Goal: Task Accomplishment & Management: Manage account settings

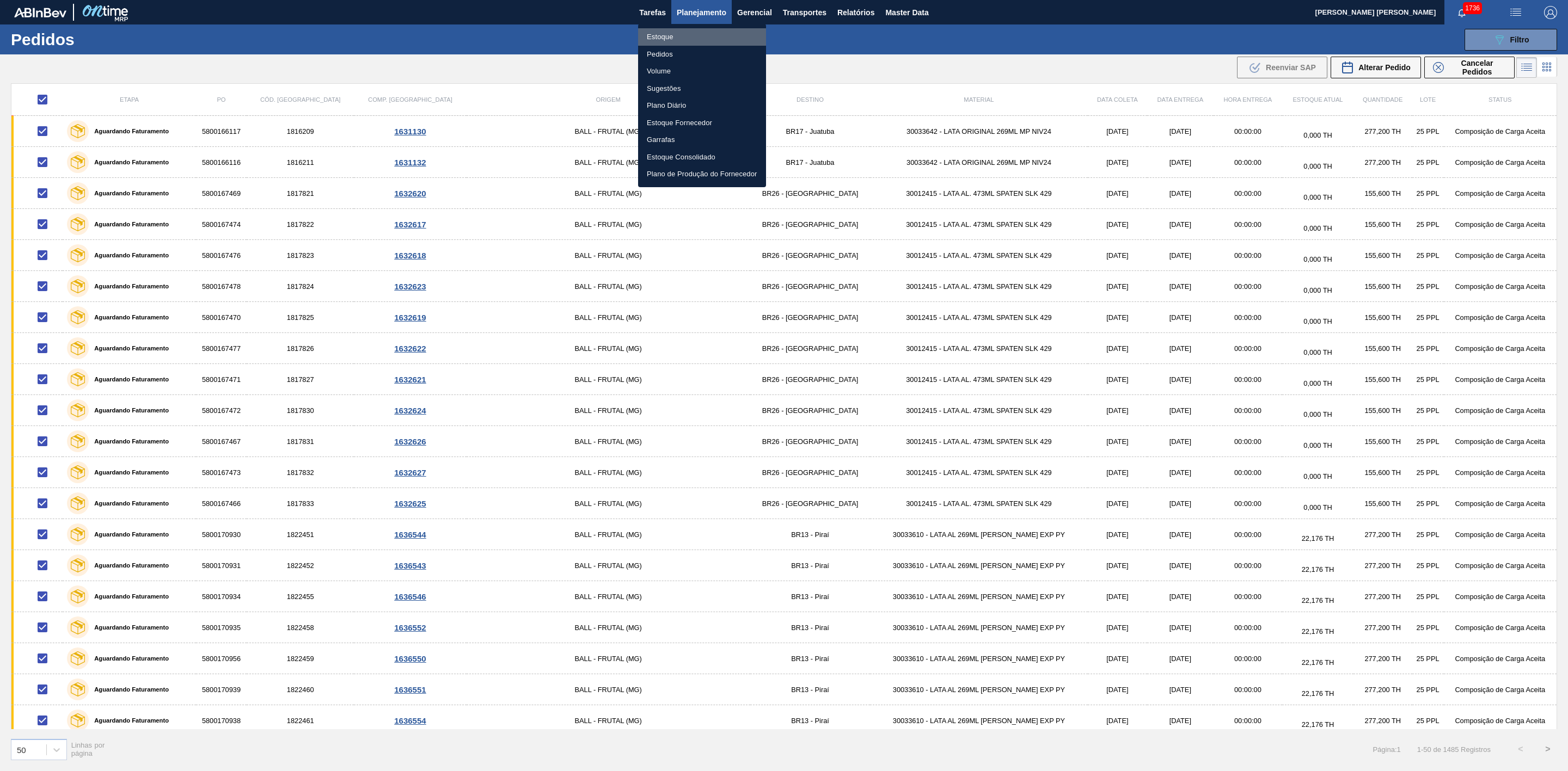
click at [664, 36] on li "Estoque" at bounding box center [702, 37] width 128 height 17
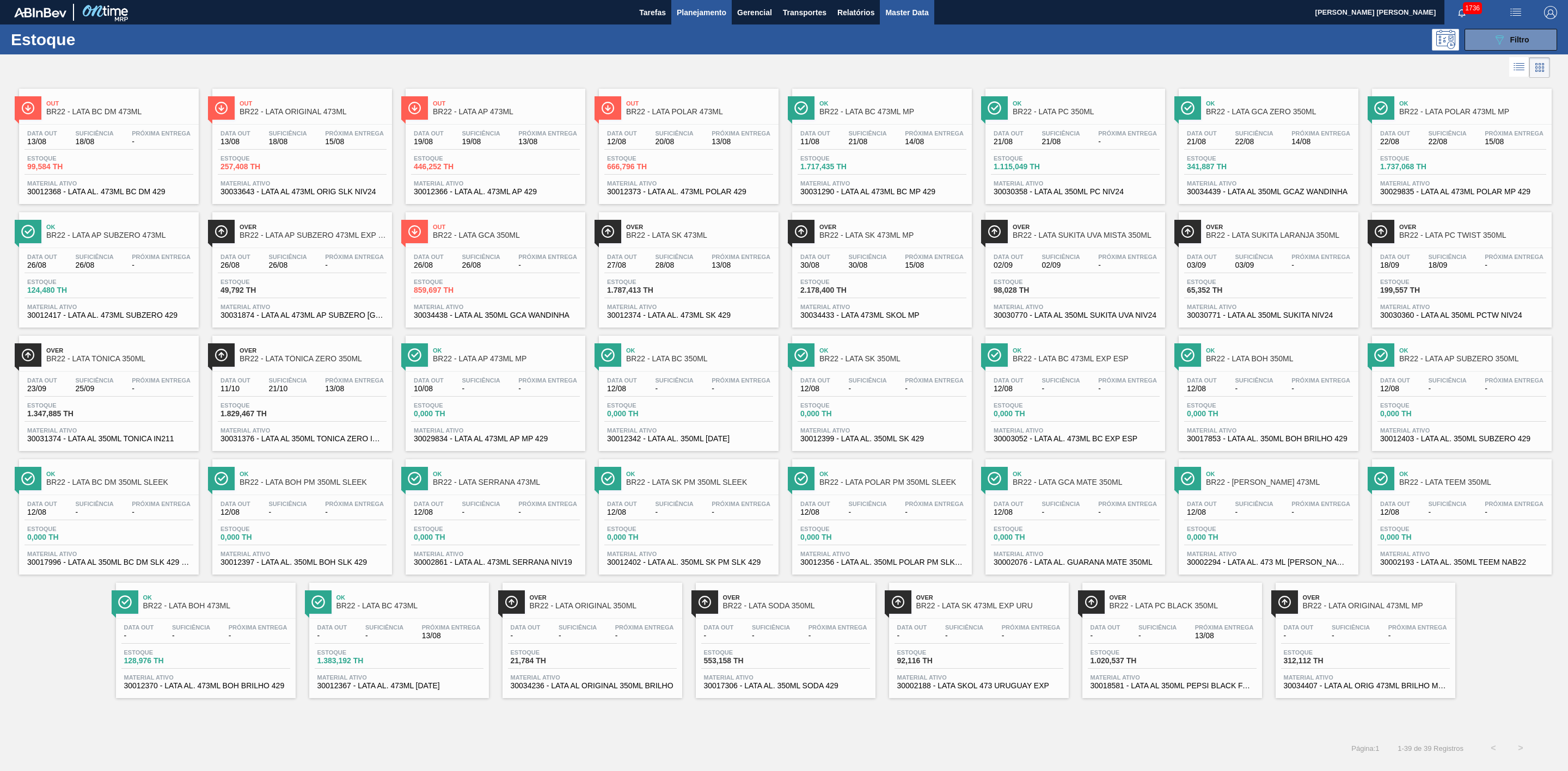
click at [918, 8] on span "Master Data" at bounding box center [907, 12] width 43 height 13
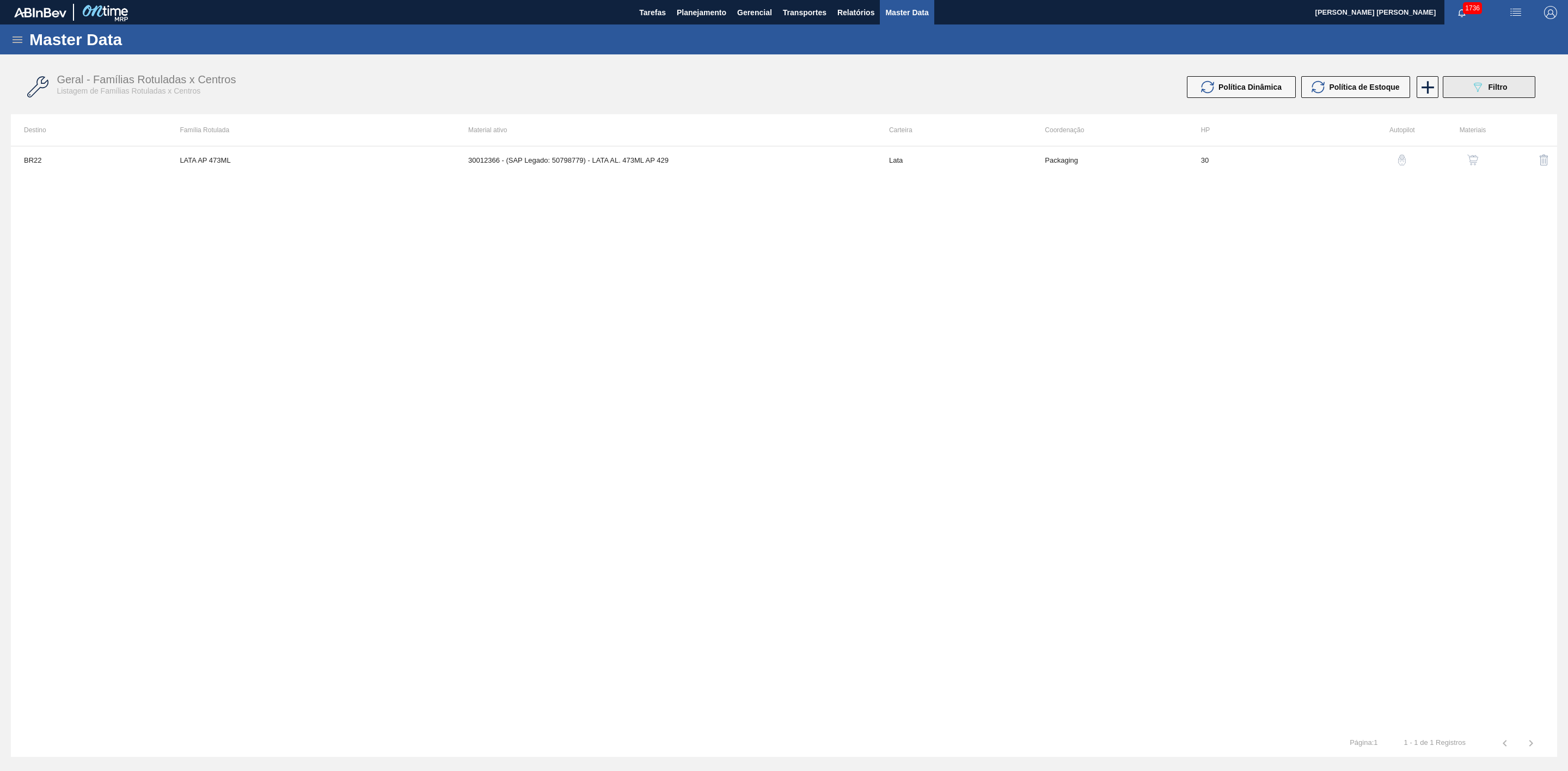
click at [1497, 88] on span "Filtro" at bounding box center [1498, 87] width 19 height 9
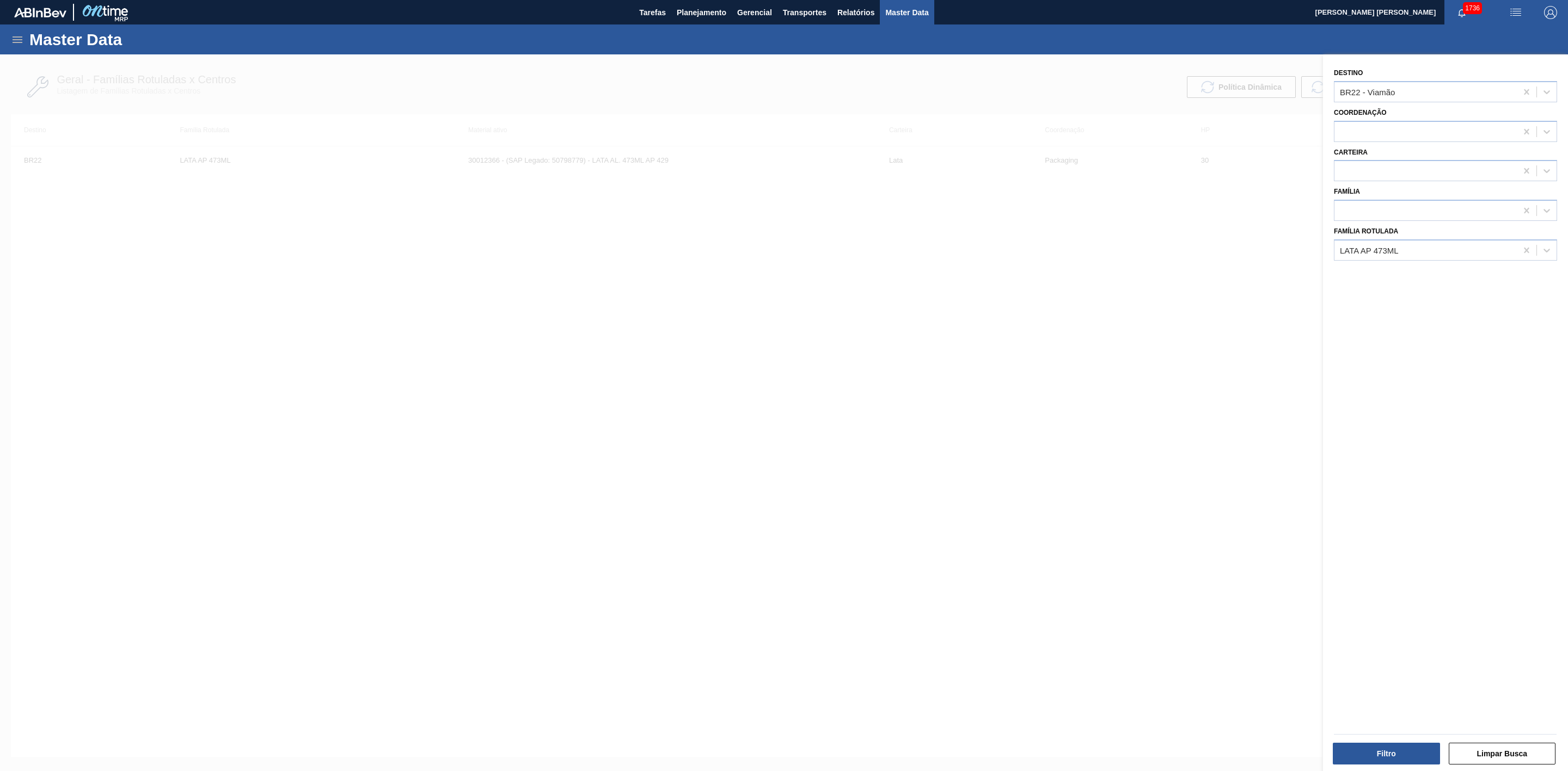
click at [945, 302] on div at bounding box center [784, 440] width 1568 height 771
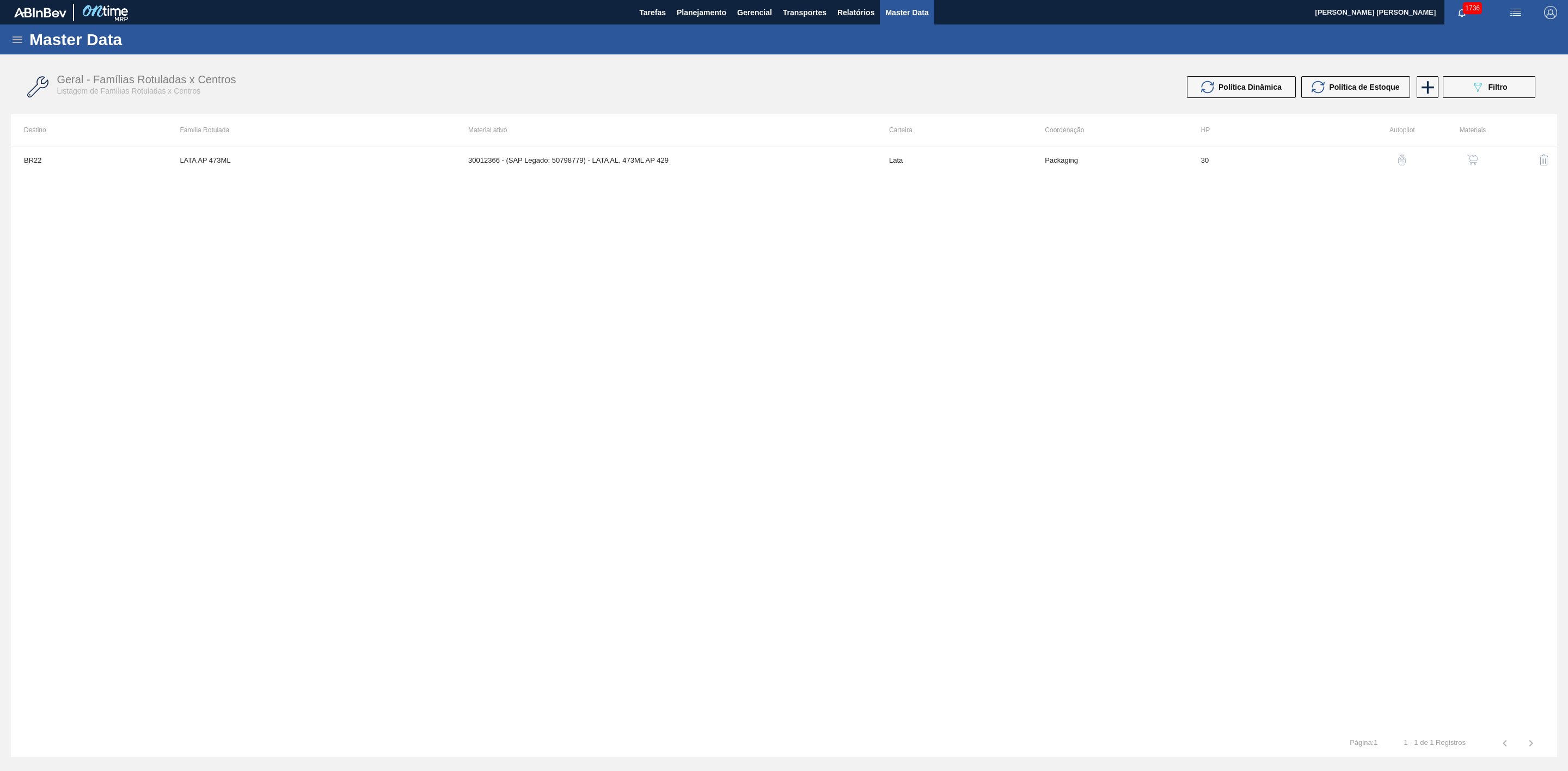
click at [15, 38] on icon at bounding box center [17, 40] width 13 height 13
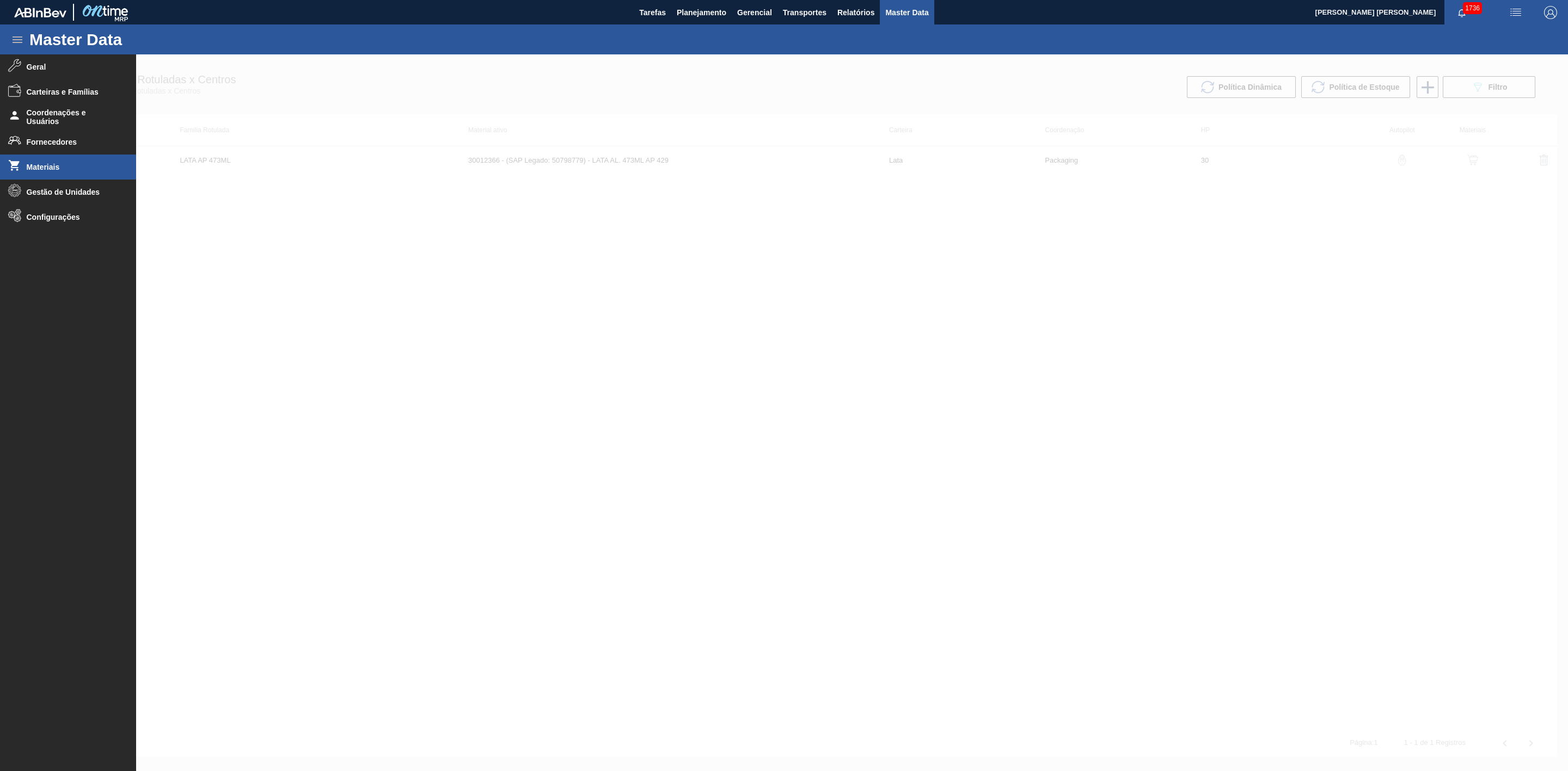
click at [58, 164] on span "Materiais" at bounding box center [72, 167] width 90 height 9
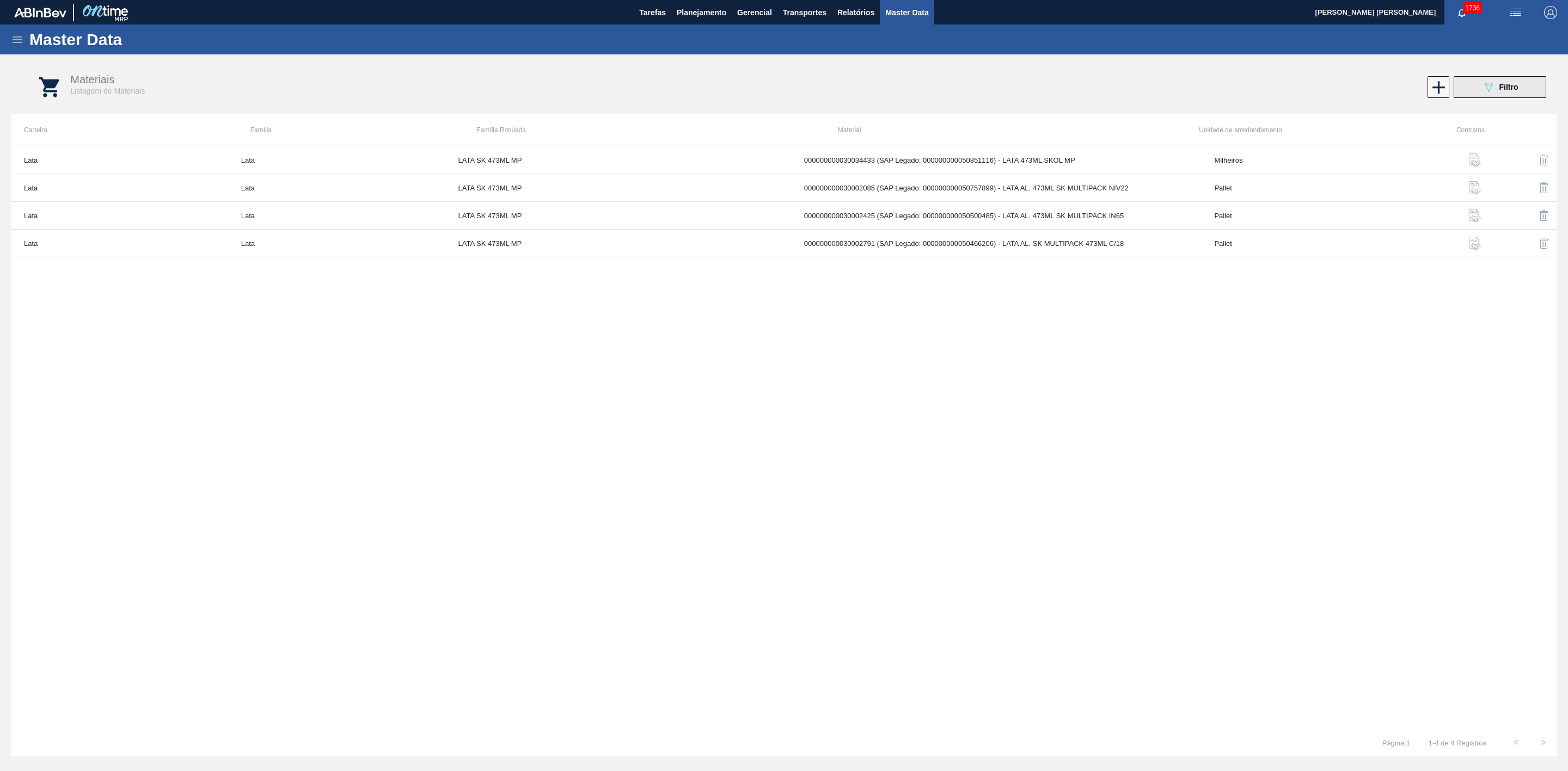
click at [1497, 90] on div "089F7B8B-B2A5-4AFE-B5C0-19BA573D28AC Filtro" at bounding box center [1500, 87] width 37 height 13
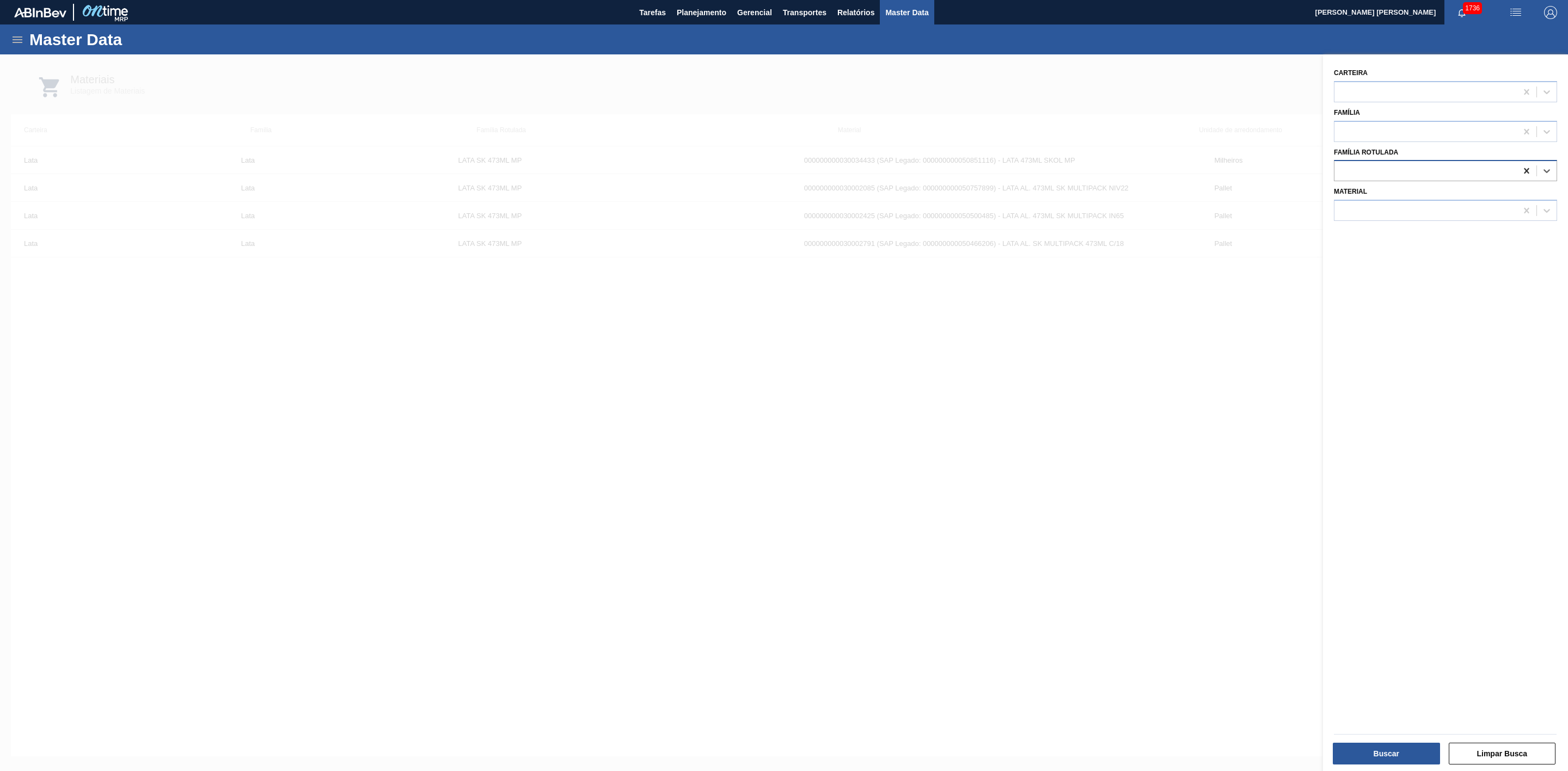
click at [1521, 168] on icon at bounding box center [1526, 170] width 11 height 11
click at [1439, 211] on div at bounding box center [1426, 211] width 182 height 16
type input "30034723"
click at [1382, 236] on div "000000000030034723 (SAP Legado: 000000000050853684) - LATA AL 350ML PEPSI Z FAR…" at bounding box center [1446, 237] width 223 height 20
click at [1413, 752] on button "Buscar" at bounding box center [1387, 754] width 107 height 22
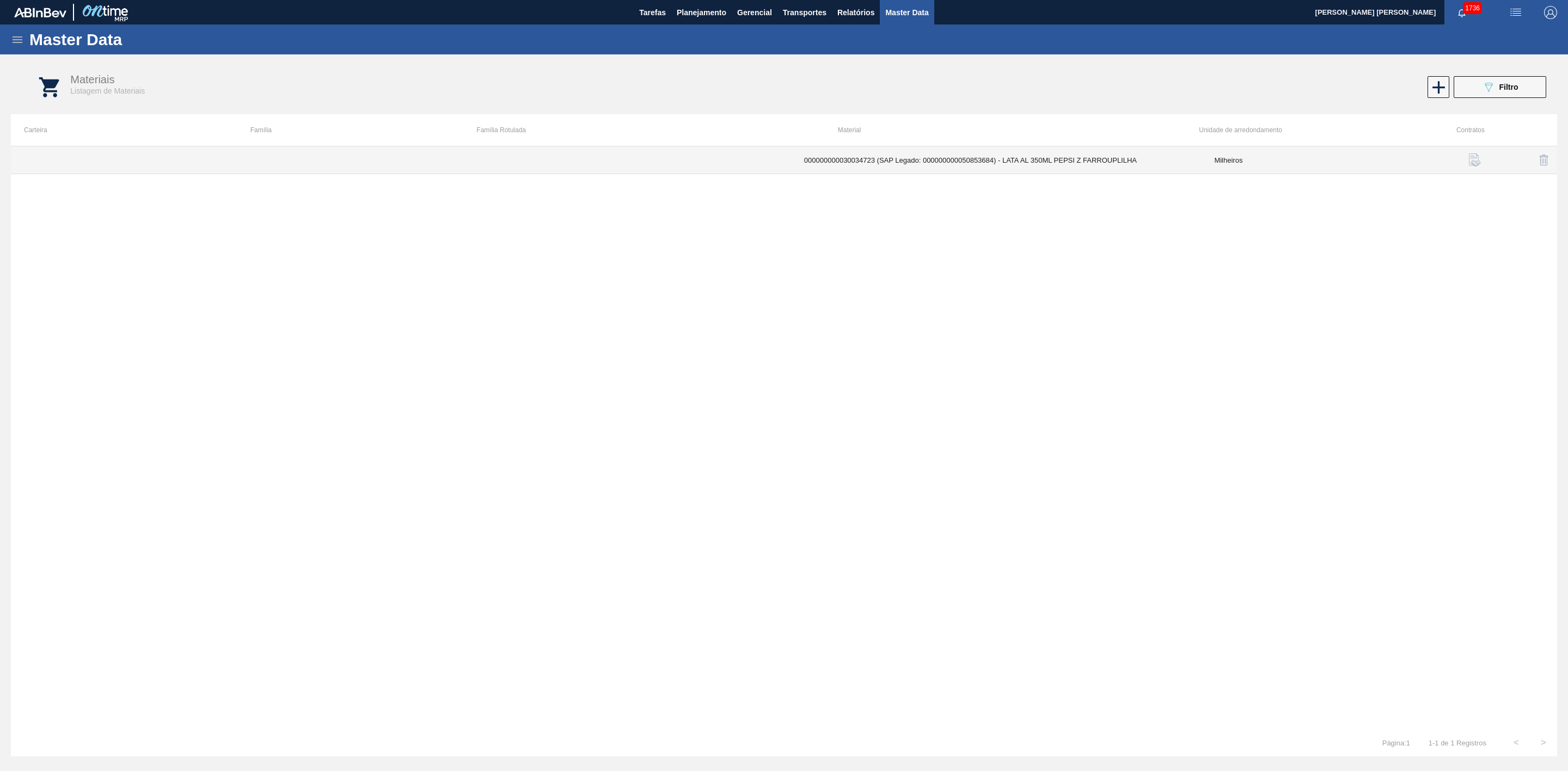
click at [1057, 162] on td "000000000030034723 (SAP Legado: 000000000050853684) - LATA AL 350ML PEPSI Z FAR…" at bounding box center [997, 160] width 410 height 28
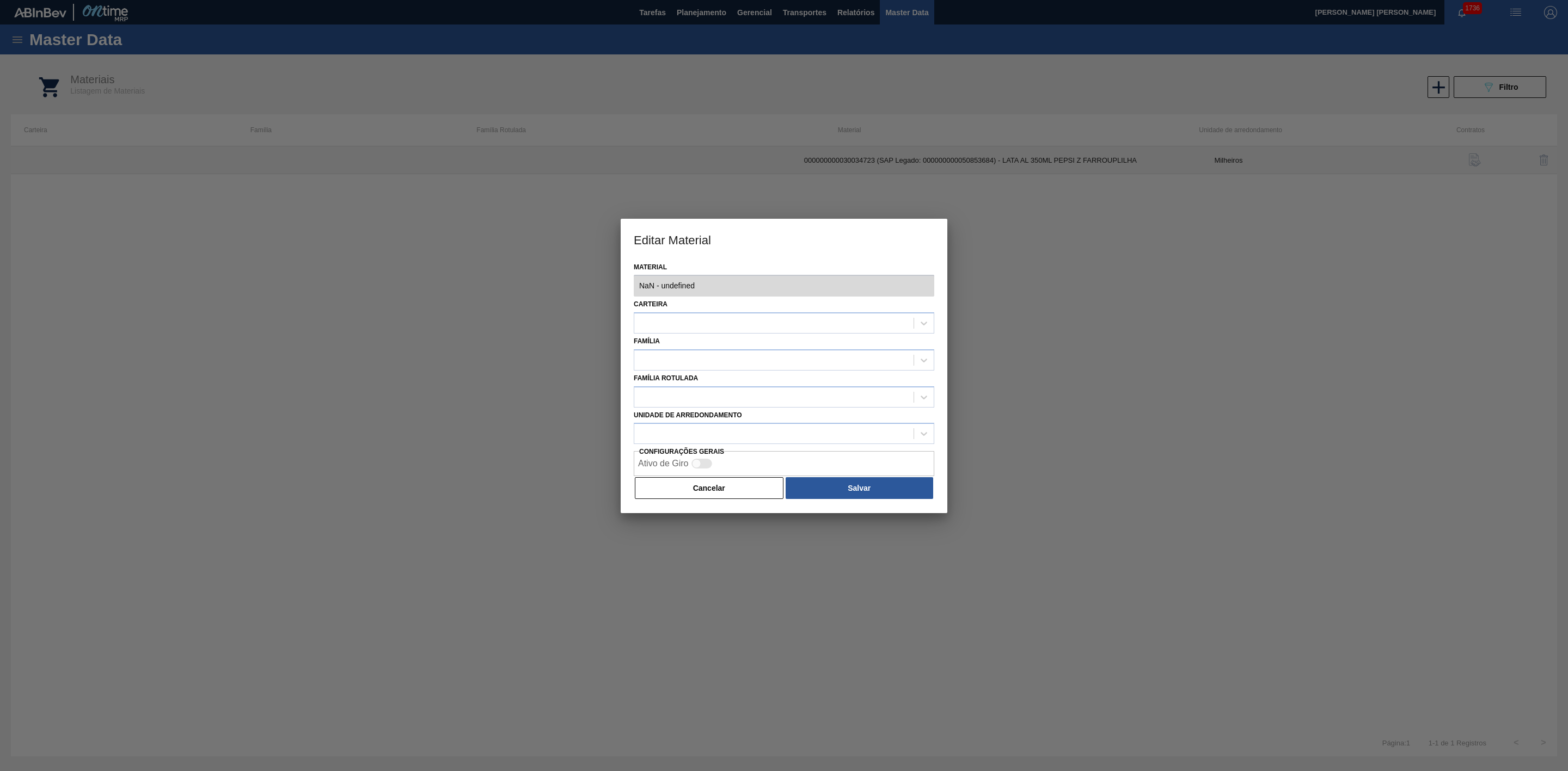
type input "30034723 - 000000000030034723 (SAP Legado: 000000000050853684) - LATA AL 350ML …"
click at [1109, 294] on div at bounding box center [784, 385] width 1568 height 771
click at [746, 487] on button "Cancelar" at bounding box center [709, 489] width 149 height 22
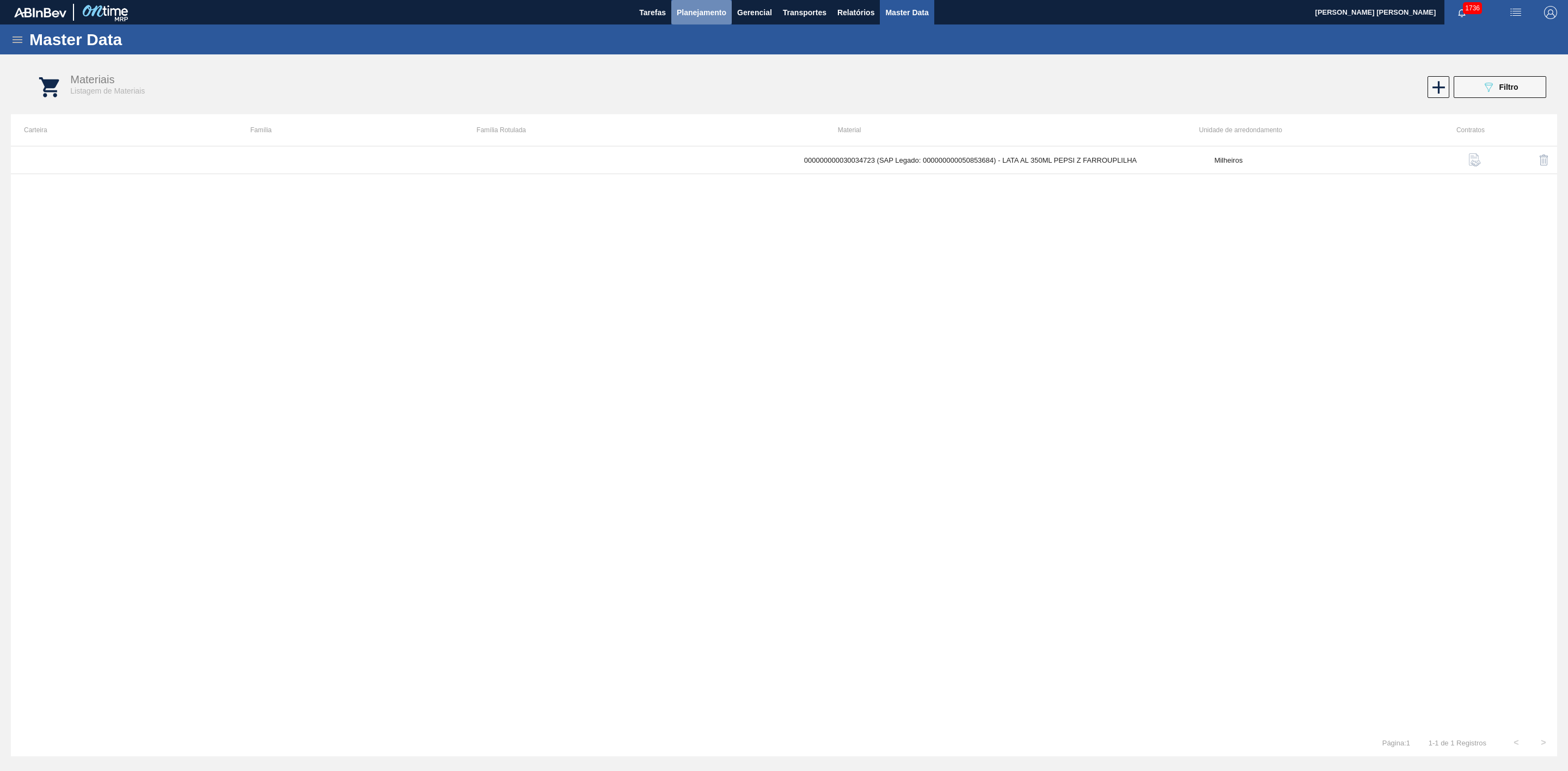
click at [698, 15] on span "Planejamento" at bounding box center [701, 12] width 49 height 13
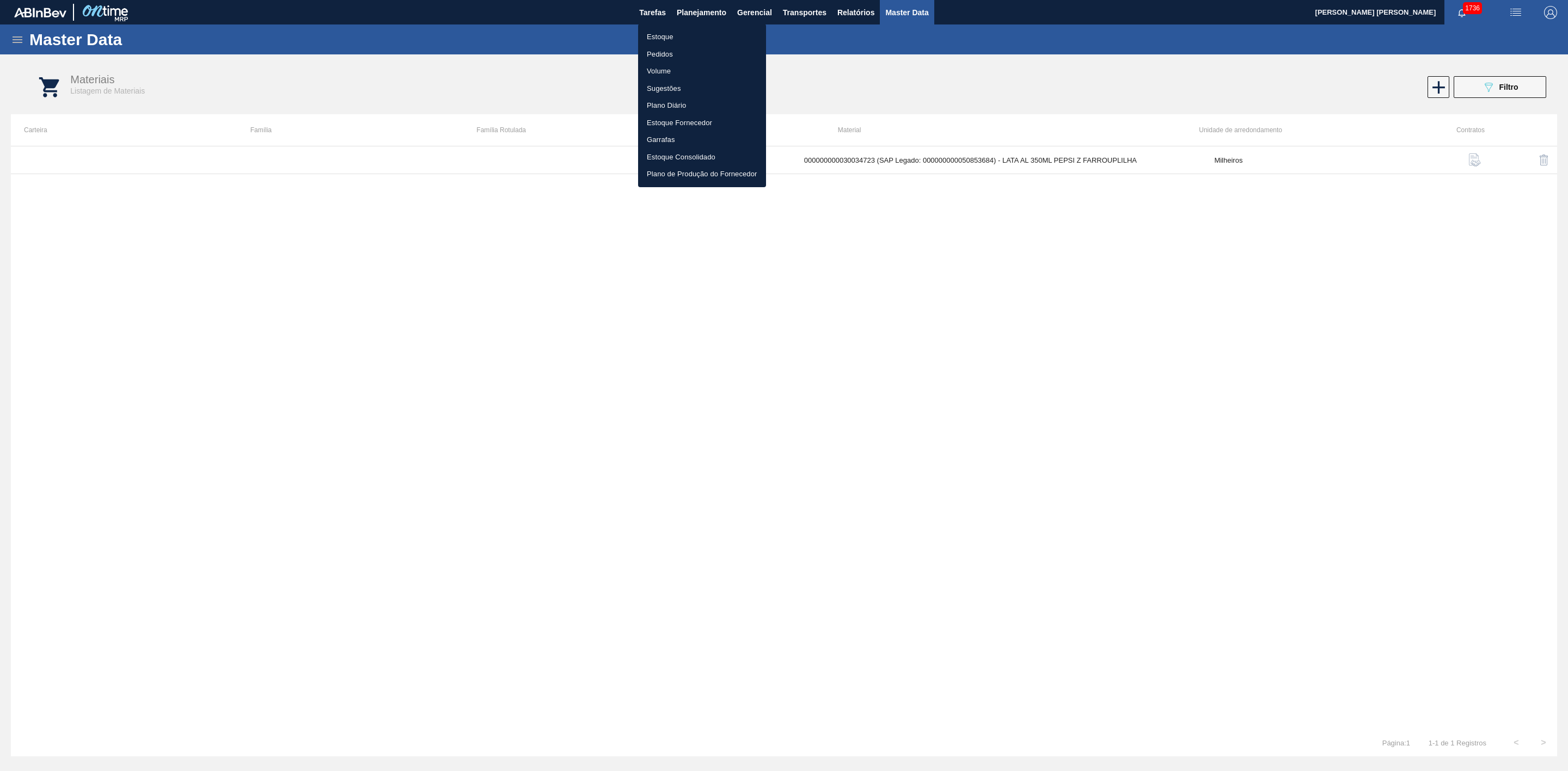
click at [651, 37] on li "Estoque" at bounding box center [702, 37] width 128 height 17
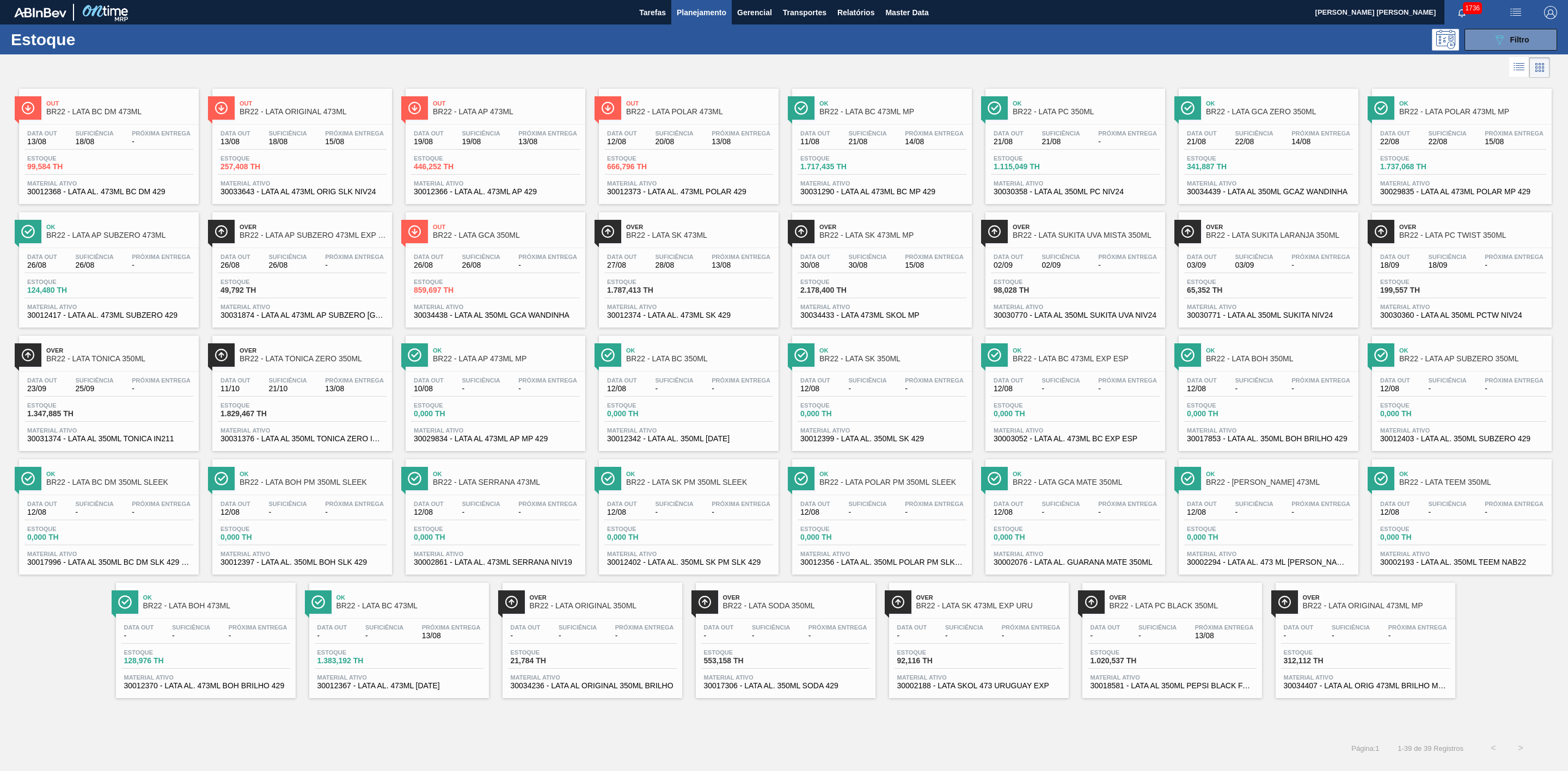
click at [1199, 604] on div "Over BR22 - LATA PC BLACK 350ML" at bounding box center [1183, 602] width 147 height 24
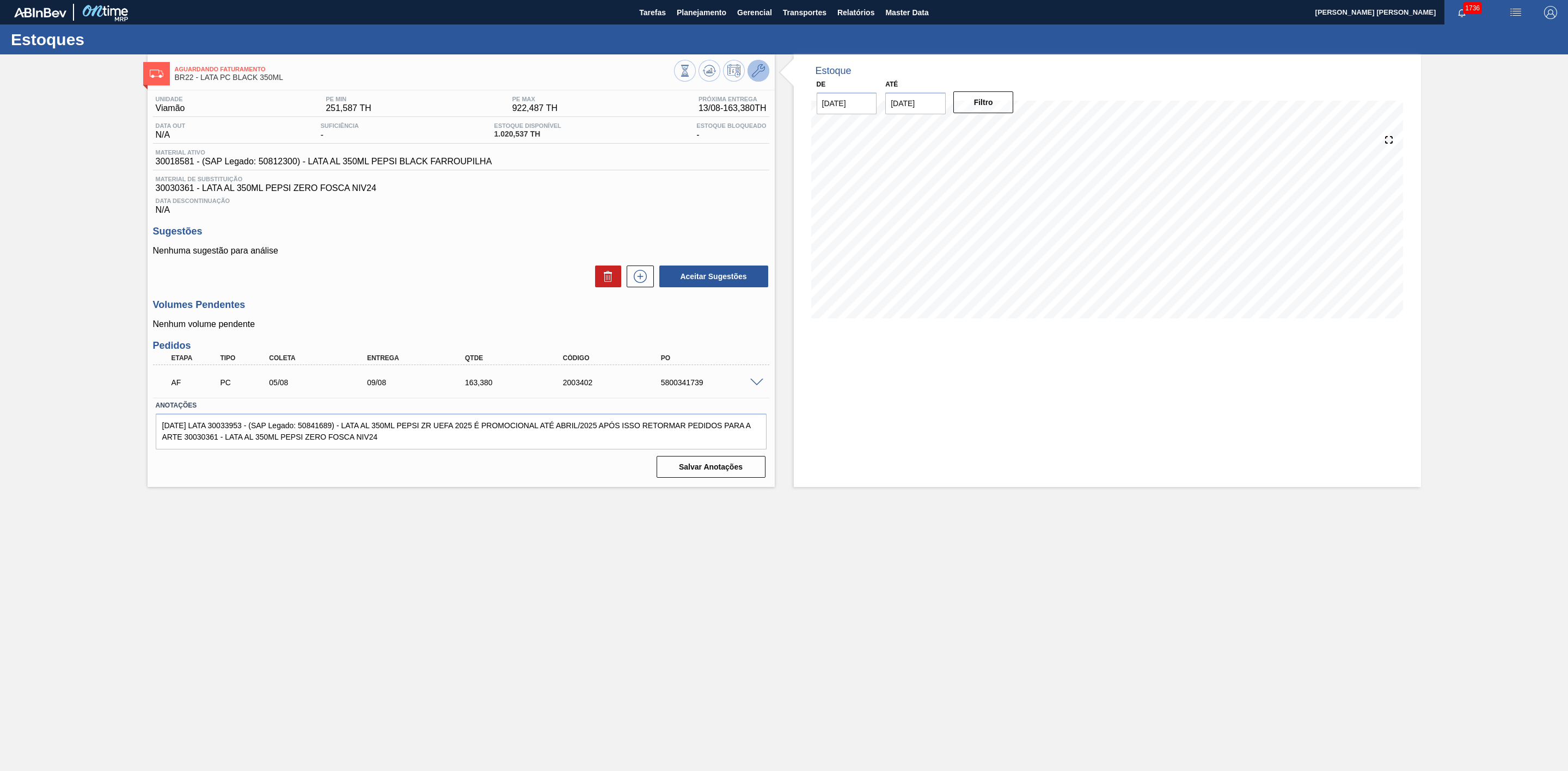
click at [763, 67] on icon at bounding box center [759, 70] width 13 height 13
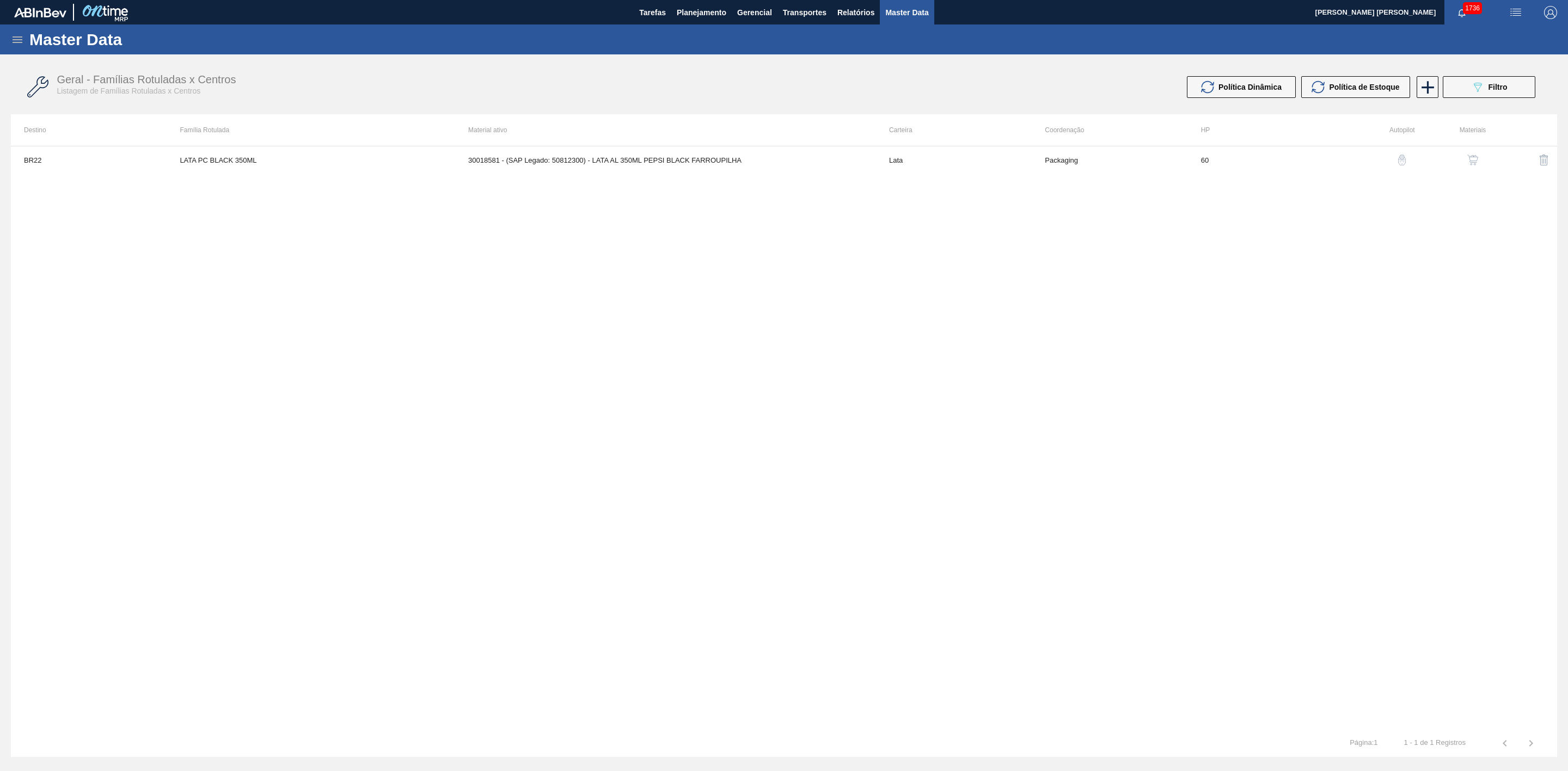
click at [1474, 160] on img "button" at bounding box center [1472, 160] width 11 height 11
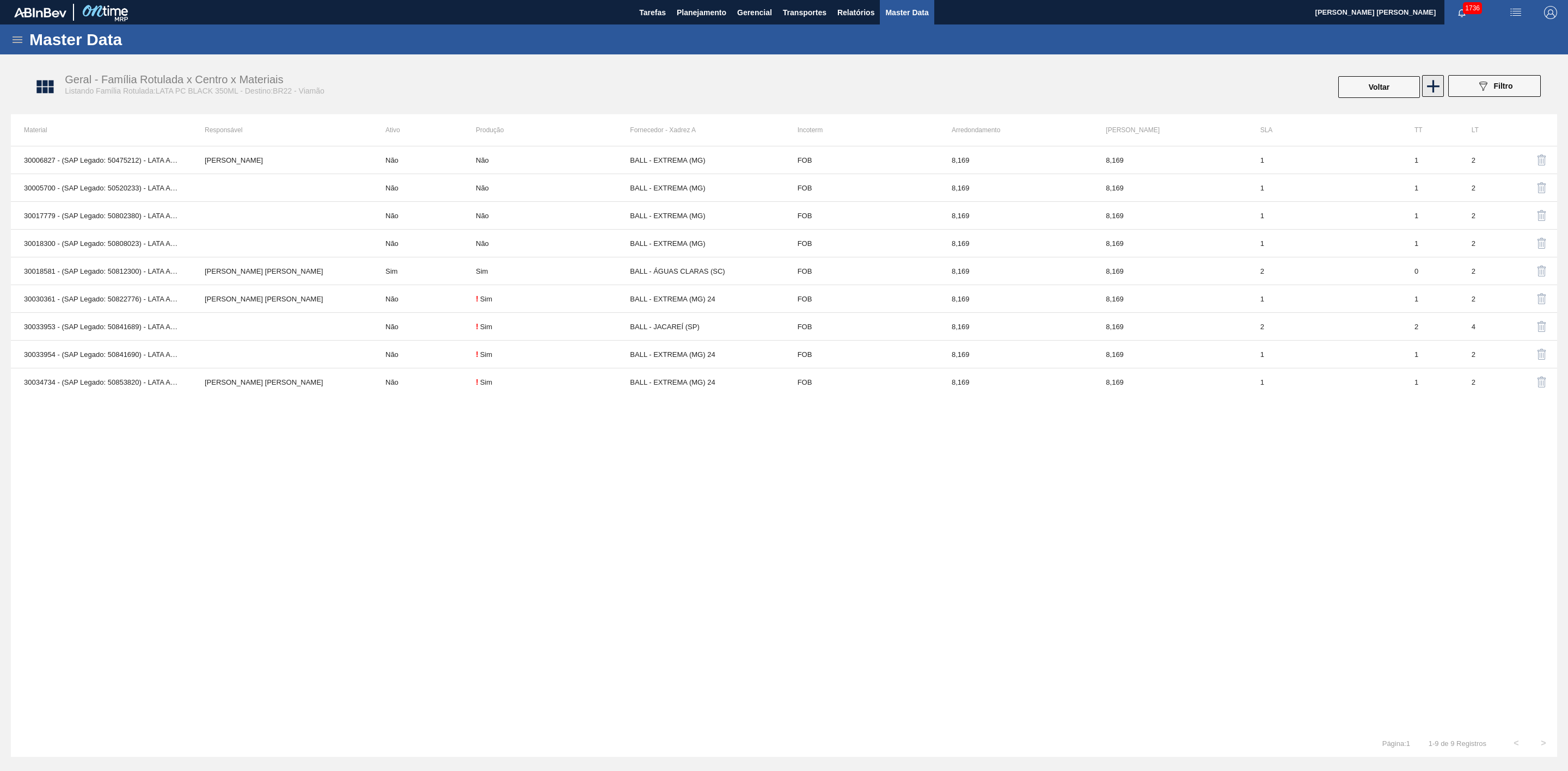
click at [1433, 92] on icon at bounding box center [1433, 86] width 21 height 21
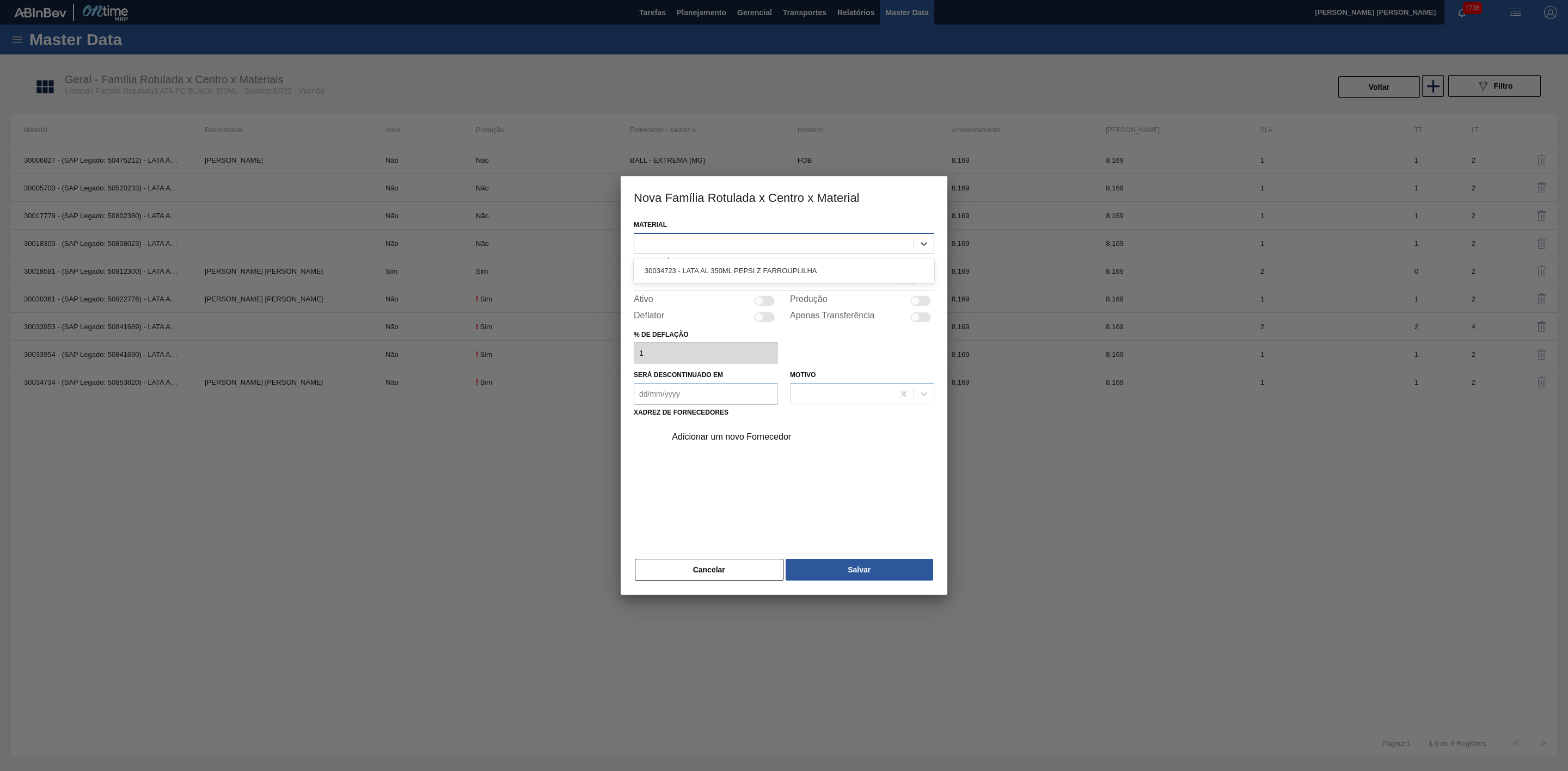
click at [839, 251] on div at bounding box center [784, 243] width 301 height 21
click at [811, 266] on div "30034723 - LATA AL 350ML PEPSI Z FARROUPLILHA" at bounding box center [784, 270] width 301 height 20
click at [788, 276] on div at bounding box center [764, 280] width 260 height 16
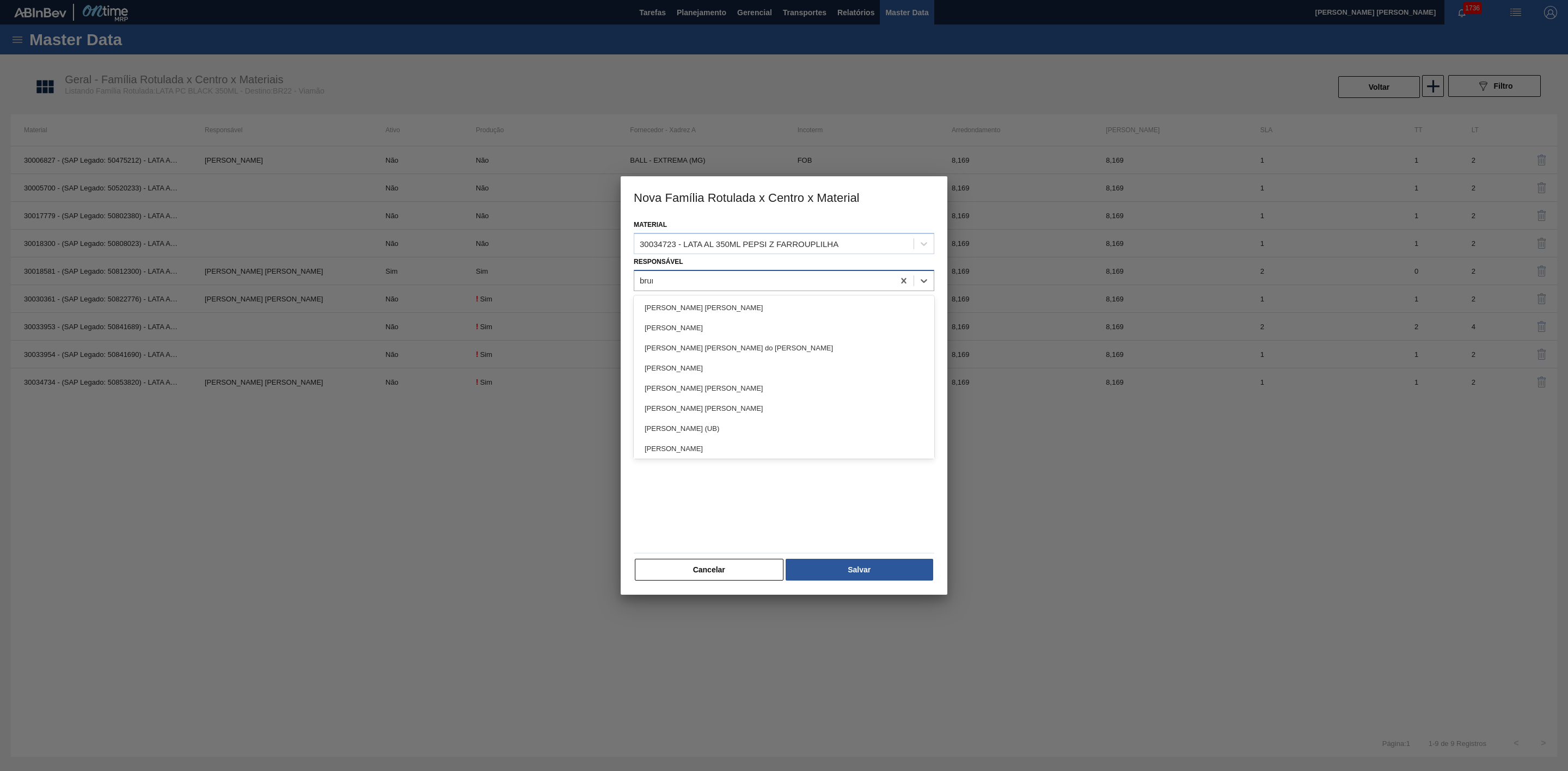
type input "[PERSON_NAME]"
click at [746, 342] on div "[PERSON_NAME] [PERSON_NAME]" at bounding box center [784, 347] width 301 height 20
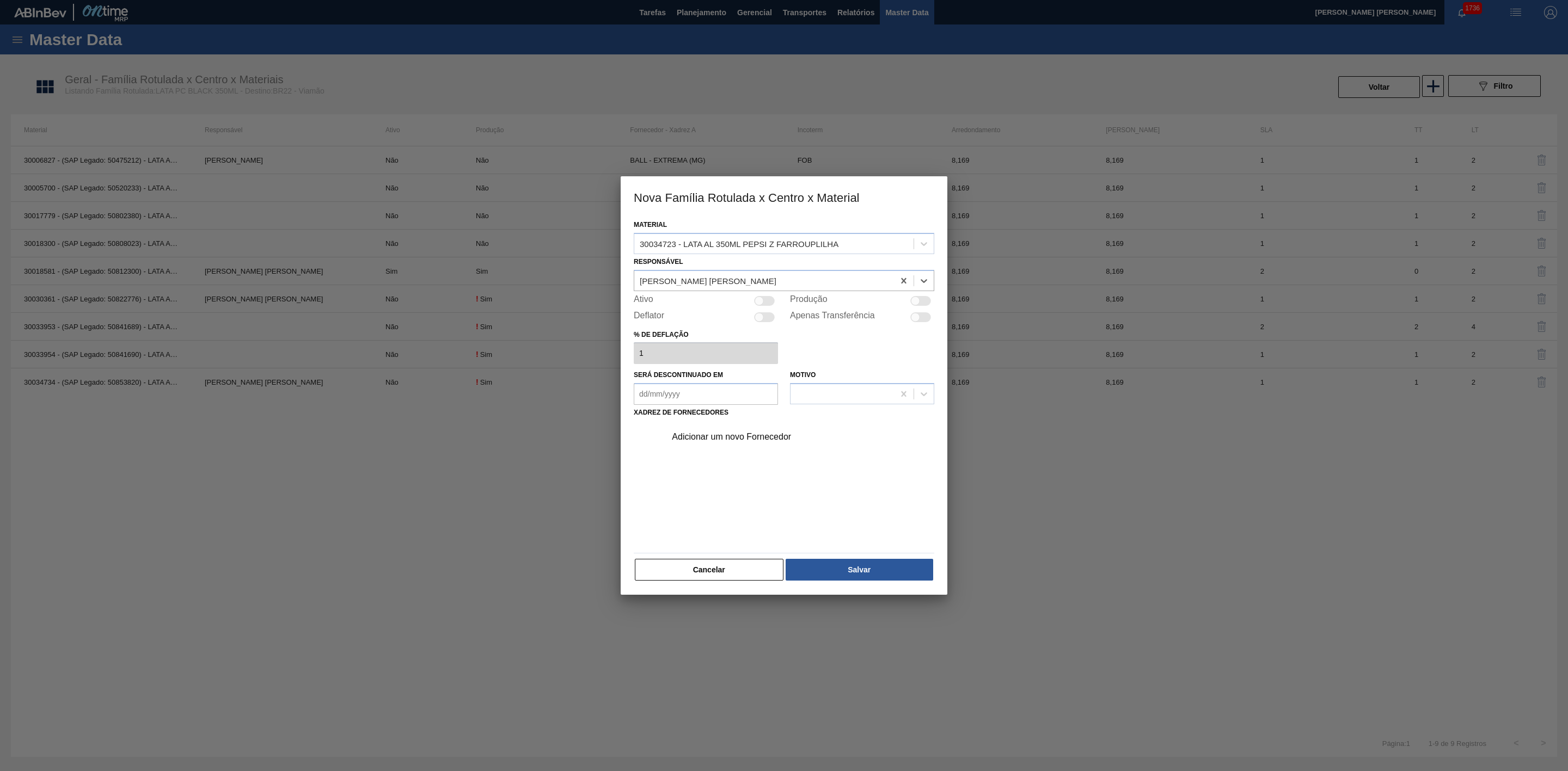
click at [915, 301] on div at bounding box center [916, 301] width 9 height 9
checkbox input "true"
click at [752, 433] on div "Adicionar um novo Fornecedor" at bounding box center [779, 436] width 214 height 10
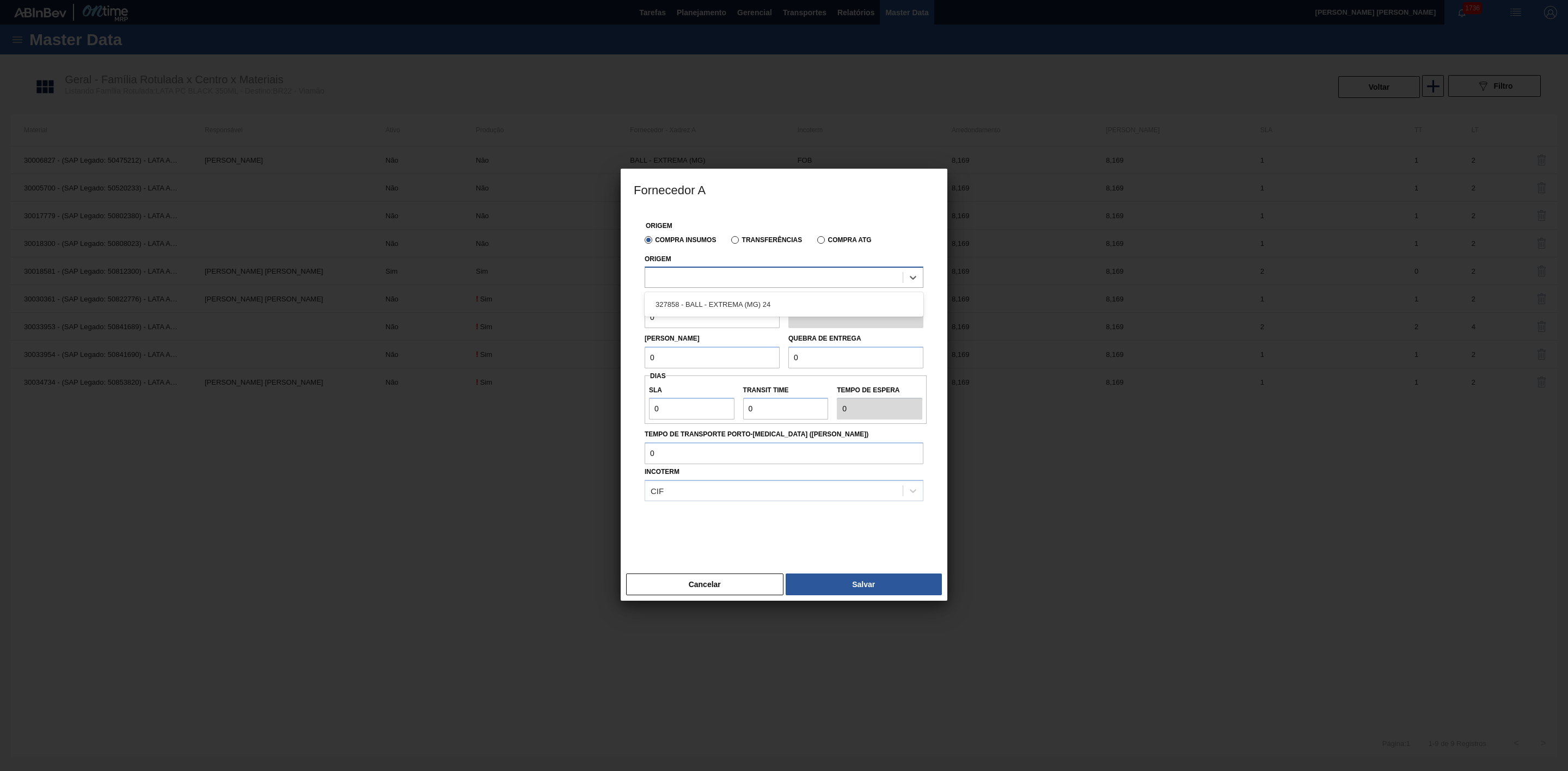
click at [745, 278] on div at bounding box center [774, 278] width 258 height 16
click at [740, 299] on div "327858 - BALL - EXTREMA (MG) 24" at bounding box center [784, 304] width 279 height 20
click at [705, 315] on input "0" at bounding box center [712, 319] width 135 height 22
type input "8,169"
drag, startPoint x: 662, startPoint y: 360, endPoint x: 632, endPoint y: 360, distance: 30.0
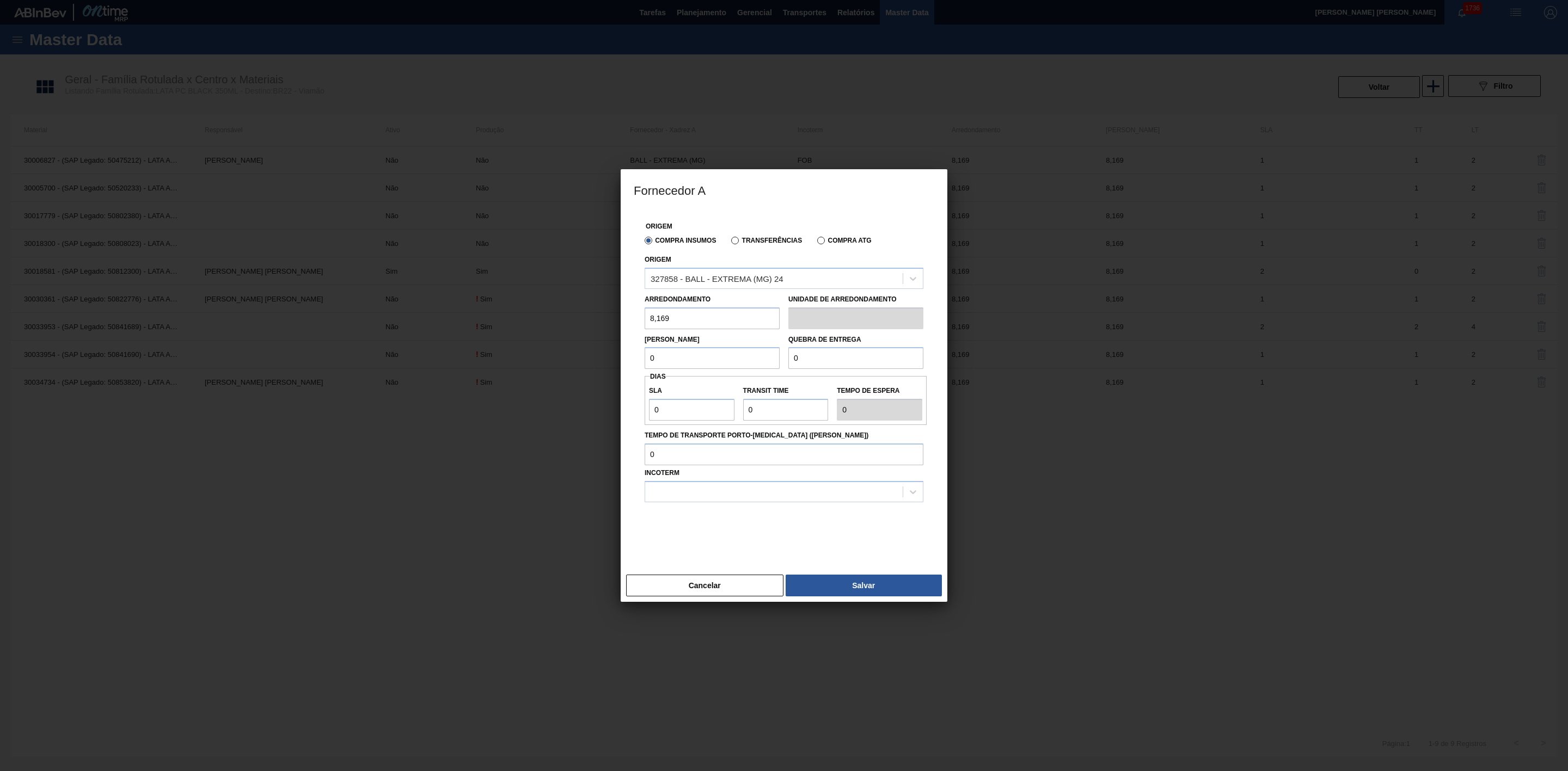
click at [632, 360] on div "Origem Compra Insumos Transferências Compra ATG Origem 327858 - BALL - EXTREMA …" at bounding box center [784, 390] width 326 height 360
type input "8,169"
drag, startPoint x: 801, startPoint y: 361, endPoint x: 786, endPoint y: 360, distance: 15.0
click at [786, 360] on div "Quebra de entrega 0" at bounding box center [856, 351] width 144 height 38
type input "326,76"
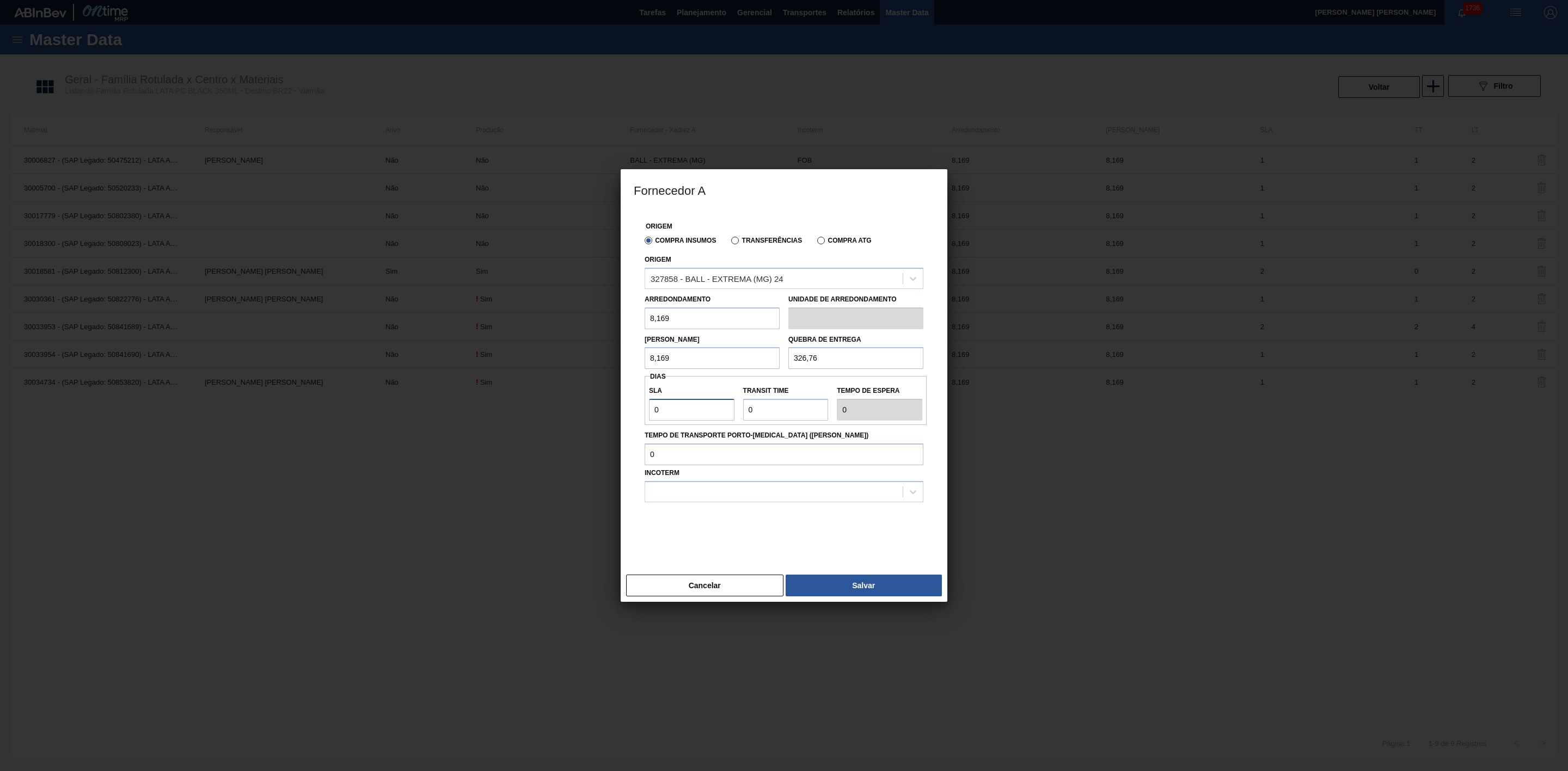
drag, startPoint x: 687, startPoint y: 413, endPoint x: 644, endPoint y: 409, distance: 43.2
click at [645, 409] on div "SLA 0" at bounding box center [691, 402] width 94 height 38
type input "2"
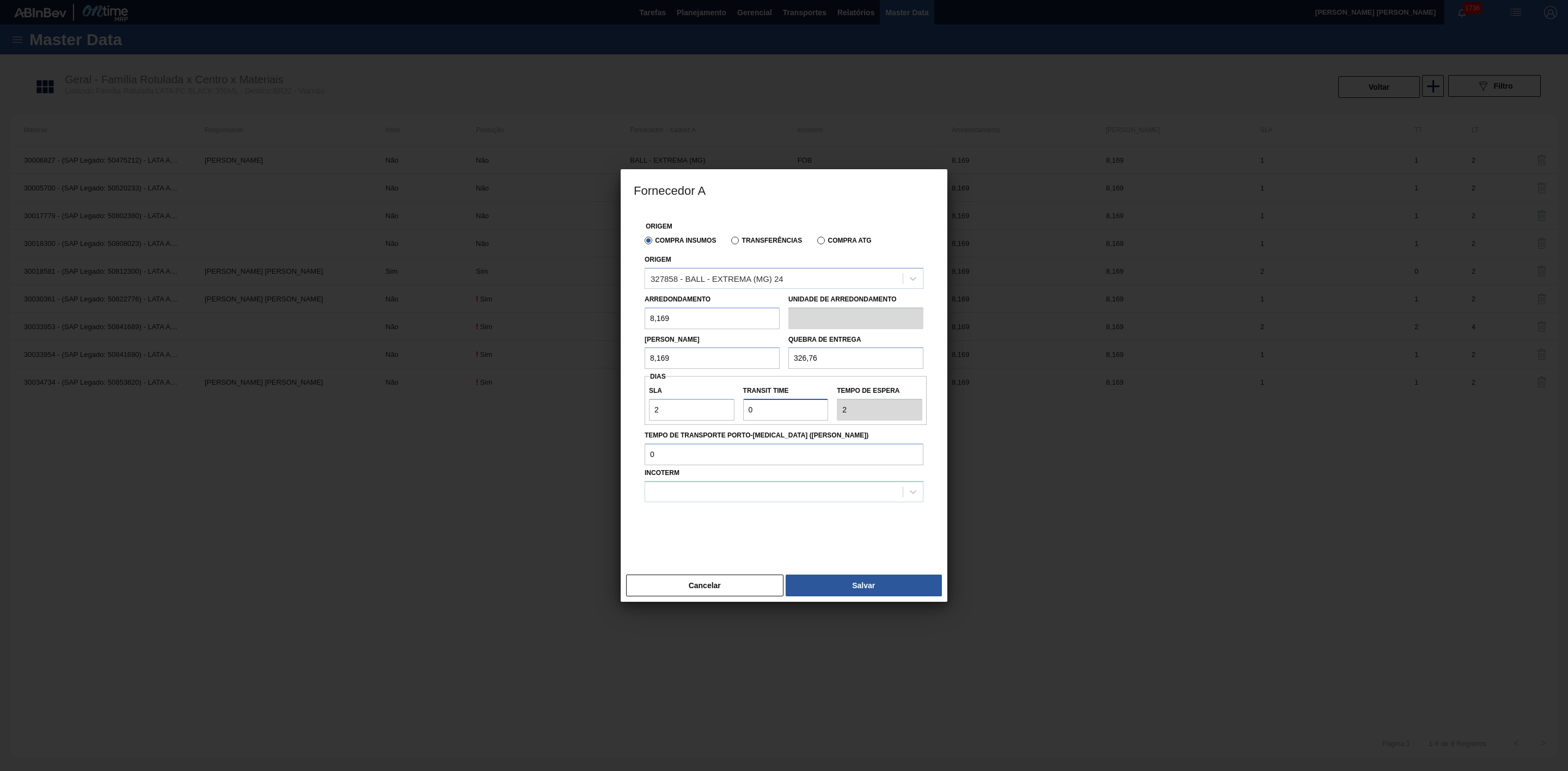
drag, startPoint x: 776, startPoint y: 410, endPoint x: 738, endPoint y: 415, distance: 38.3
click at [739, 415] on div "Transit Time" at bounding box center [786, 402] width 94 height 38
type input "2"
type input "4"
type input "2"
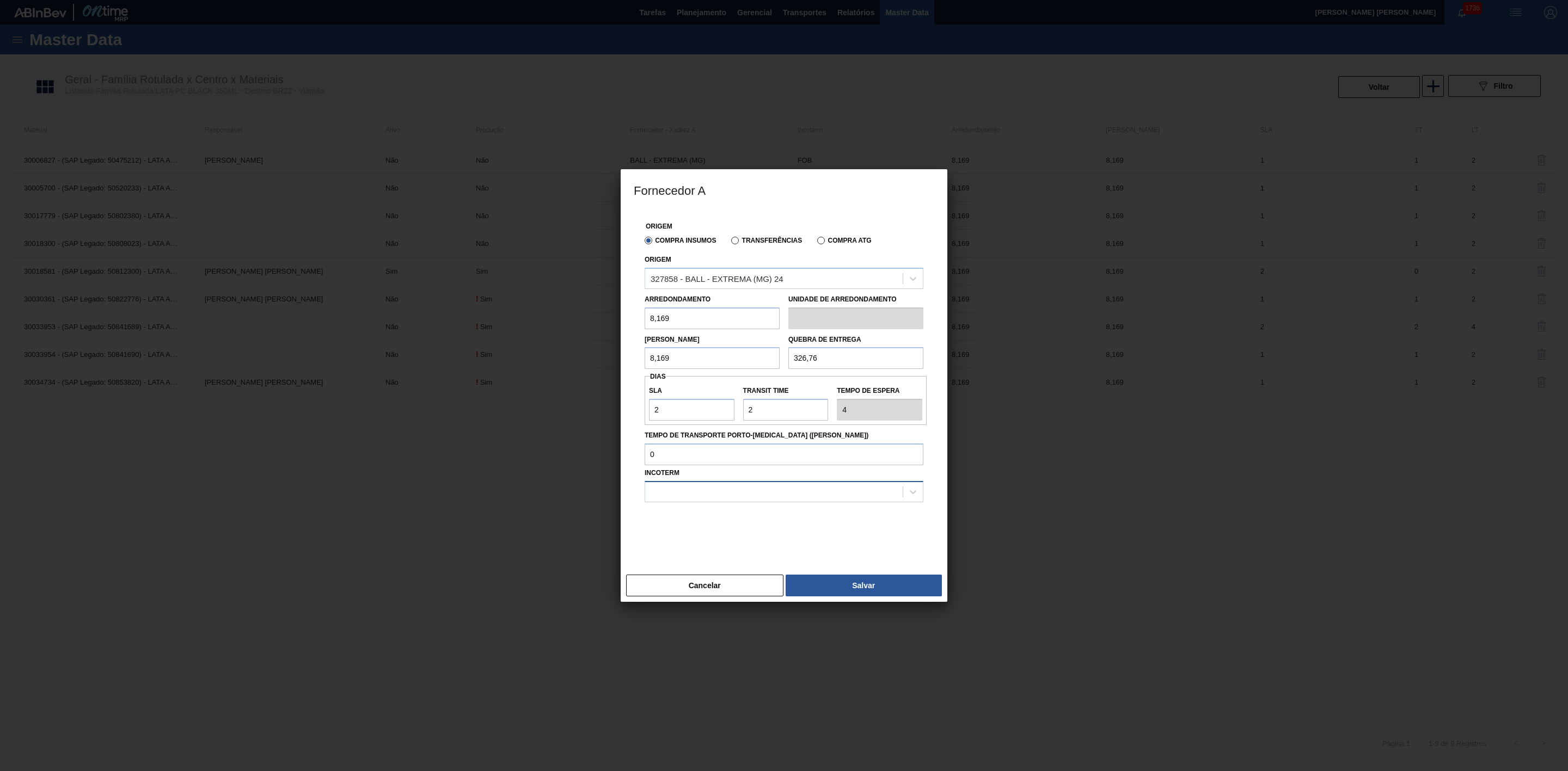
click at [708, 485] on div at bounding box center [774, 492] width 258 height 16
click at [684, 533] on div "FOB" at bounding box center [784, 538] width 279 height 20
click at [853, 588] on button "Salvar" at bounding box center [864, 586] width 156 height 22
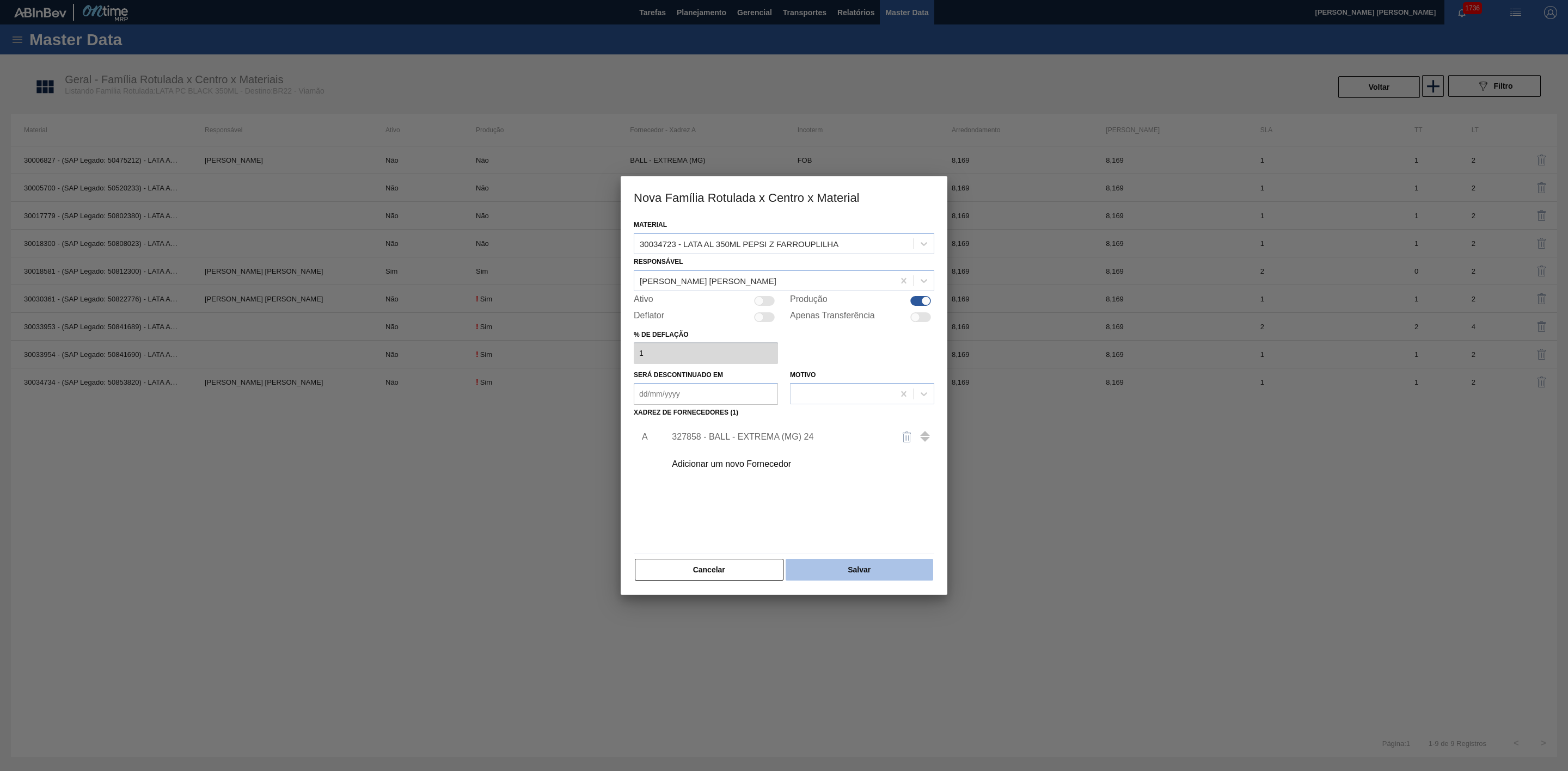
click at [851, 570] on button "Salvar" at bounding box center [859, 570] width 148 height 22
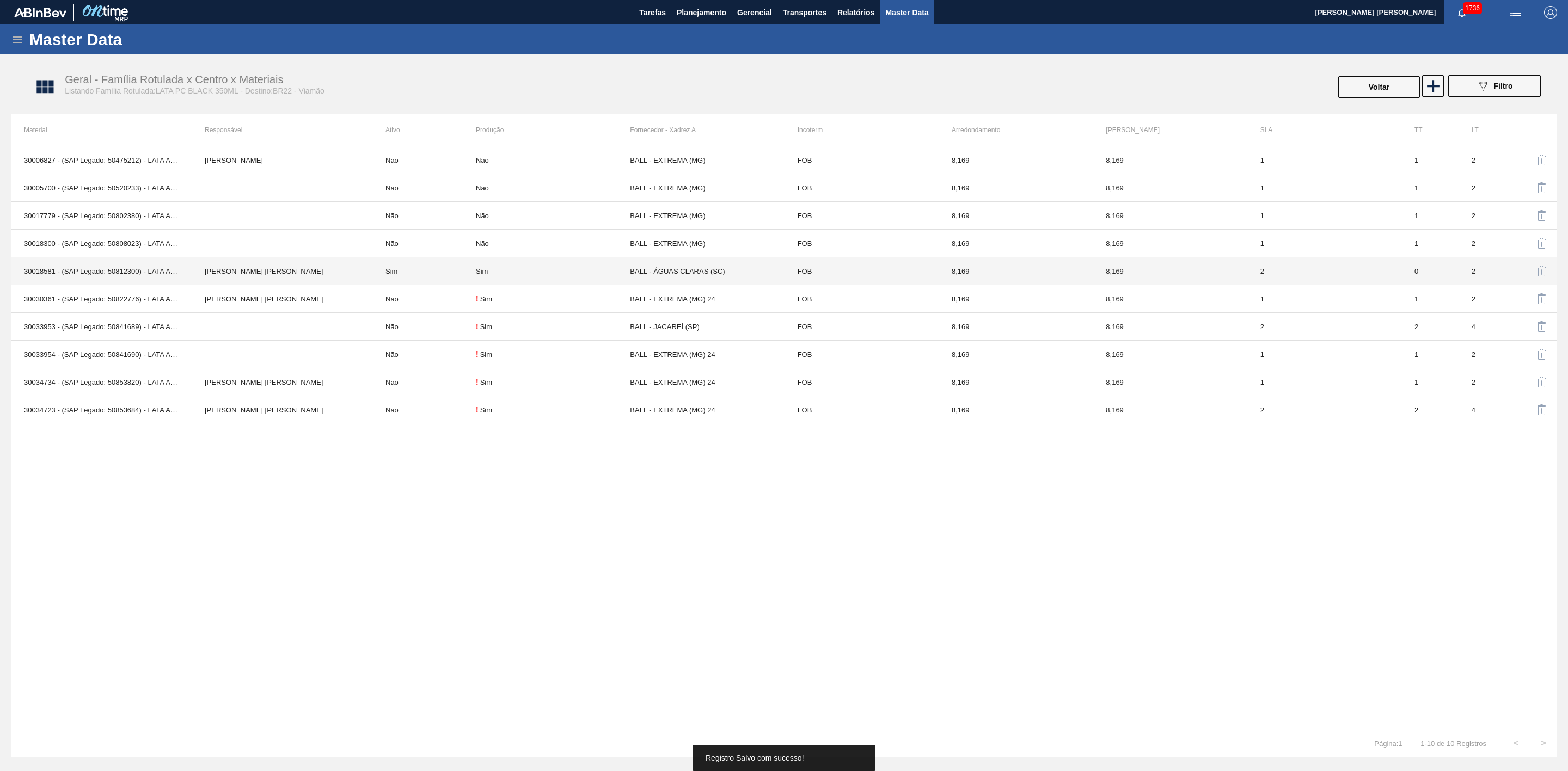
click at [351, 275] on td "[PERSON_NAME] [PERSON_NAME]" at bounding box center [282, 271] width 181 height 28
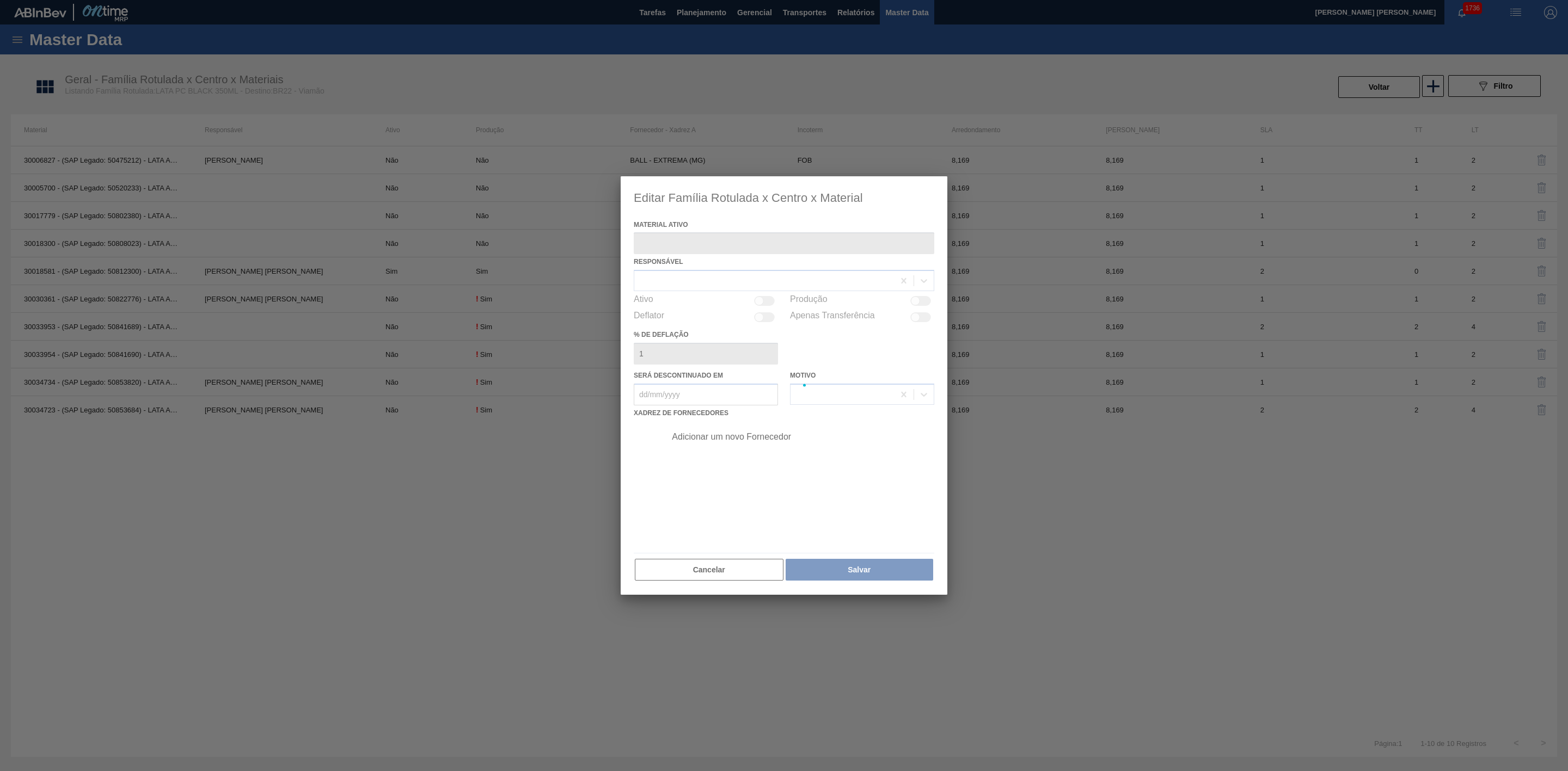
type ativo "30018581 - (SAP Legado: 50812300) - LATA AL 350ML PEPSI BLACK FARROUPILHA"
checkbox input "true"
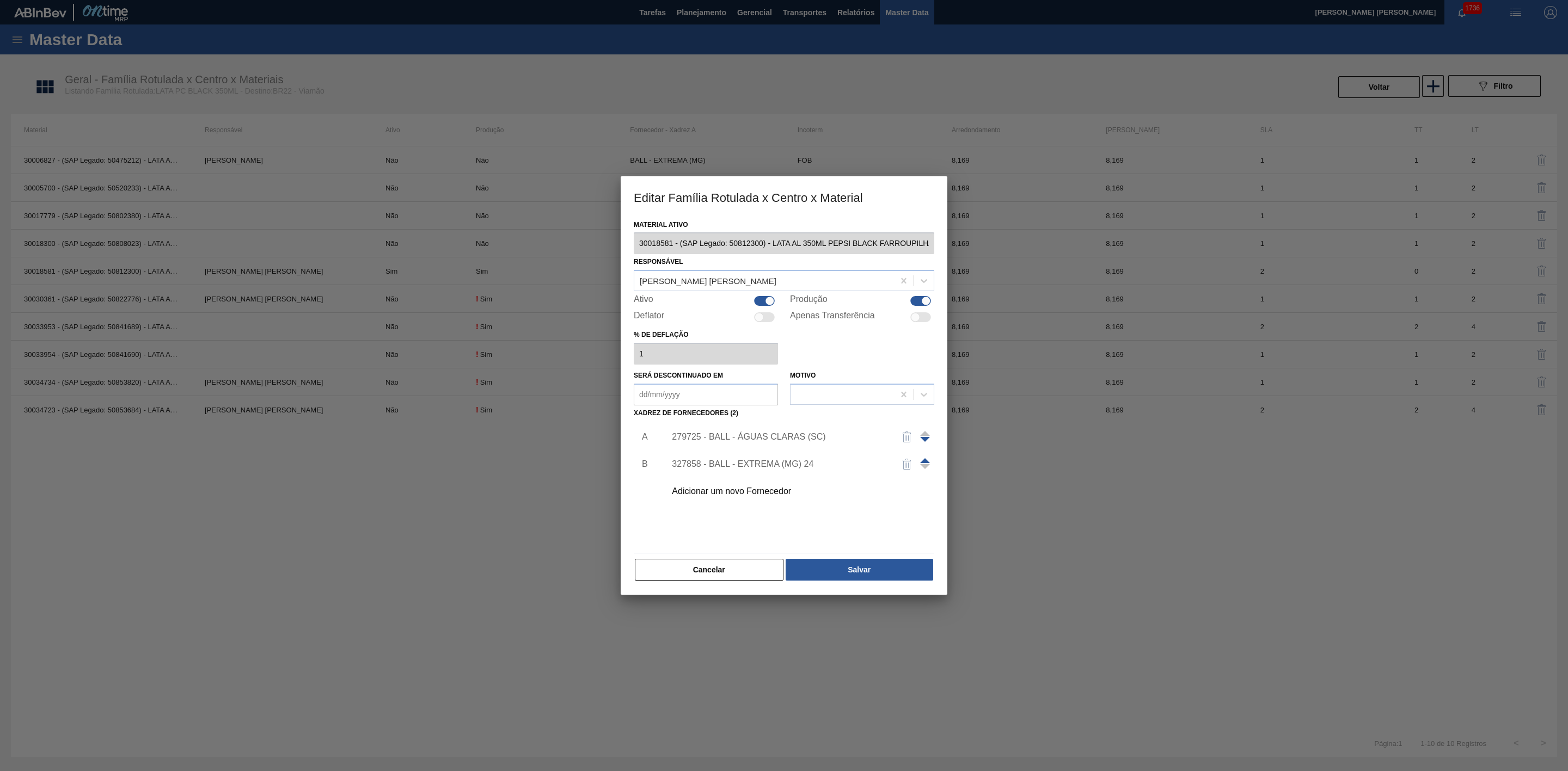
click at [757, 301] on div at bounding box center [764, 301] width 21 height 10
checkbox input "false"
click at [925, 297] on div at bounding box center [927, 301] width 9 height 9
checkbox input "false"
click at [850, 565] on button "Salvar" at bounding box center [859, 570] width 148 height 22
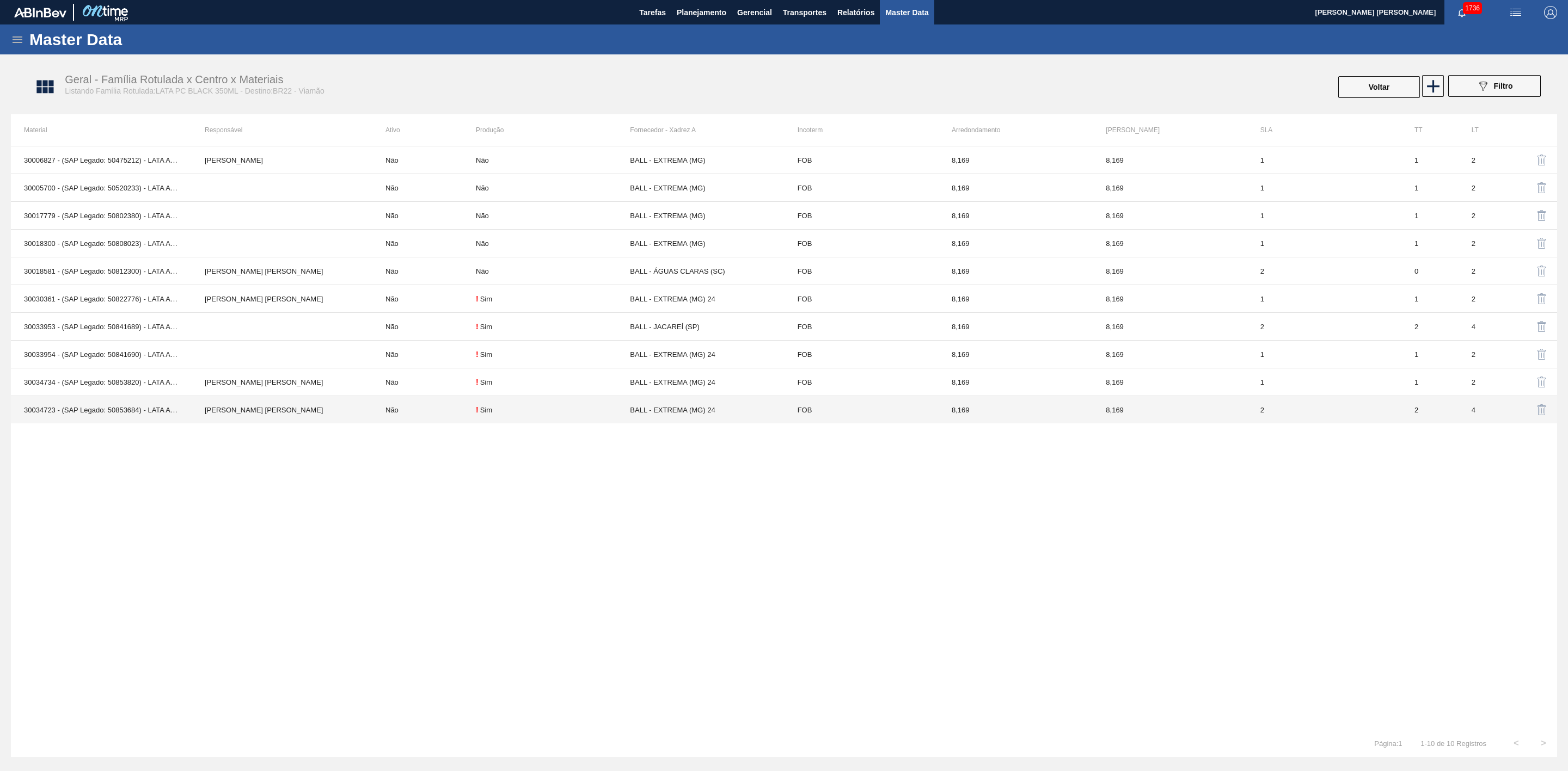
click at [139, 415] on td "30034723 - (SAP Legado: 50853684) - LATA AL 350ML PEPSI Z FARROUPLILHA" at bounding box center [101, 410] width 181 height 28
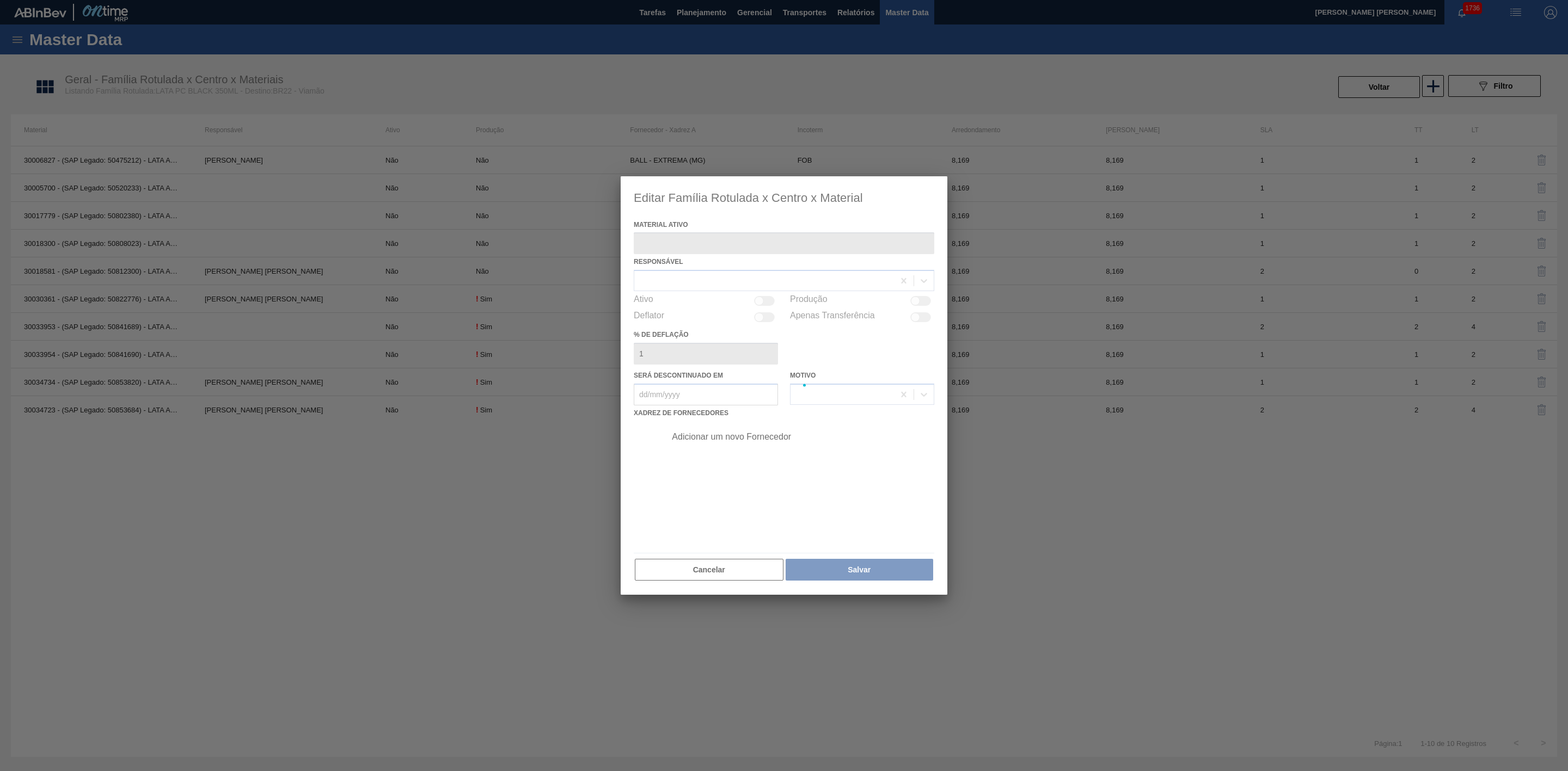
type ativo "30034723 - (SAP Legado: 50853684) - LATA AL 350ML PEPSI Z FARROUPLILHA"
checkbox input "true"
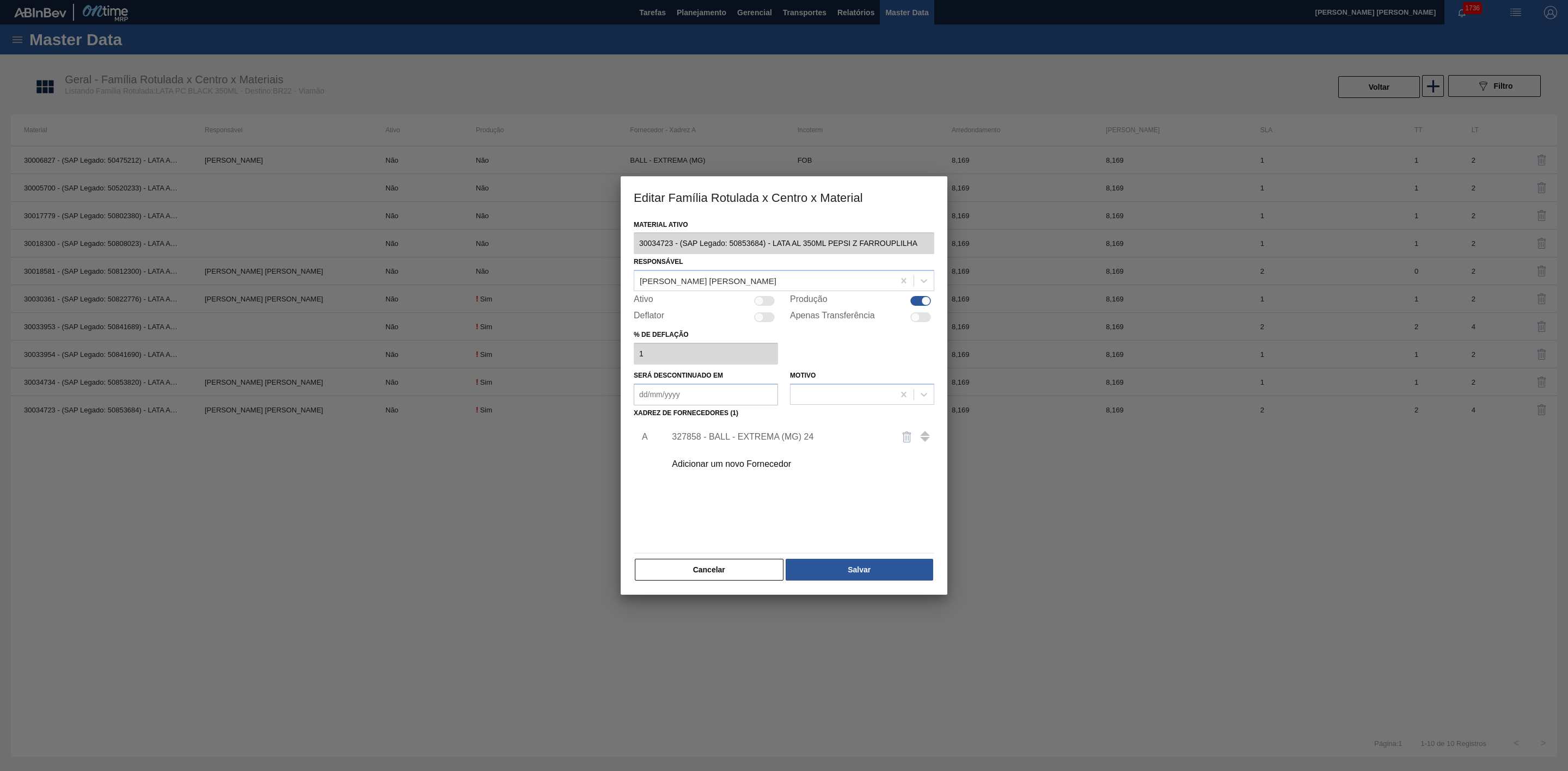
click at [763, 301] on div at bounding box center [764, 301] width 21 height 10
checkbox input "true"
click at [854, 574] on button "Salvar" at bounding box center [859, 570] width 148 height 22
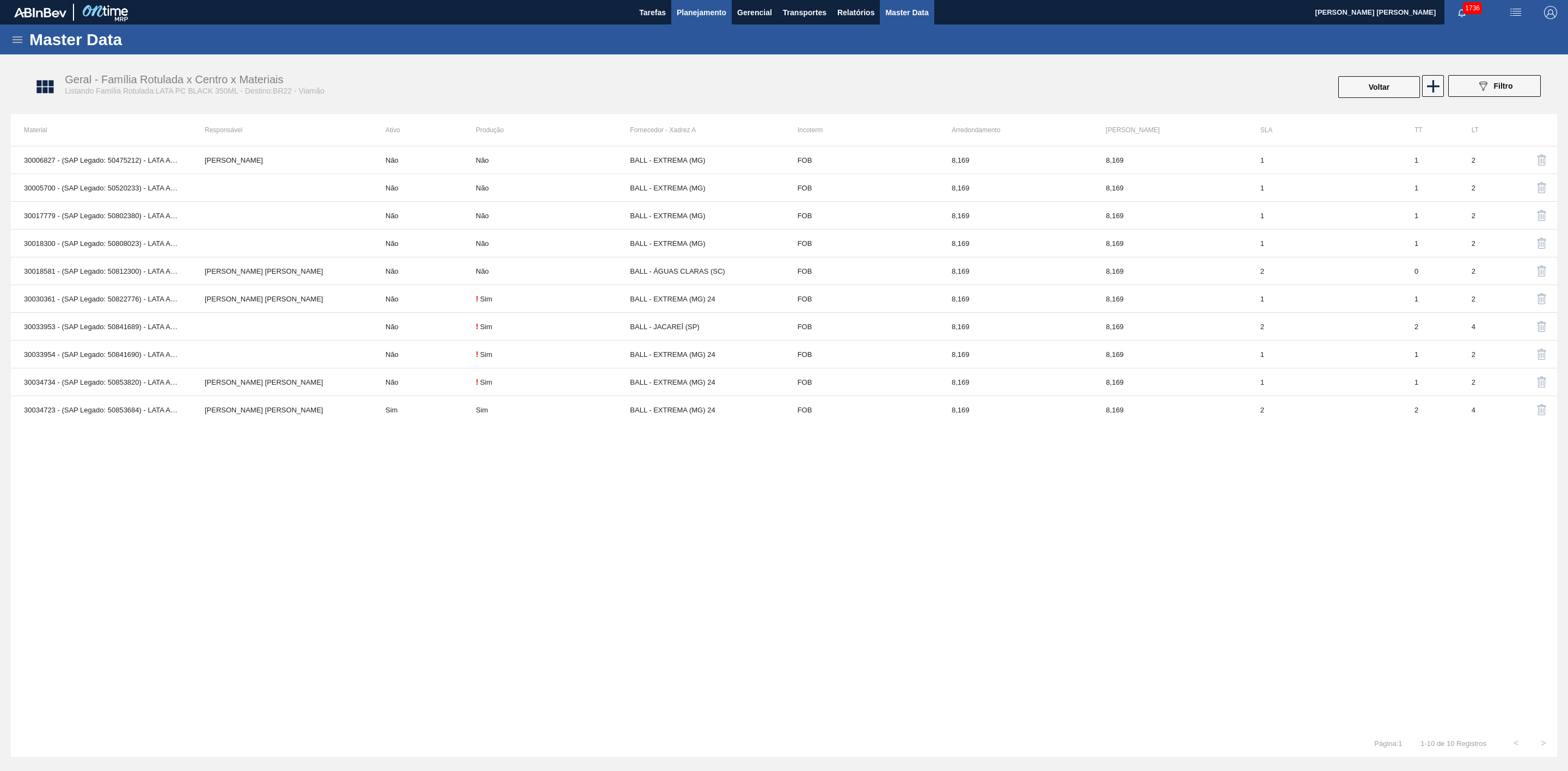
click at [711, 13] on span "Planejamento" at bounding box center [701, 12] width 49 height 13
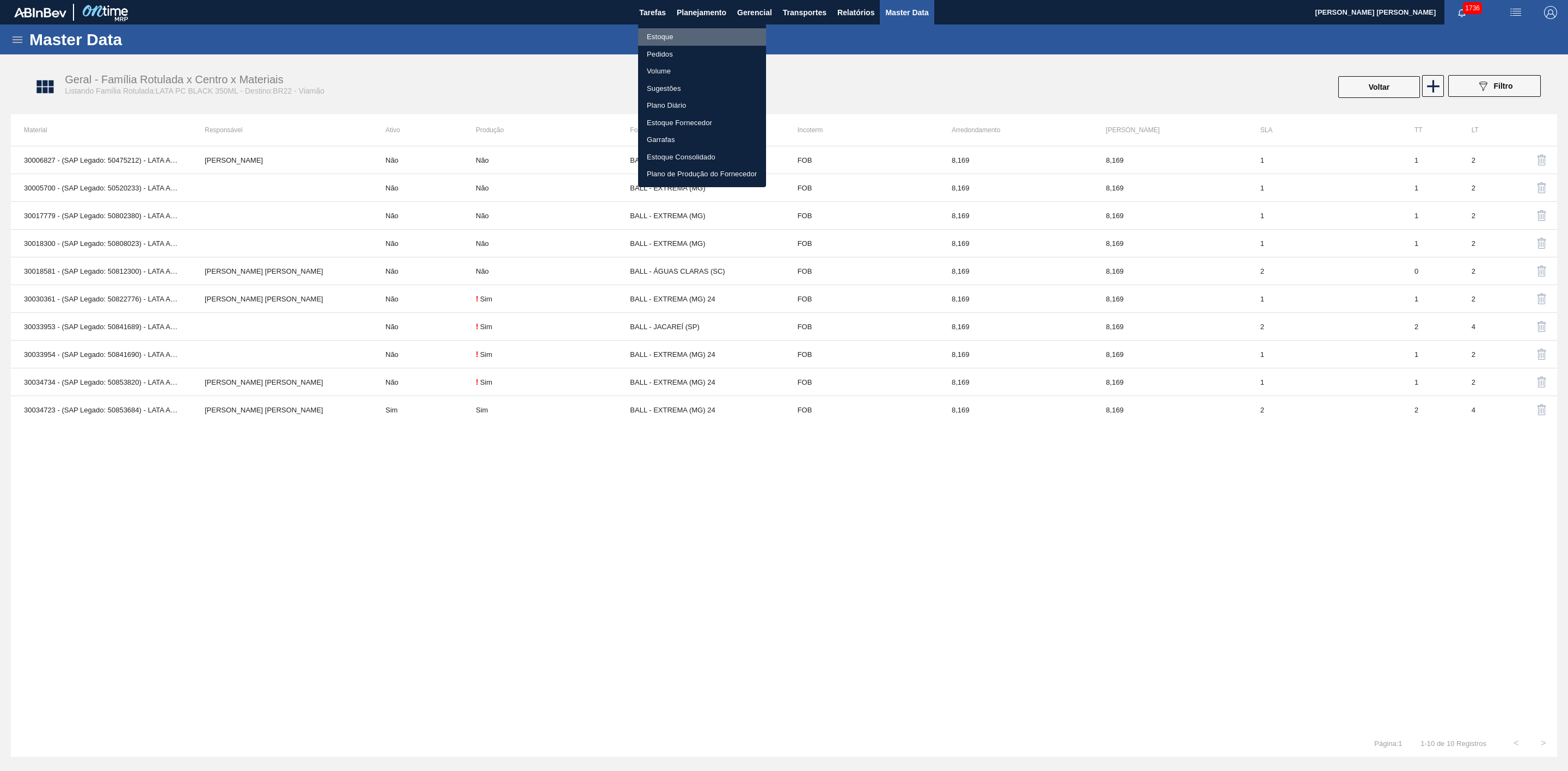
click at [664, 38] on li "Estoque" at bounding box center [702, 37] width 128 height 17
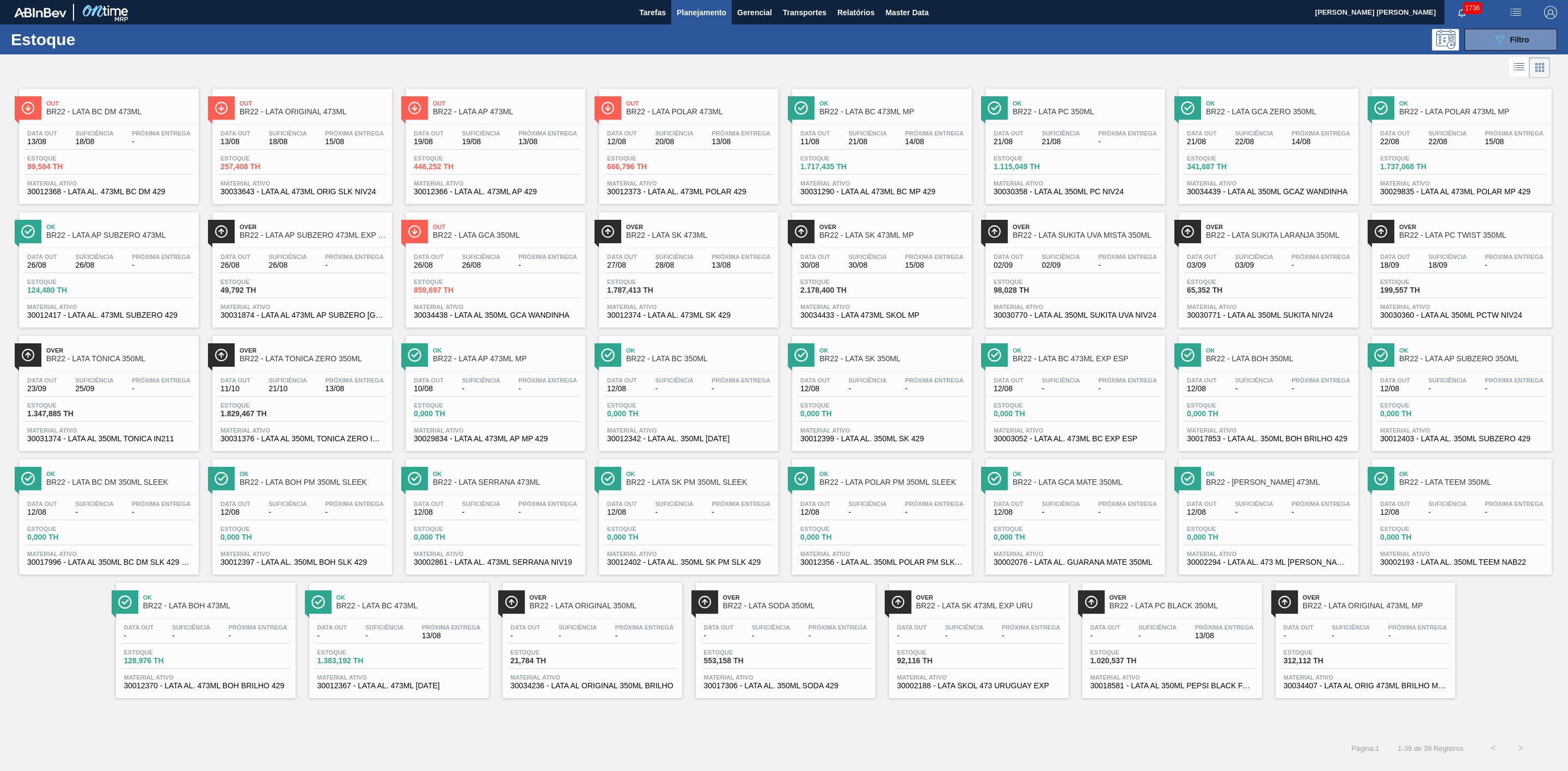
click at [1135, 74] on div at bounding box center [775, 67] width 1550 height 26
click at [1204, 601] on span "Over" at bounding box center [1183, 597] width 147 height 6
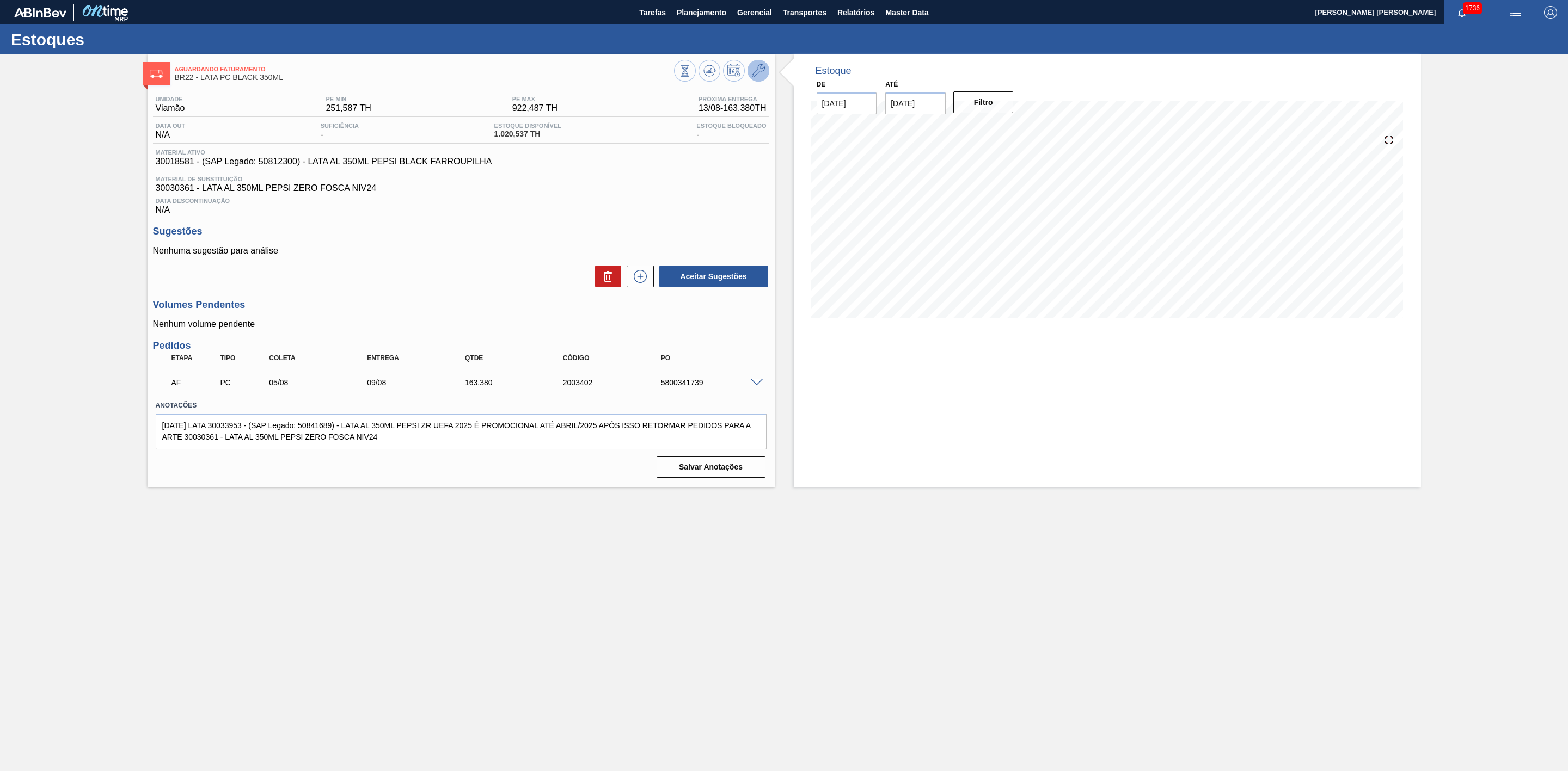
click at [764, 70] on icon at bounding box center [759, 70] width 13 height 13
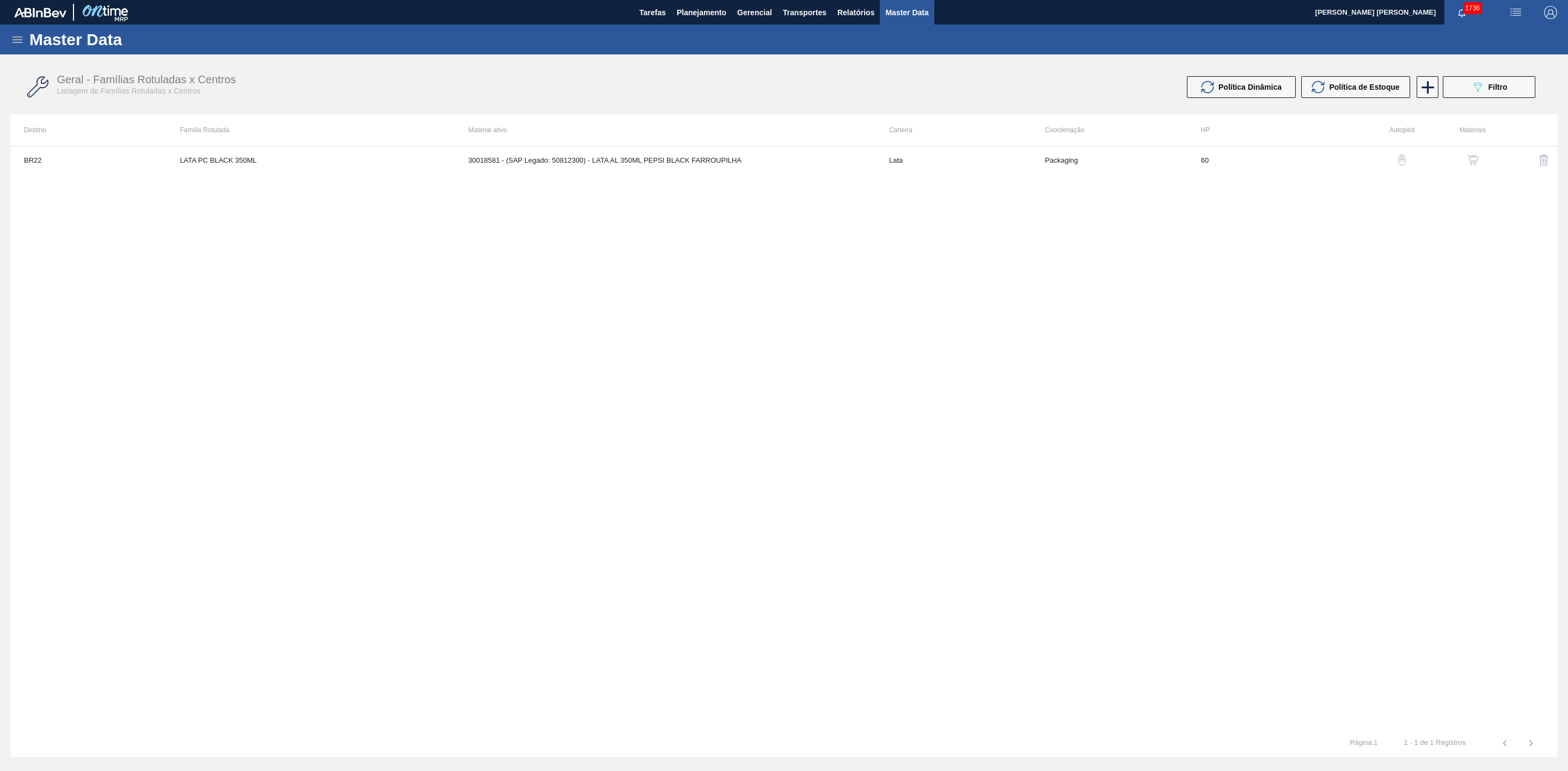
click at [1477, 155] on img "button" at bounding box center [1472, 160] width 11 height 11
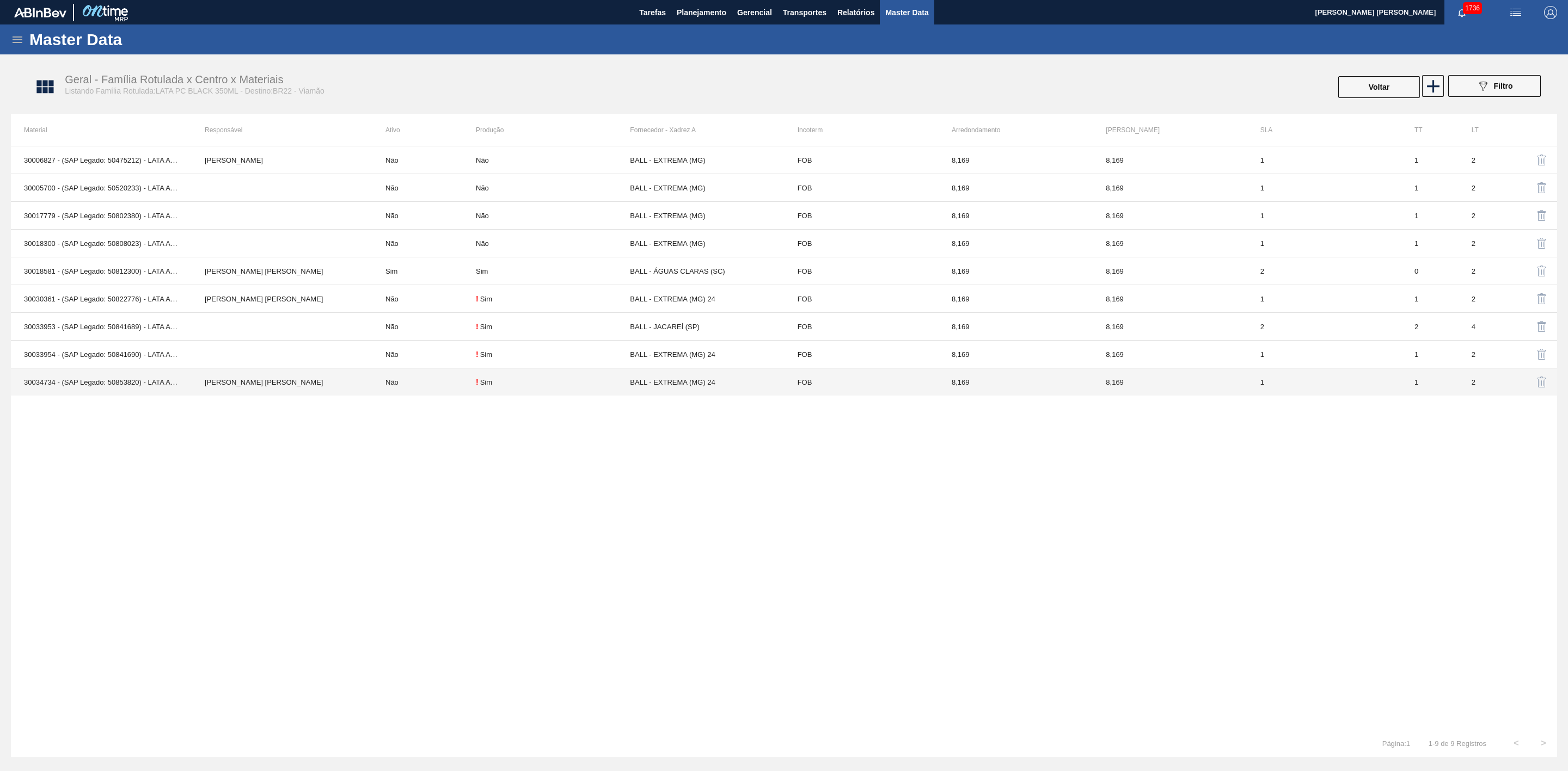
click at [132, 381] on td "30034734 - (SAP Legado: 50853820) - LATA AL 350ML PEPSI ZERO GAUCHO" at bounding box center [101, 382] width 181 height 28
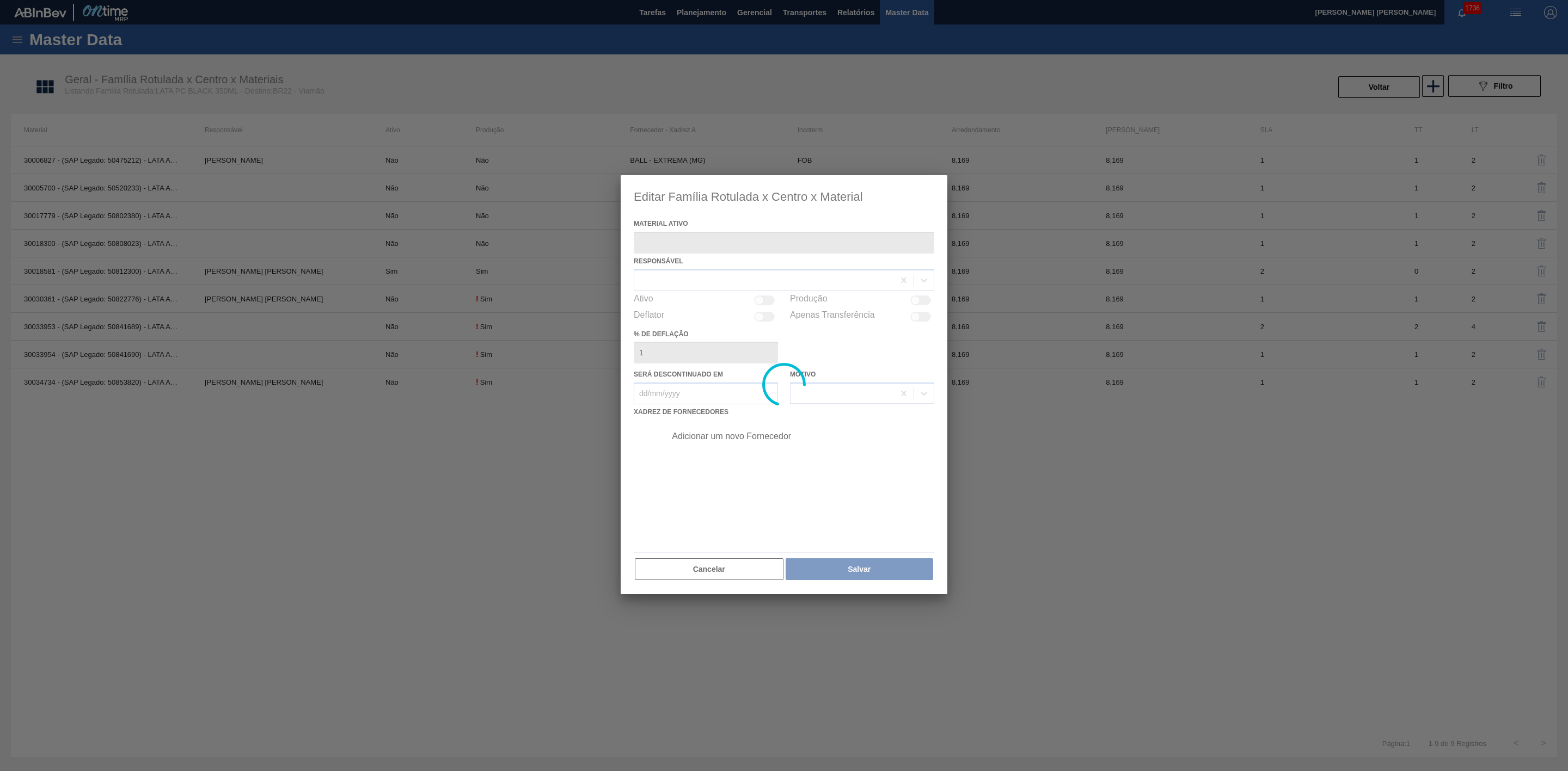
type ativo "30034734 - (SAP Legado: 50853820) - LATA AL 350ML PEPSI ZERO GAUCHO"
checkbox input "true"
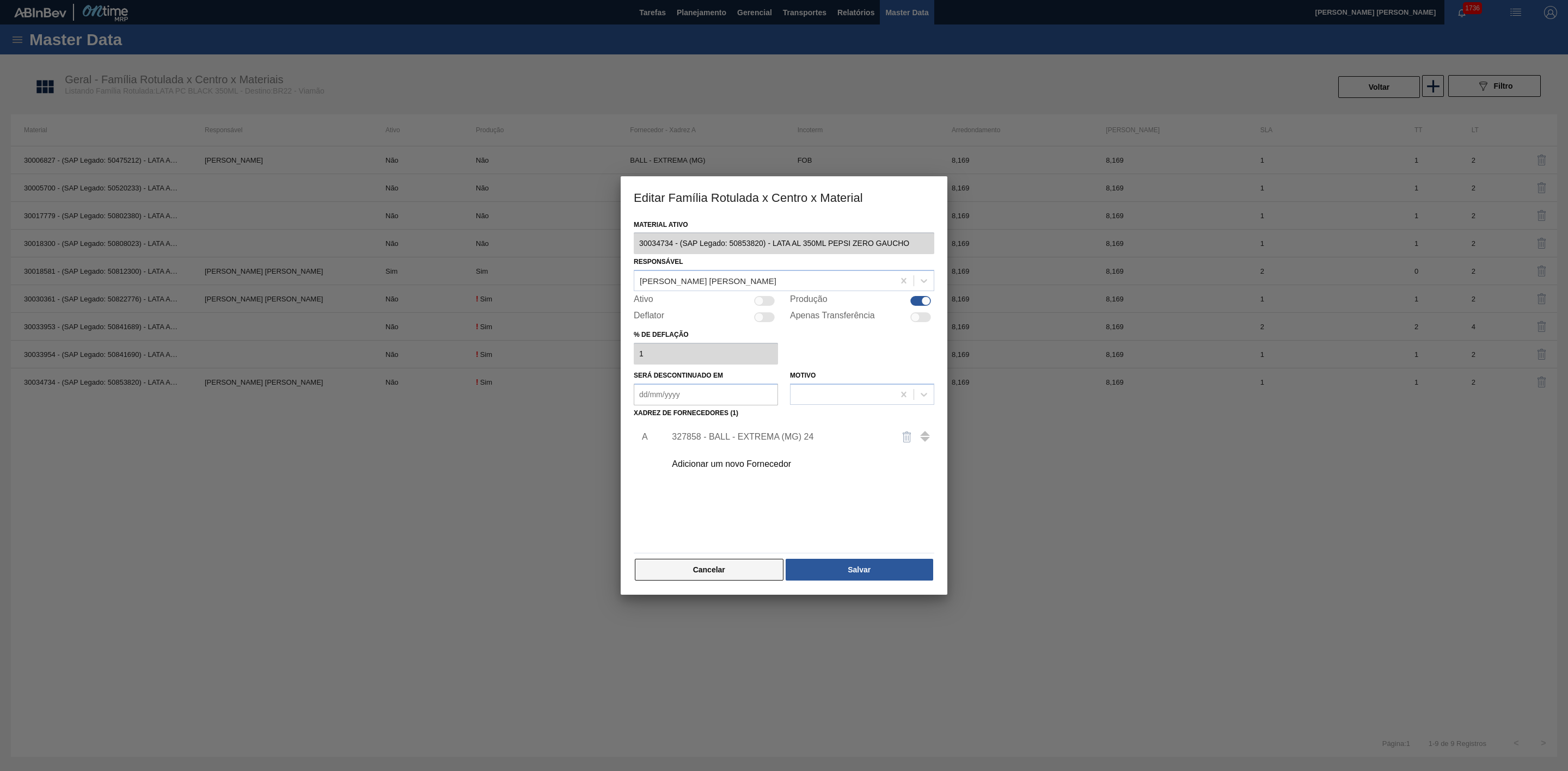
click at [664, 572] on button "Cancelar" at bounding box center [709, 570] width 149 height 22
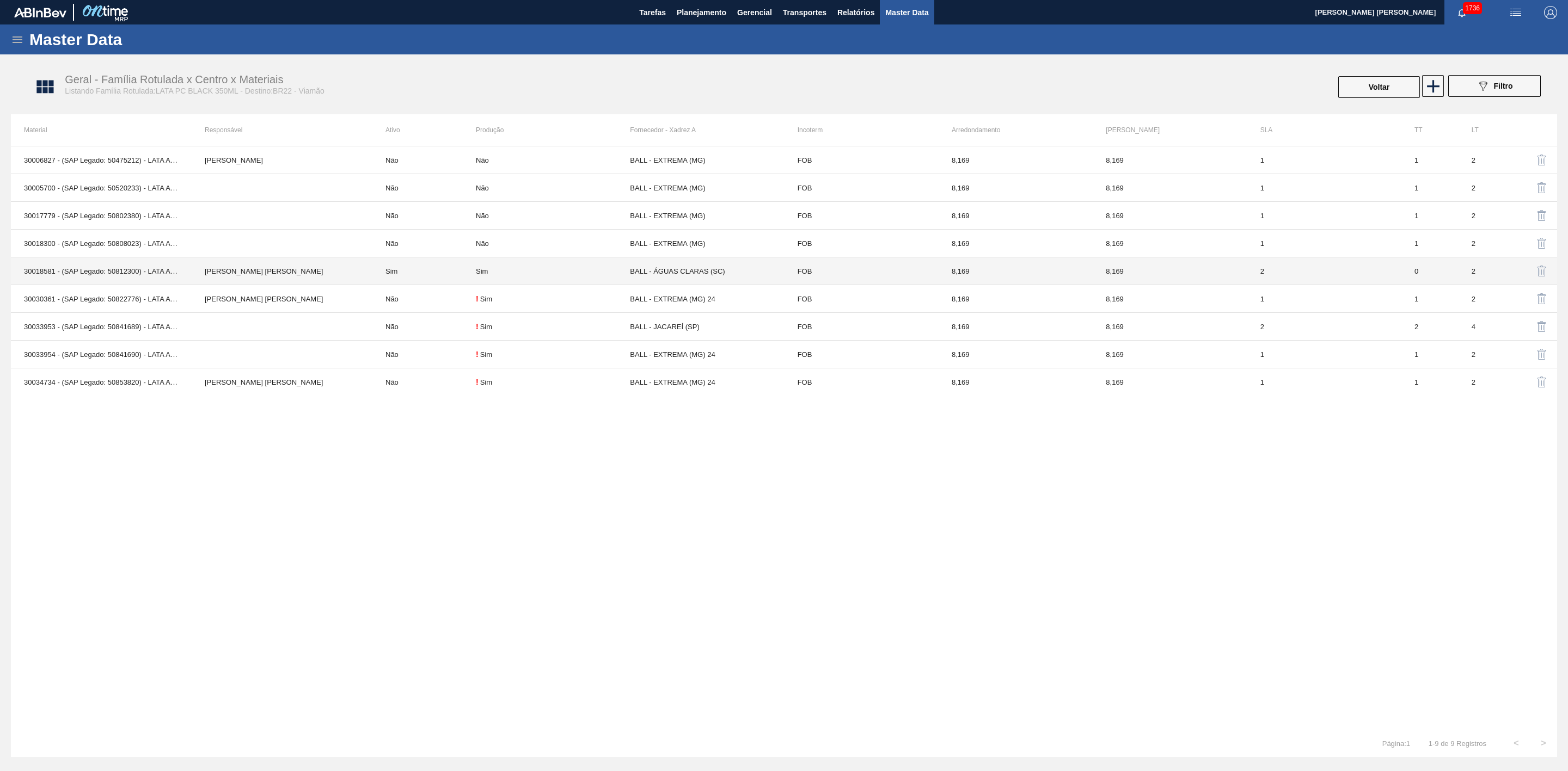
click at [135, 272] on td "30018581 - (SAP Legado: 50812300) - LATA AL 350ML PEPSI BLACK FARROUPILHA" at bounding box center [101, 271] width 181 height 28
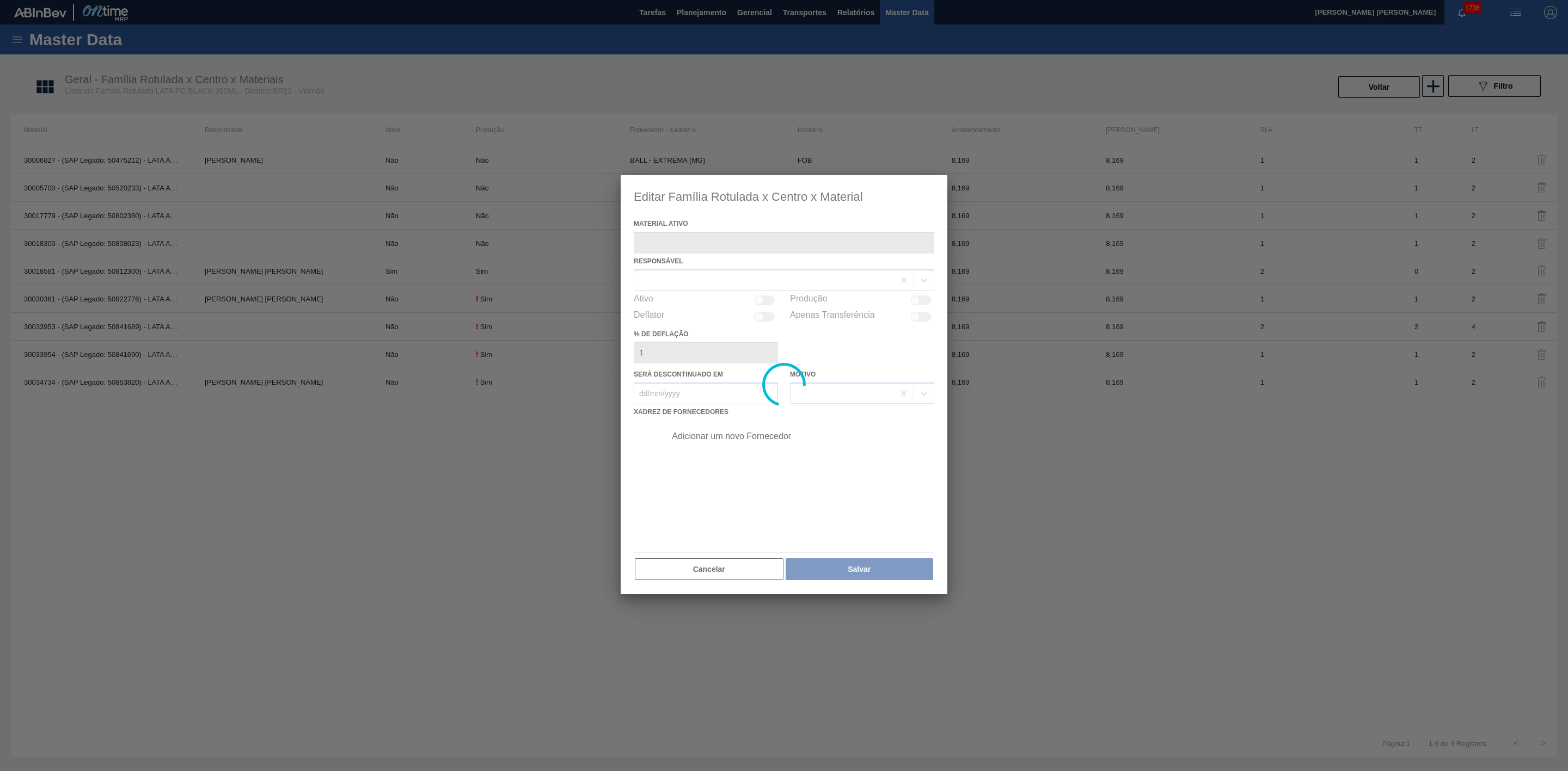
type ativo "30018581 - (SAP Legado: 50812300) - LATA AL 350ML PEPSI BLACK FARROUPILHA"
checkbox input "true"
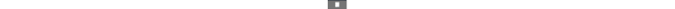
scroll to position [0, 6]
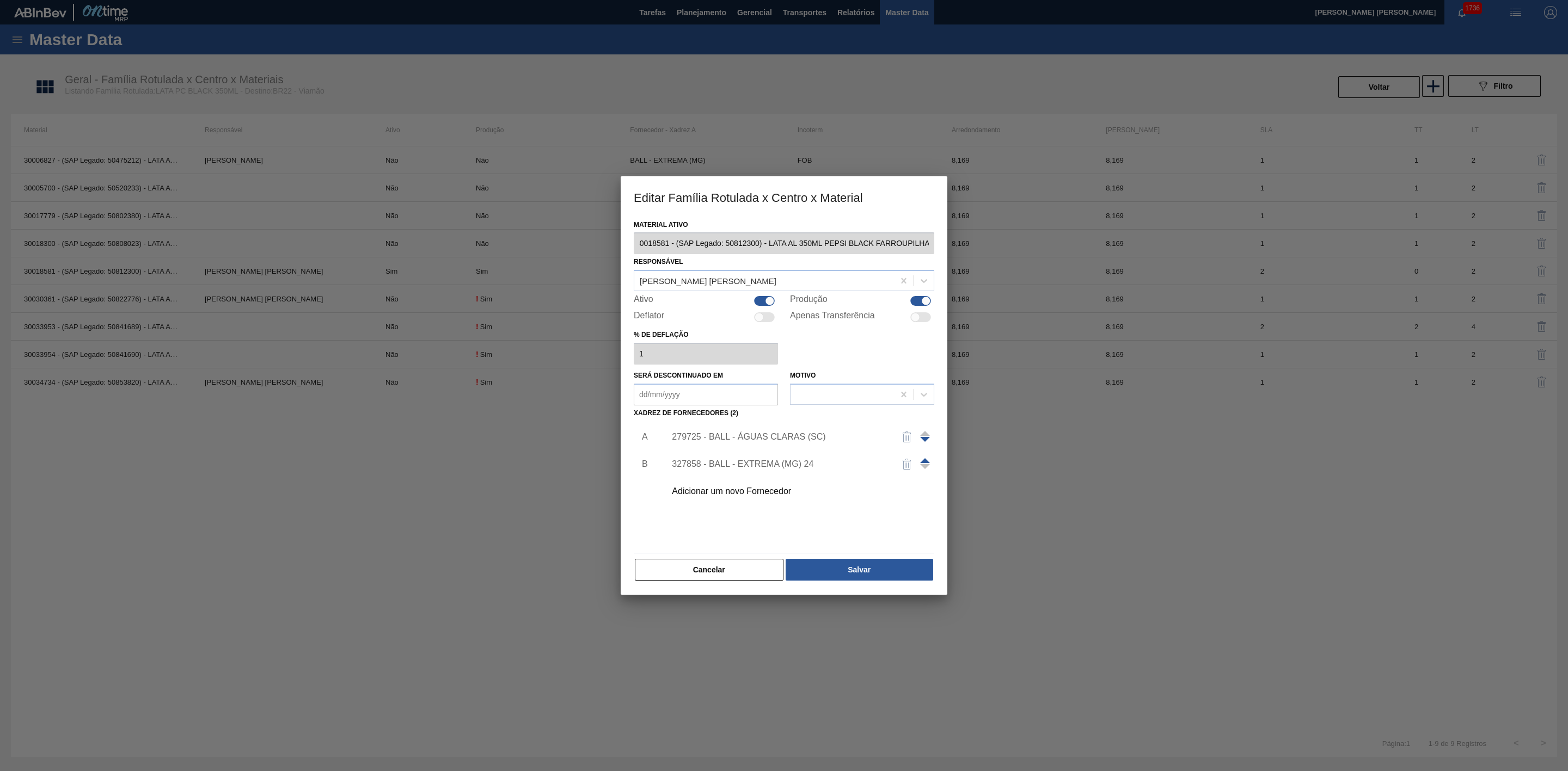
click at [959, 242] on div "Editar Família Rotulada x Centro x Material Material ativo 30018581 - (SAP Lega…" at bounding box center [784, 385] width 1568 height 771
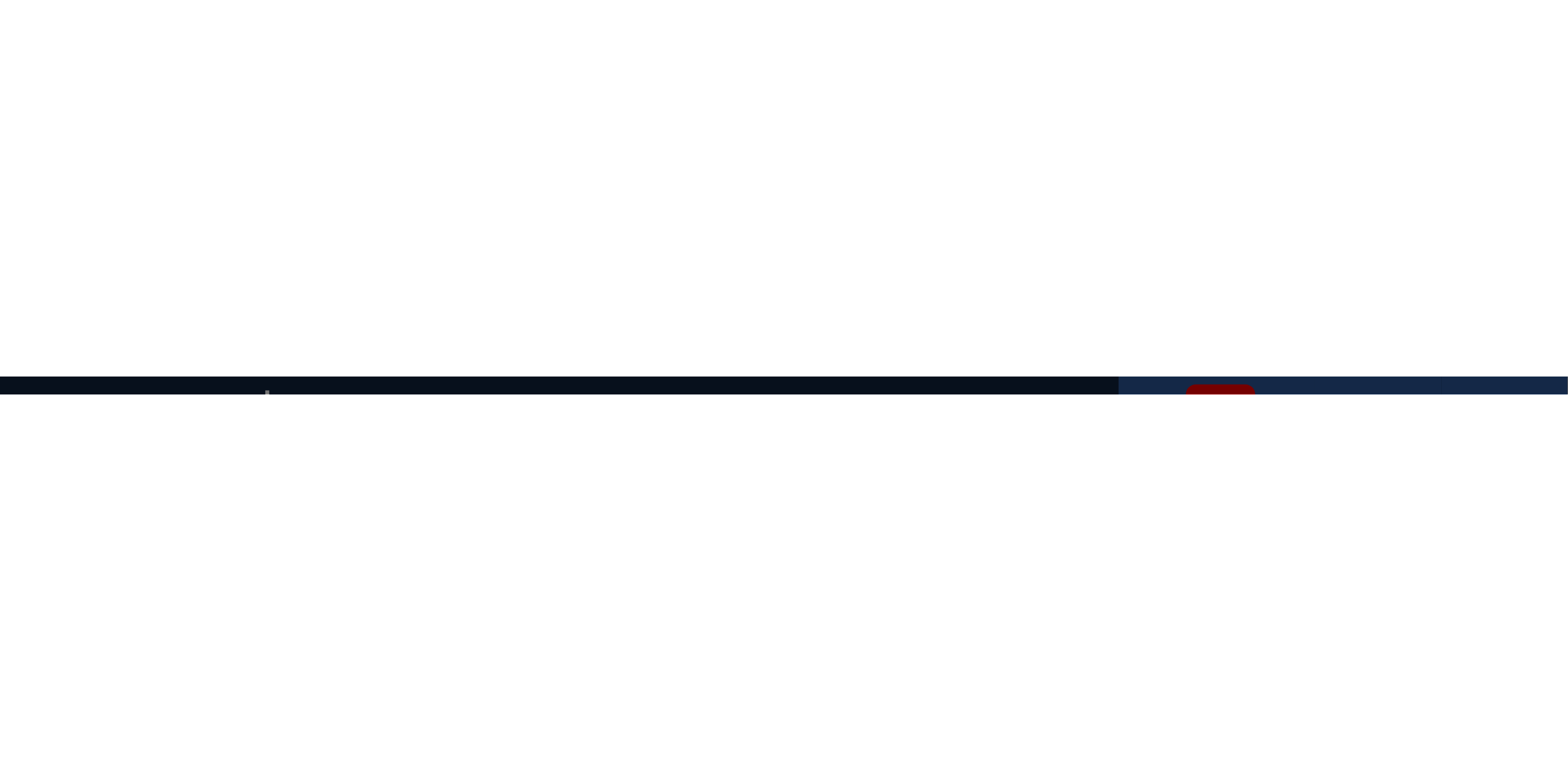
scroll to position [0, 4]
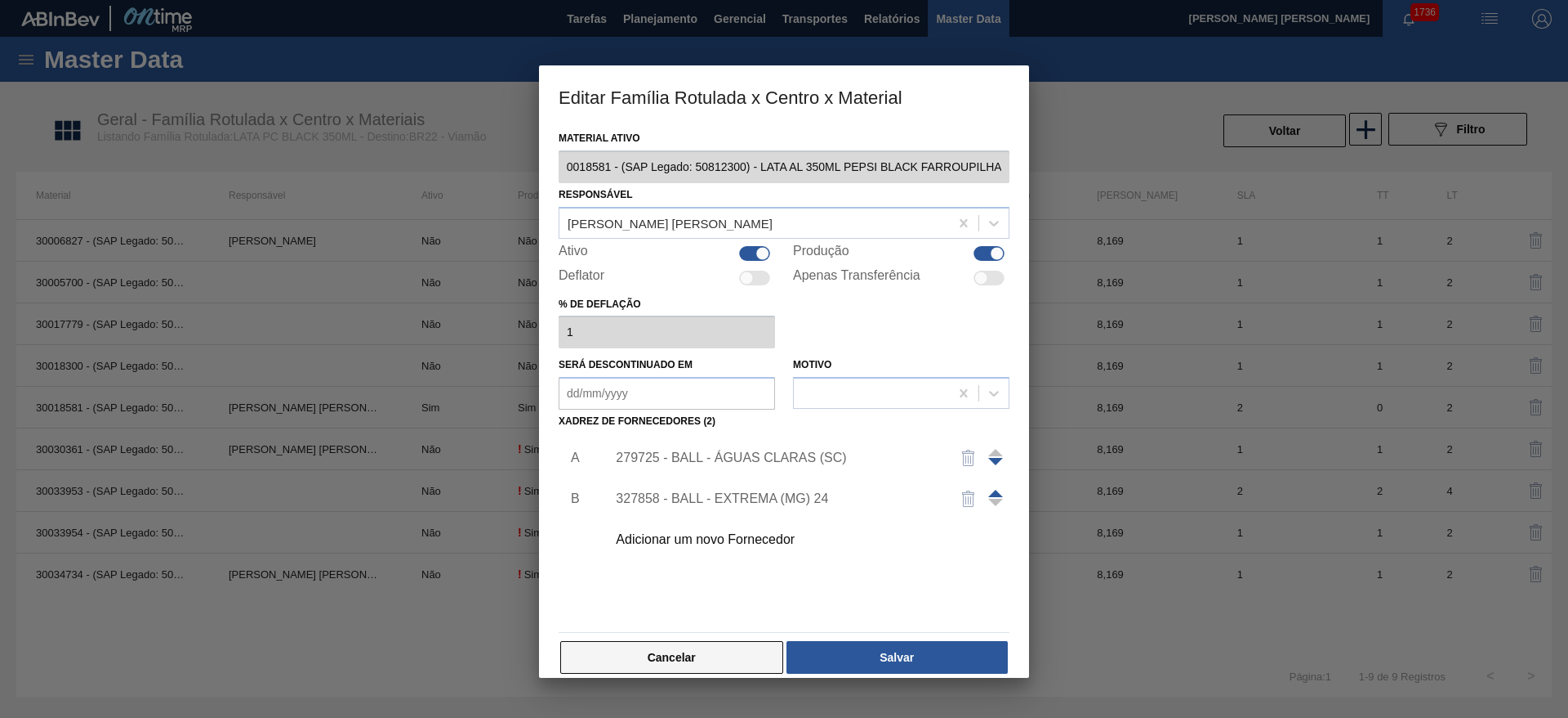
click at [703, 671] on button "Cancelar" at bounding box center [671, 657] width 223 height 33
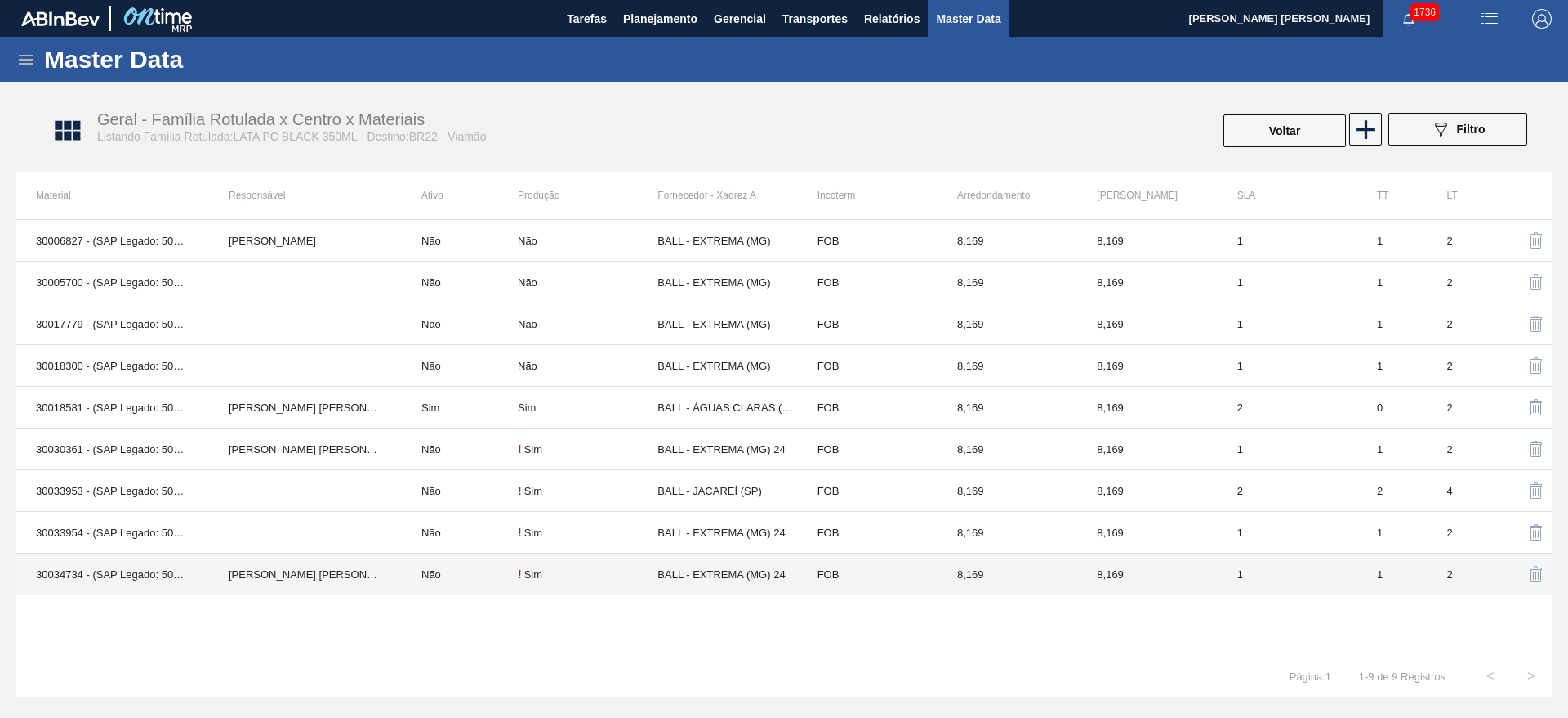
click at [170, 582] on td "30034734 - (SAP Legado: 50853820) - LATA AL 350ML PEPSI ZERO GAUCHO" at bounding box center [113, 574] width 192 height 41
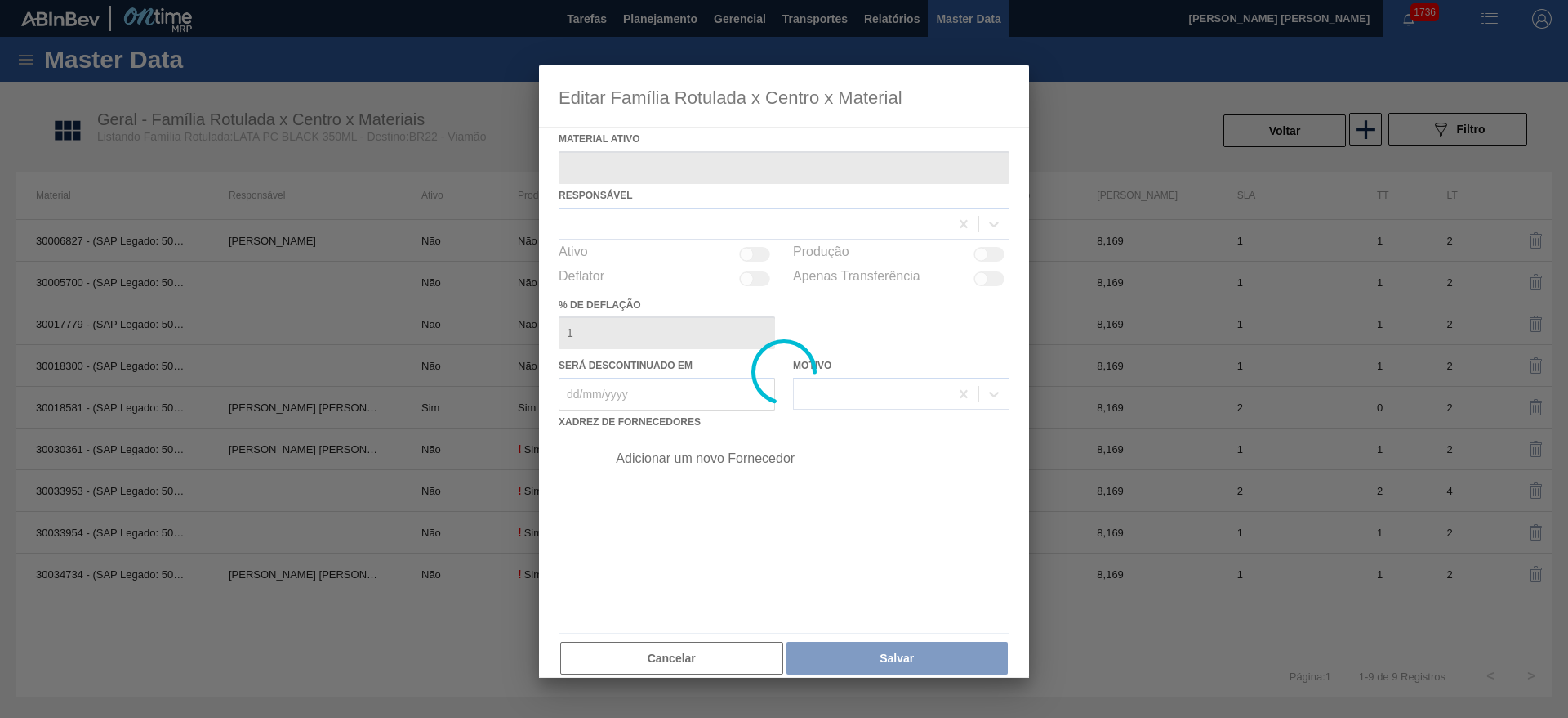
type ativo "30034734 - (SAP Legado: 50853820) - LATA AL 350ML PEPSI ZERO GAUCHO"
checkbox input "true"
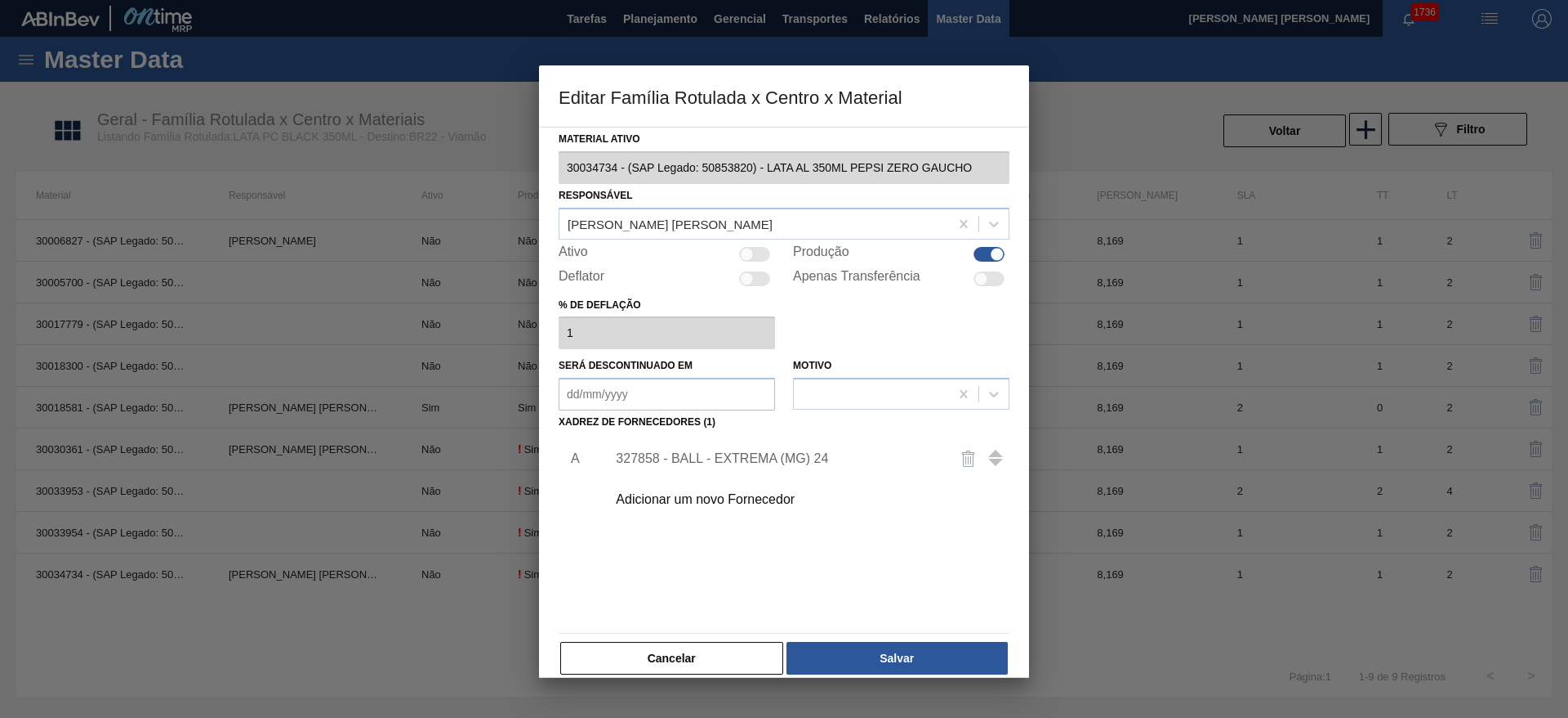
click at [551, 183] on div "Material ativo 30034734 - (SAP Legado: 50853820) - LATA AL 350ML PEPSI ZERO GAU…" at bounding box center [783, 402] width 490 height 551
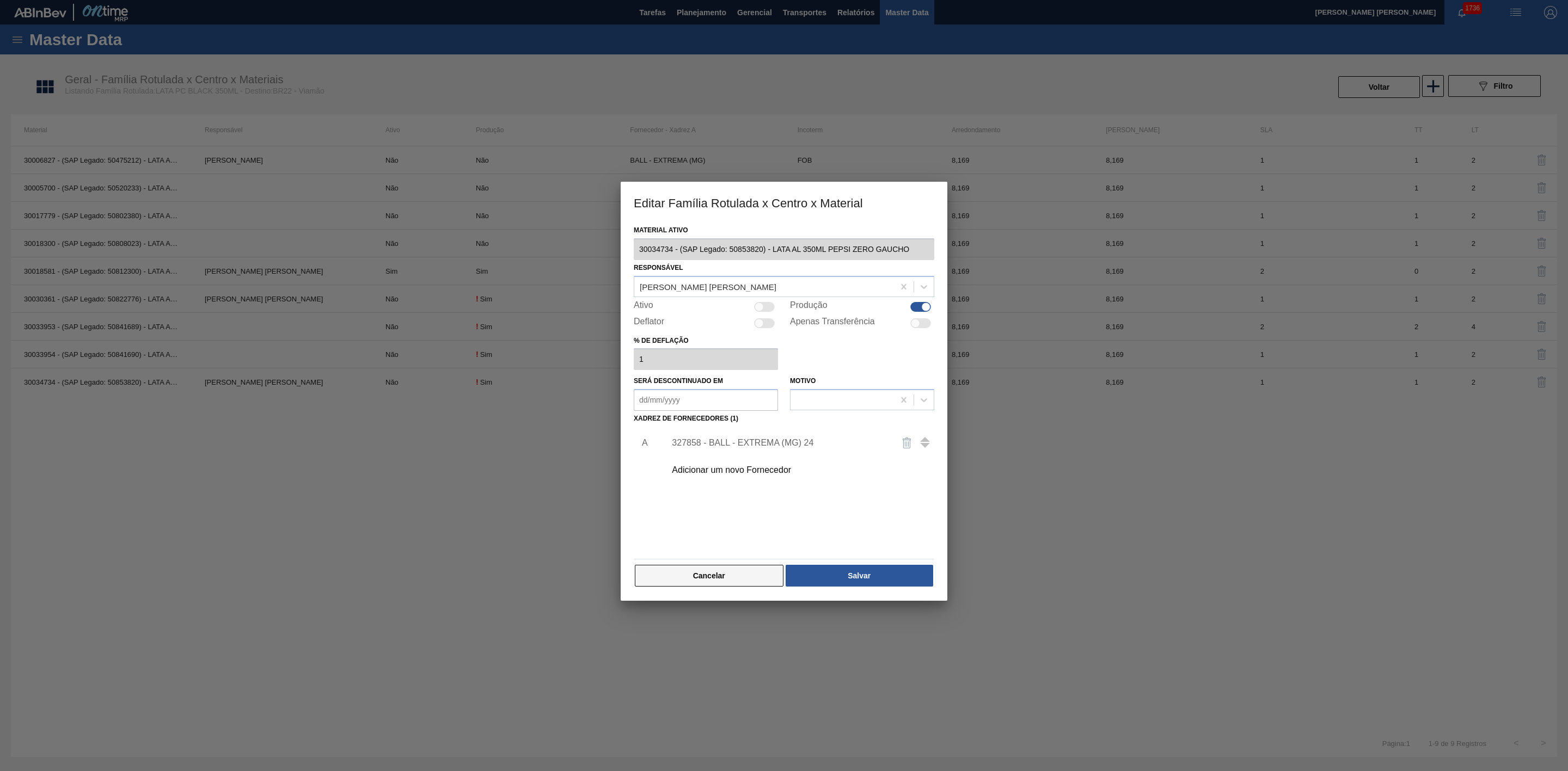
click at [745, 576] on button "Cancelar" at bounding box center [709, 576] width 149 height 22
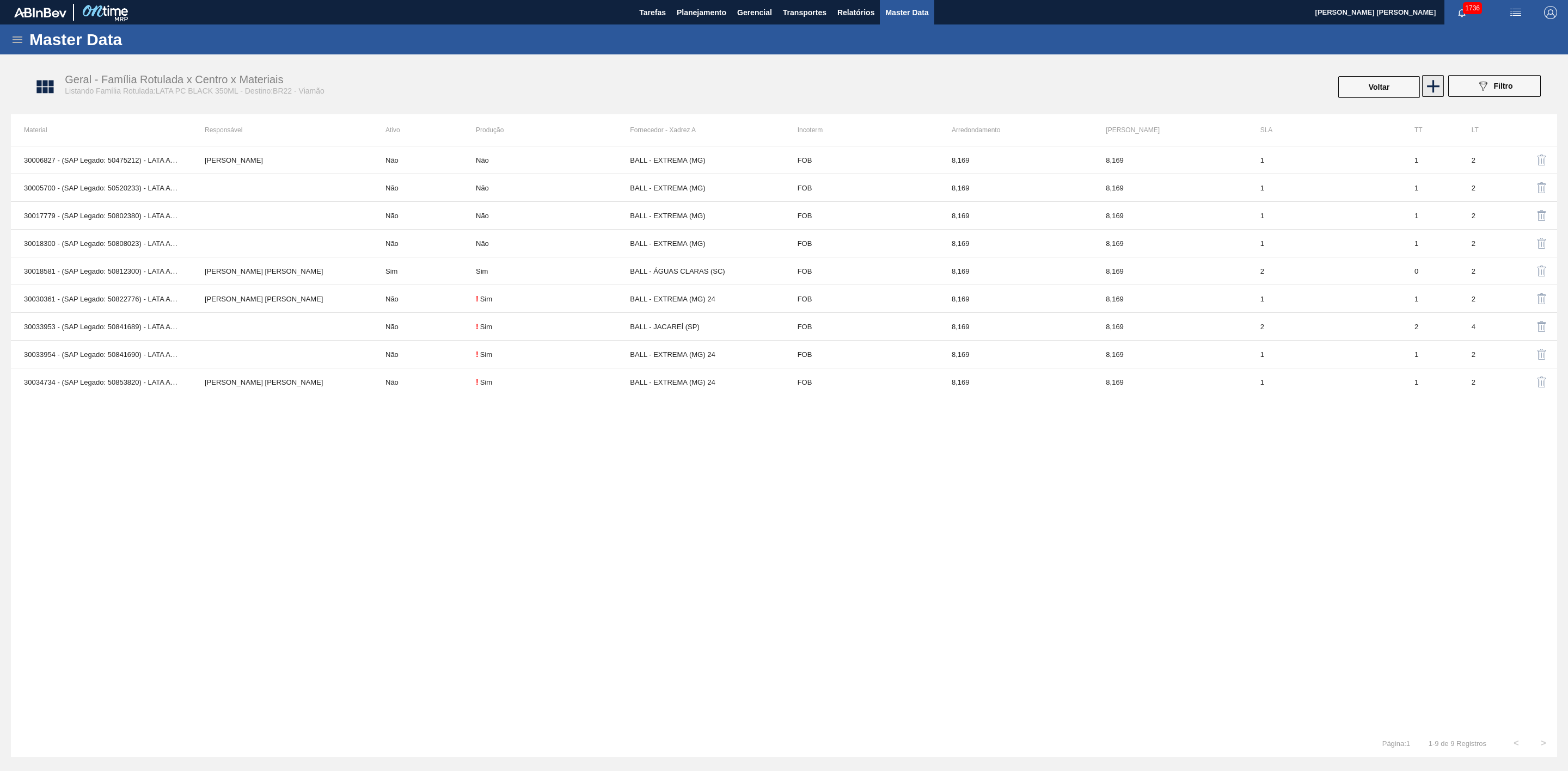
click at [1426, 85] on icon at bounding box center [1433, 86] width 21 height 21
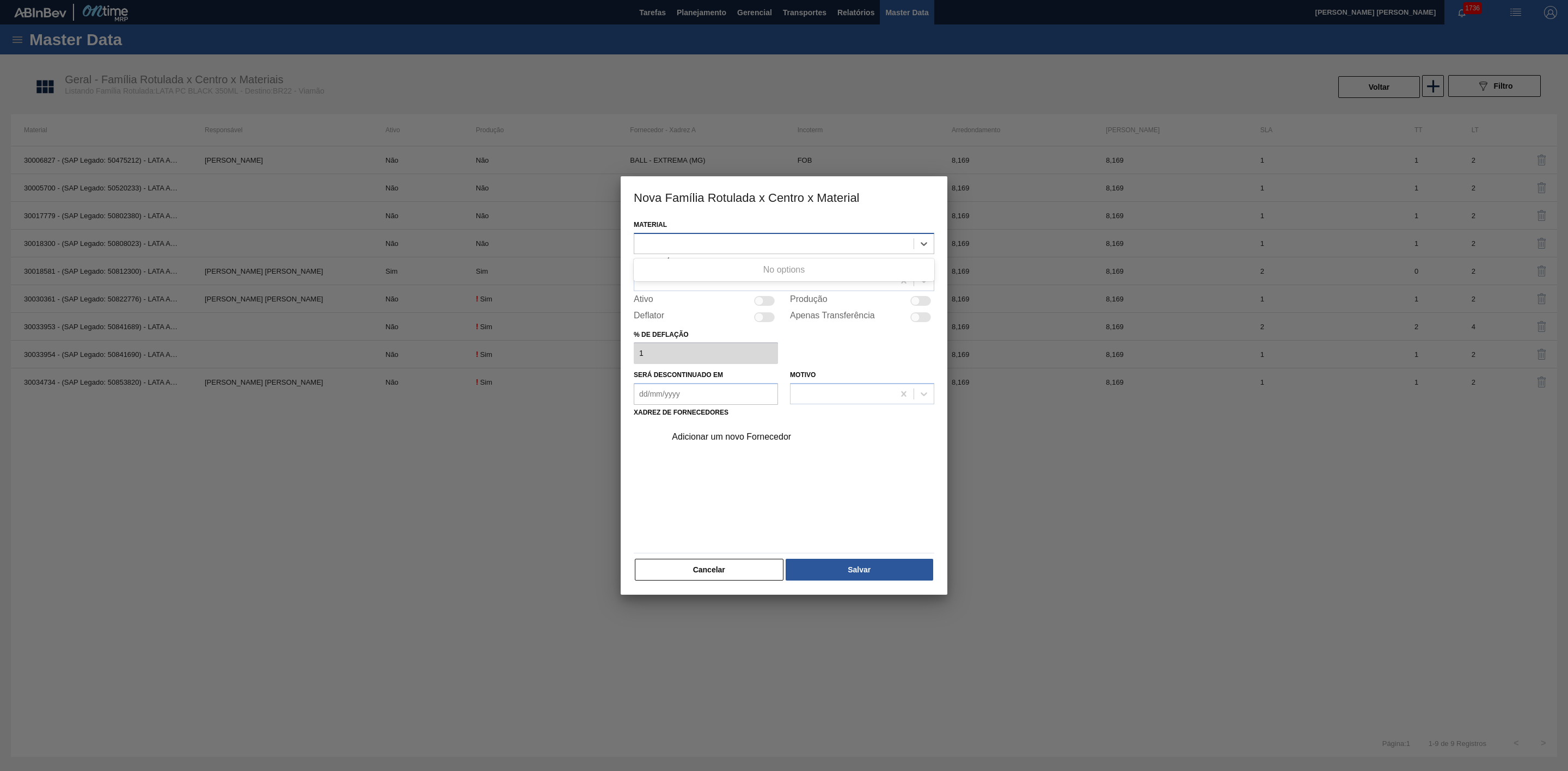
click at [705, 245] on div at bounding box center [774, 244] width 280 height 16
click at [719, 247] on div at bounding box center [774, 244] width 280 height 16
click at [682, 565] on button "Cancelar" at bounding box center [709, 570] width 149 height 22
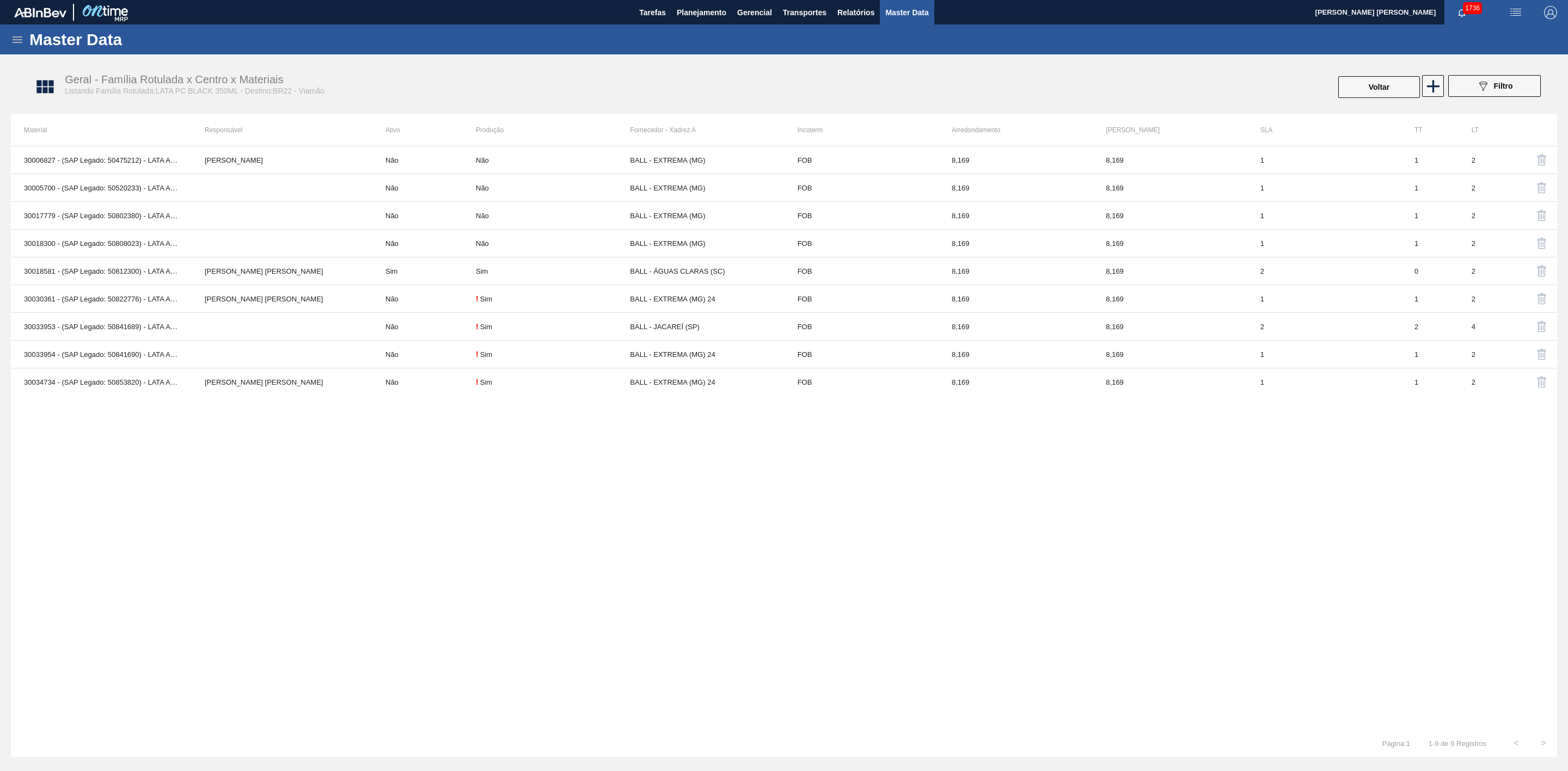
click at [19, 42] on icon at bounding box center [17, 40] width 10 height 6
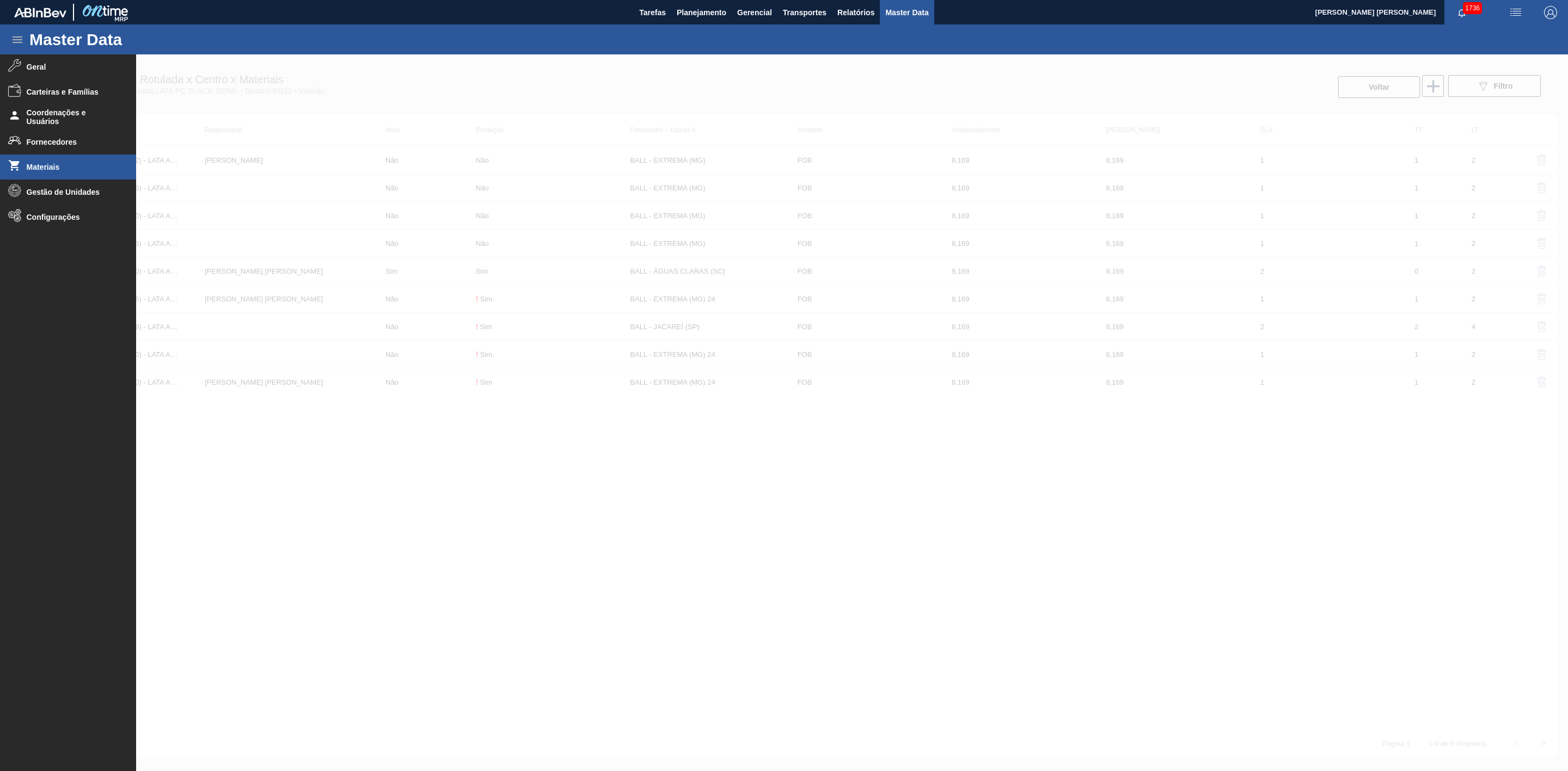
click at [53, 163] on span "Materiais" at bounding box center [72, 167] width 90 height 9
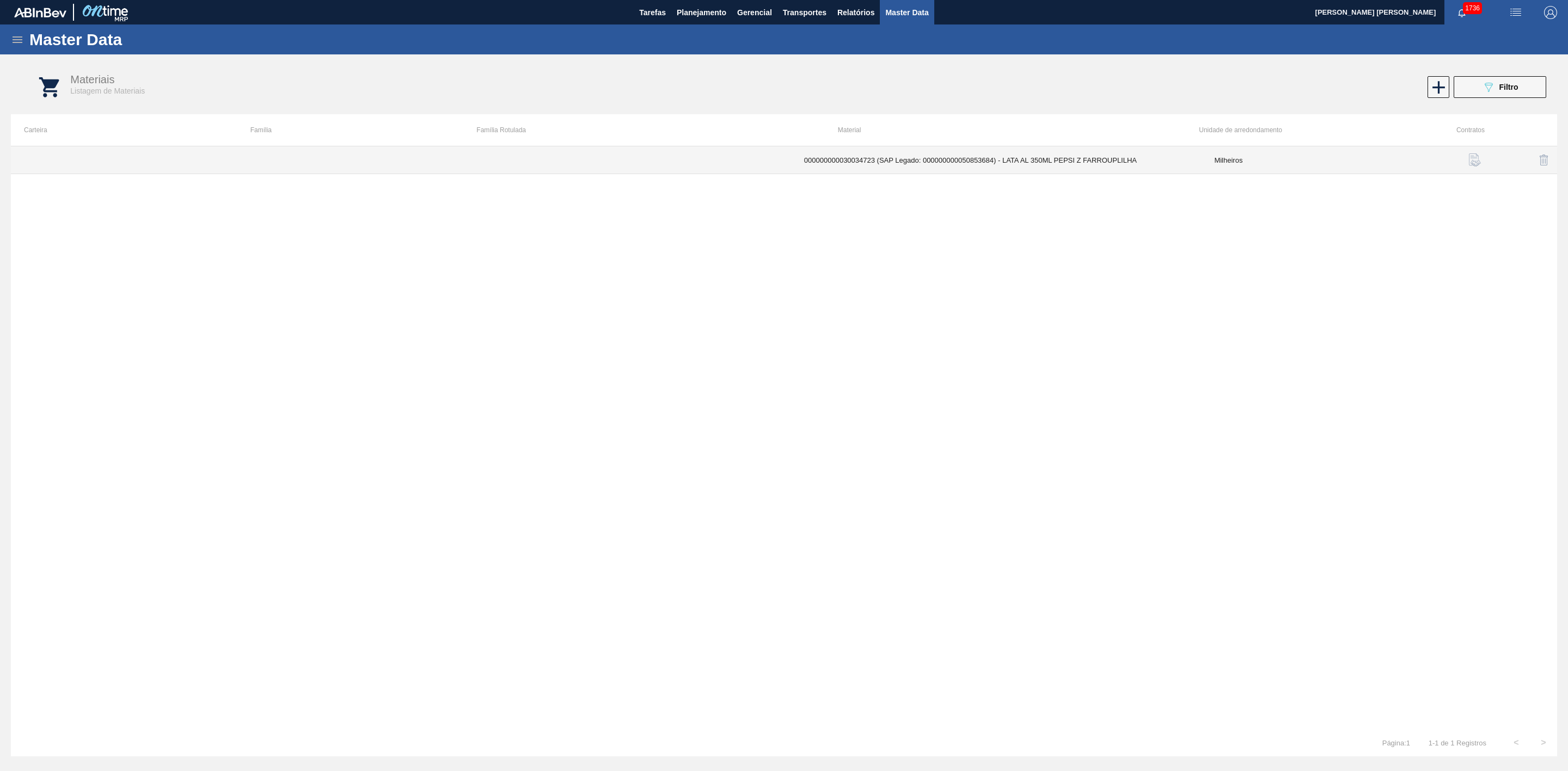
click at [882, 157] on td "000000000030034723 (SAP Legado: 000000000050853684) - LATA AL 350ML PEPSI Z FAR…" at bounding box center [997, 160] width 410 height 28
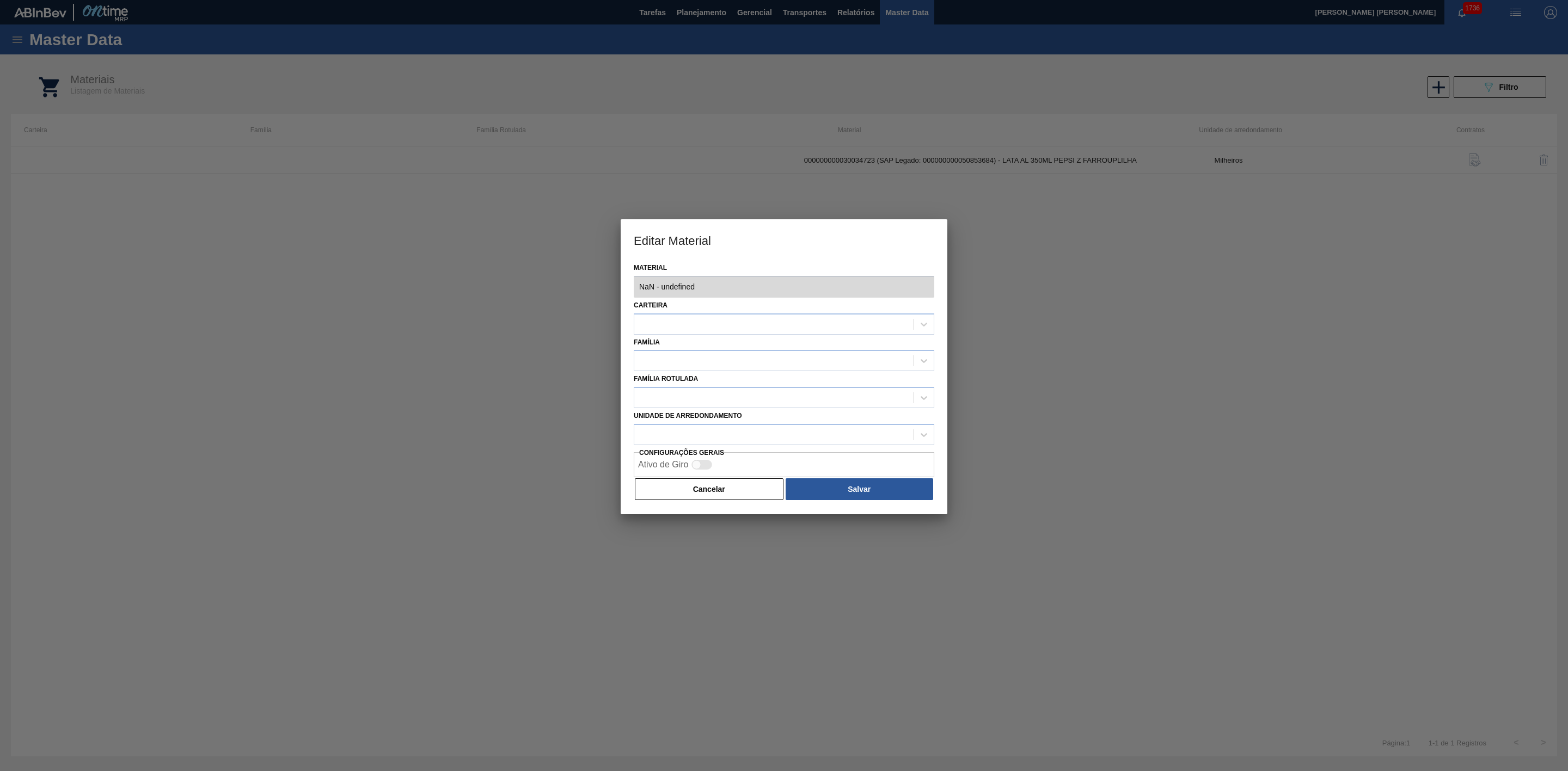
type input "30034723 - 000000000030034723 (SAP Legado: 000000000050853684) - LATA AL 350ML …"
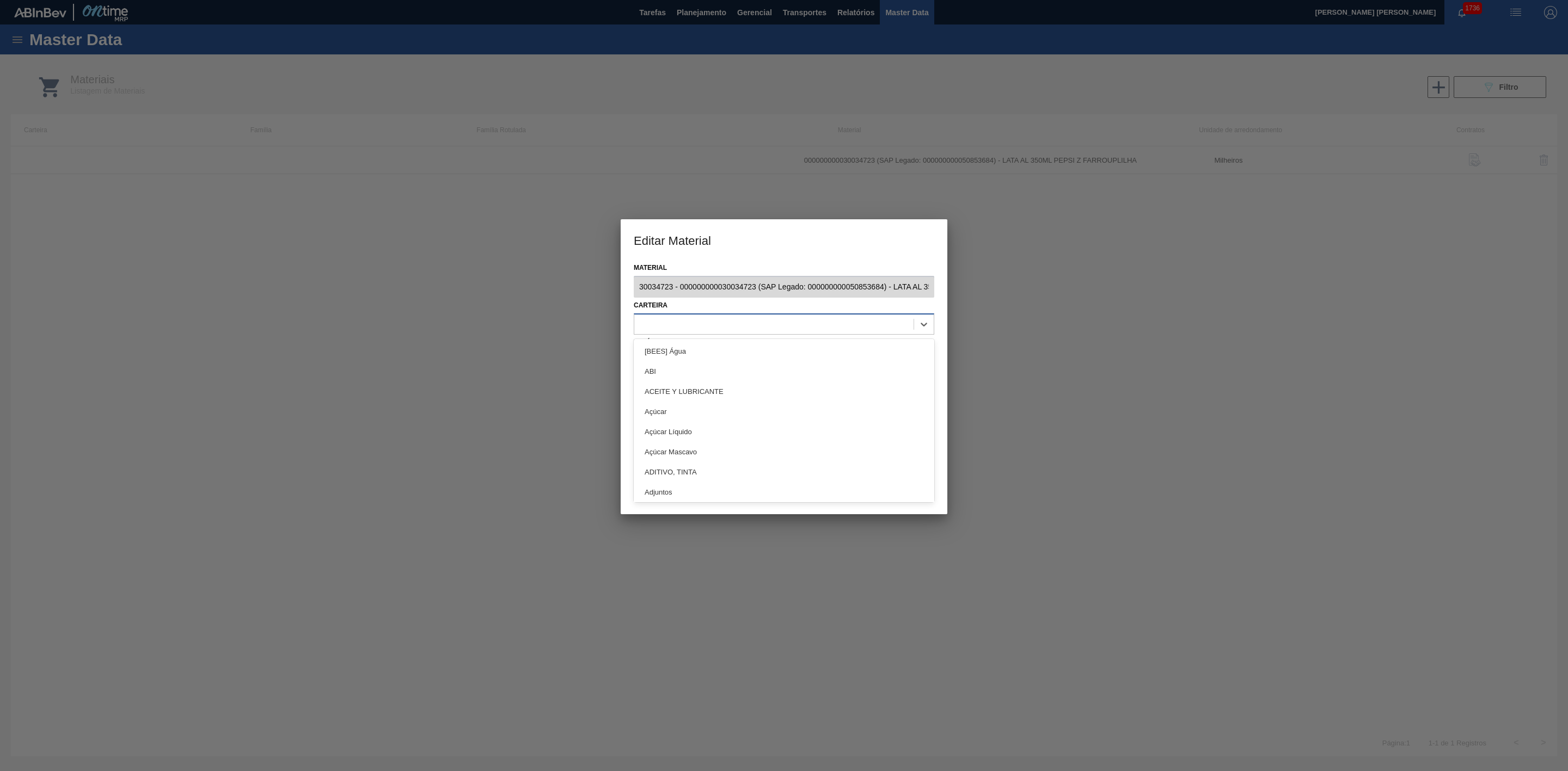
click at [786, 324] on div at bounding box center [774, 324] width 280 height 16
type input "lata"
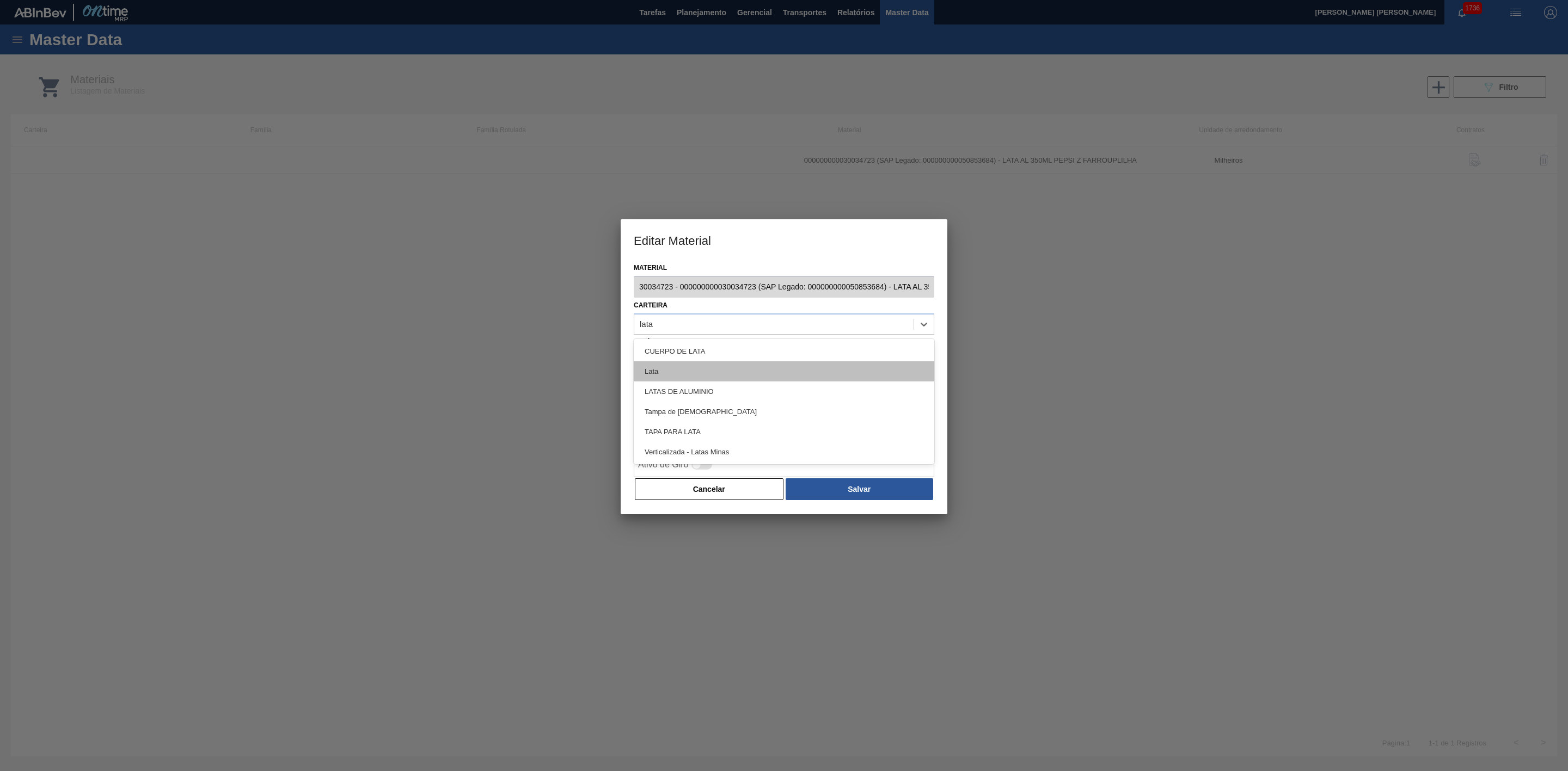
click at [720, 370] on div "Lata" at bounding box center [784, 371] width 301 height 20
click at [718, 366] on div at bounding box center [774, 361] width 280 height 16
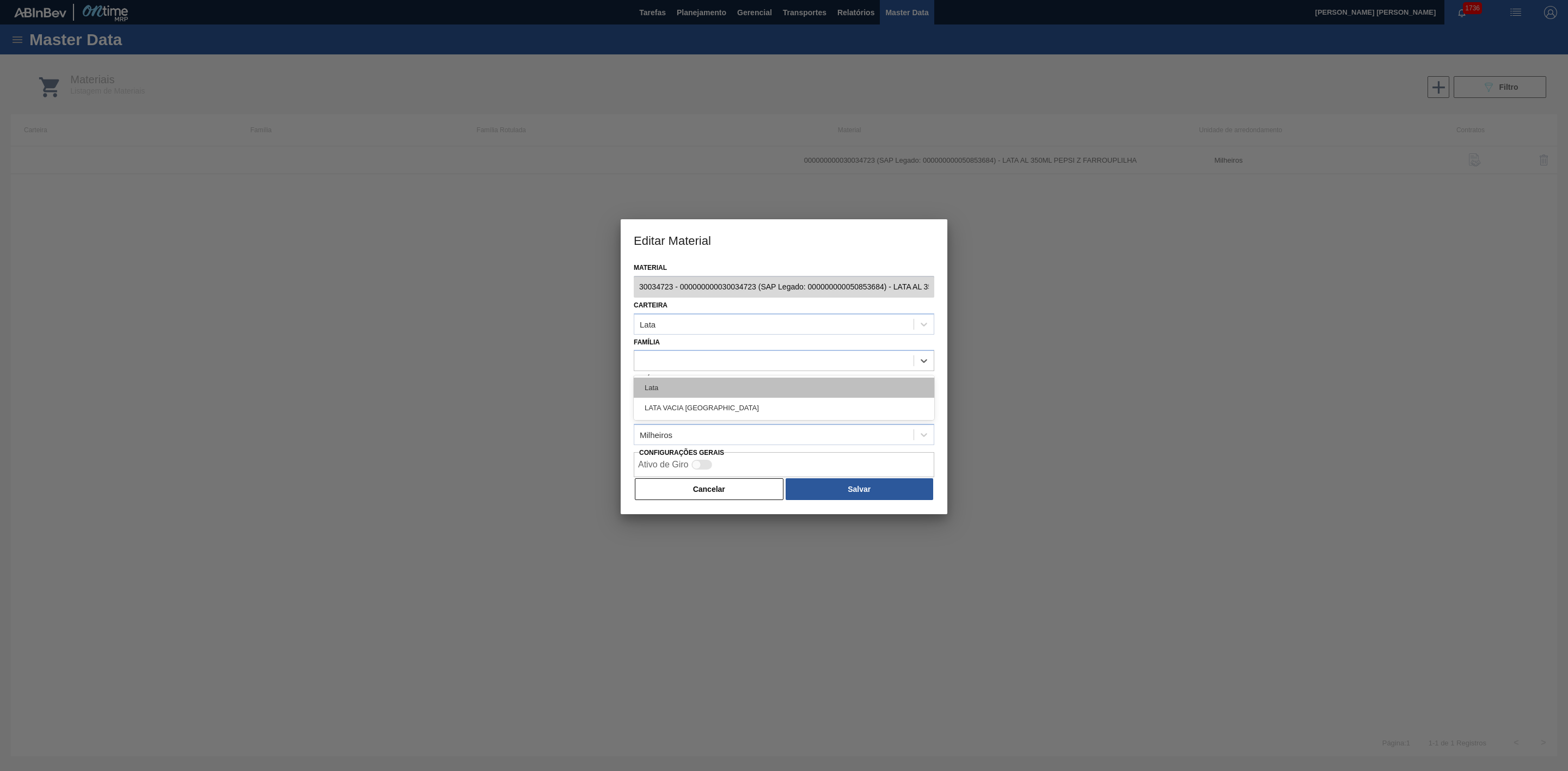
click at [688, 387] on div "Lata" at bounding box center [784, 387] width 301 height 20
click at [680, 399] on div at bounding box center [763, 398] width 258 height 16
type Rotulada "lata pc black"
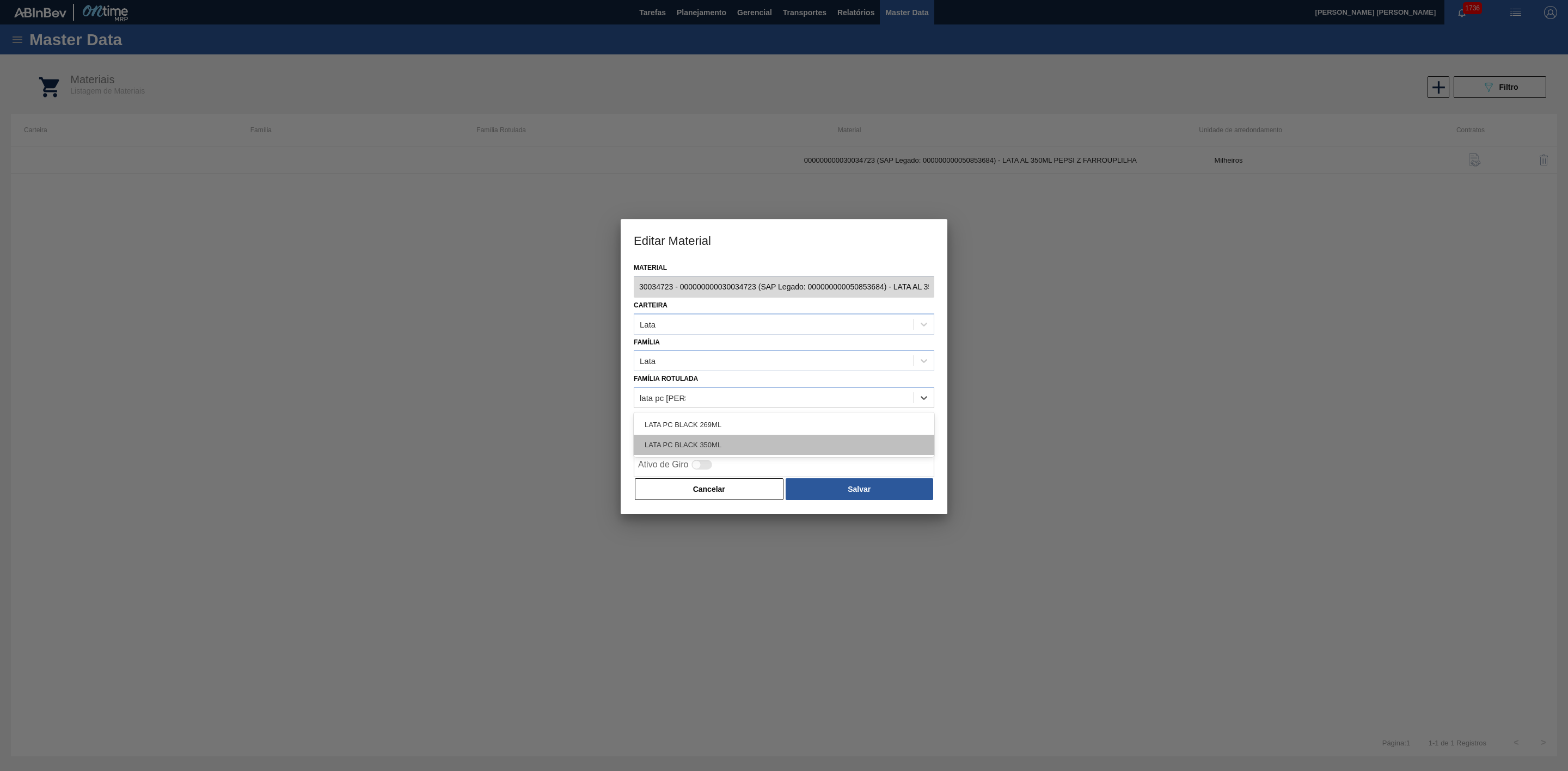
click at [719, 444] on div "LATA PC BLACK 350ML" at bounding box center [784, 444] width 301 height 20
click at [750, 433] on div "Milheiros" at bounding box center [774, 435] width 280 height 16
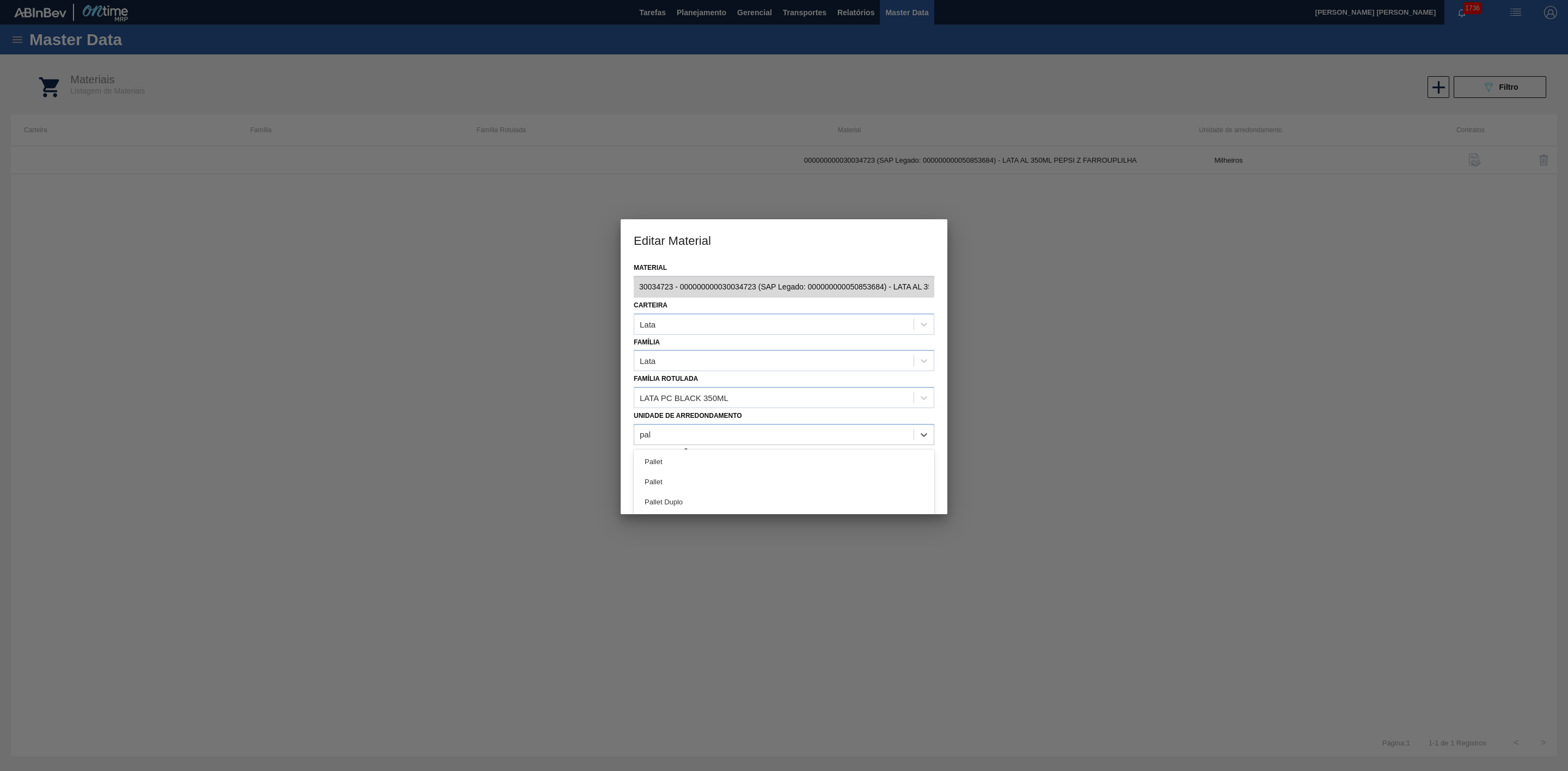
type arredondamento "pall"
click at [696, 463] on div "Pallet" at bounding box center [784, 461] width 301 height 20
click at [704, 464] on div at bounding box center [702, 464] width 21 height 10
checkbox input "true"
click at [858, 495] on button "Salvar" at bounding box center [859, 489] width 148 height 22
